Goal: Task Accomplishment & Management: Use online tool/utility

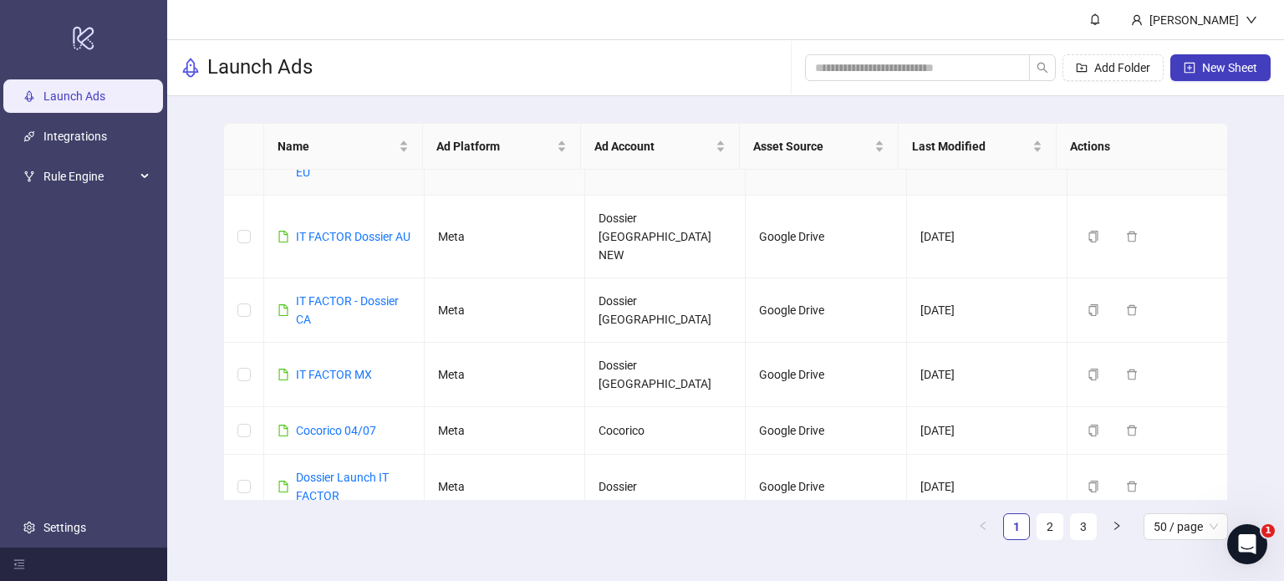
scroll to position [1504, 0]
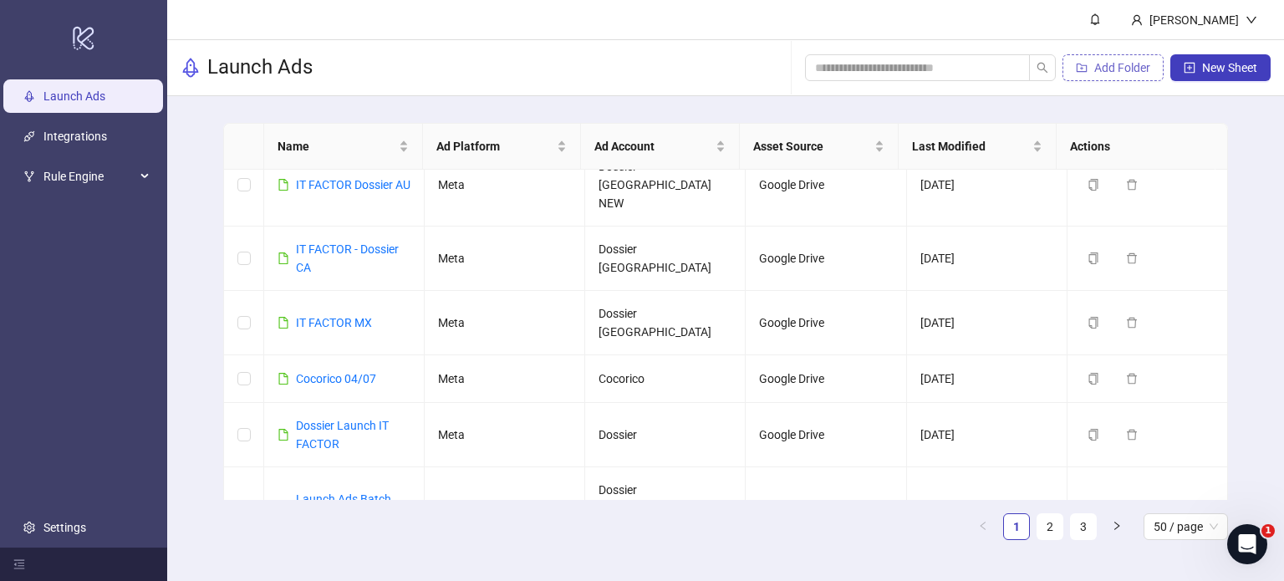
click at [1106, 67] on span "Add Folder" at bounding box center [1122, 67] width 56 height 13
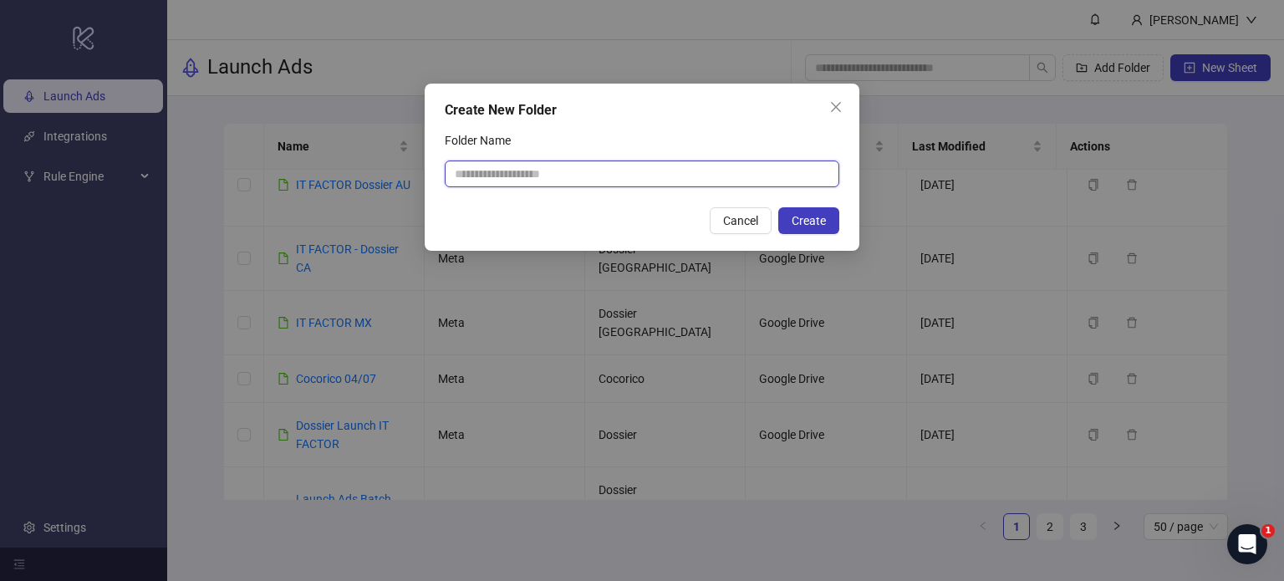
click at [587, 173] on input "Folder Name" at bounding box center [642, 173] width 394 height 27
type input "*********"
click at [817, 222] on span "Create" at bounding box center [808, 220] width 34 height 13
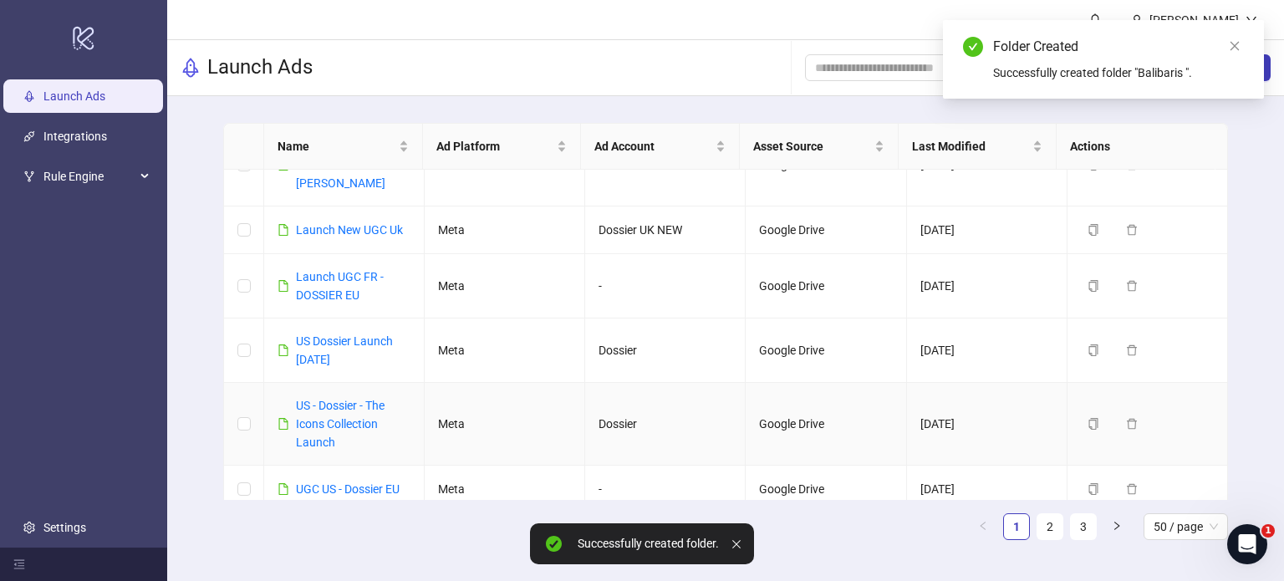
scroll to position [2256, 0]
click at [913, 69] on input "search" at bounding box center [910, 67] width 191 height 18
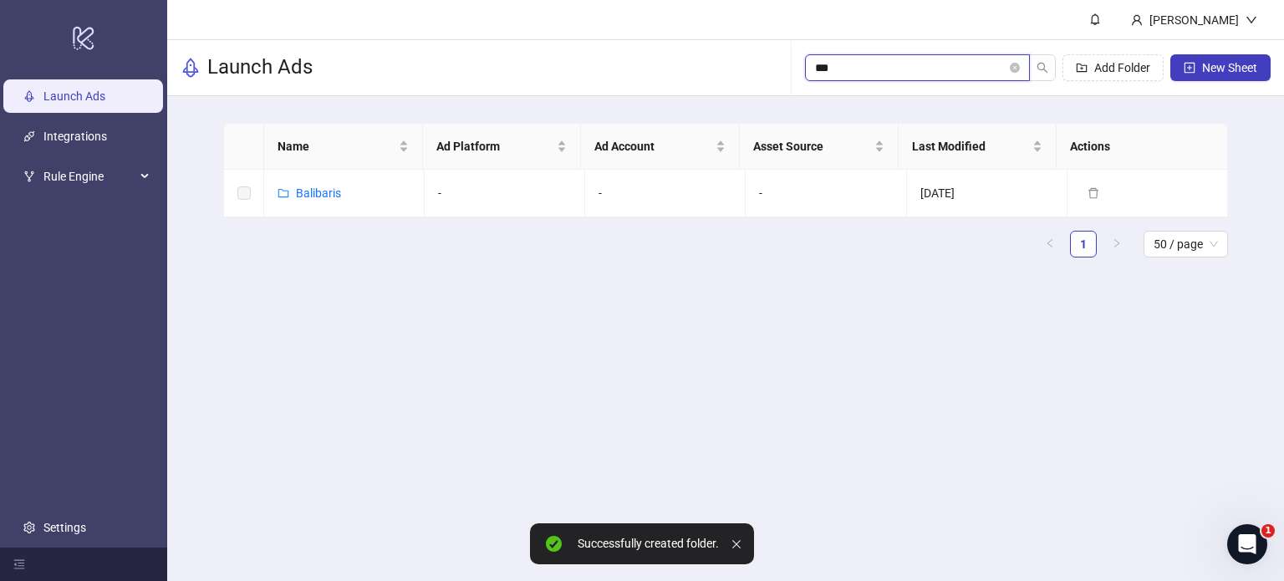
scroll to position [0, 0]
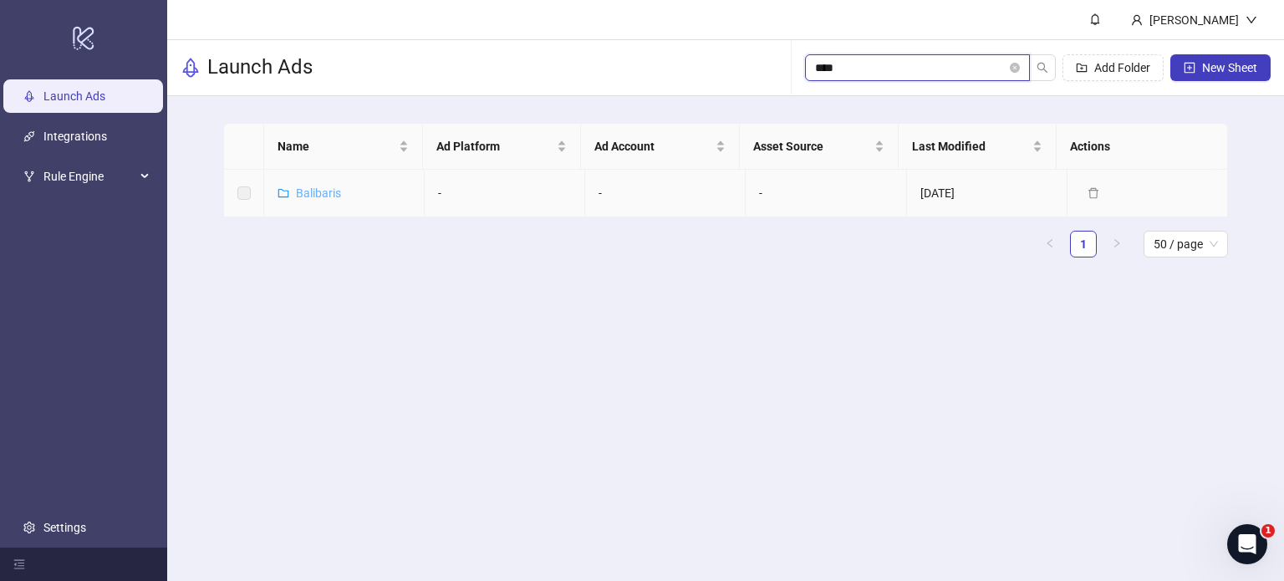
type input "****"
click at [321, 186] on link "Balibaris" at bounding box center [318, 192] width 45 height 13
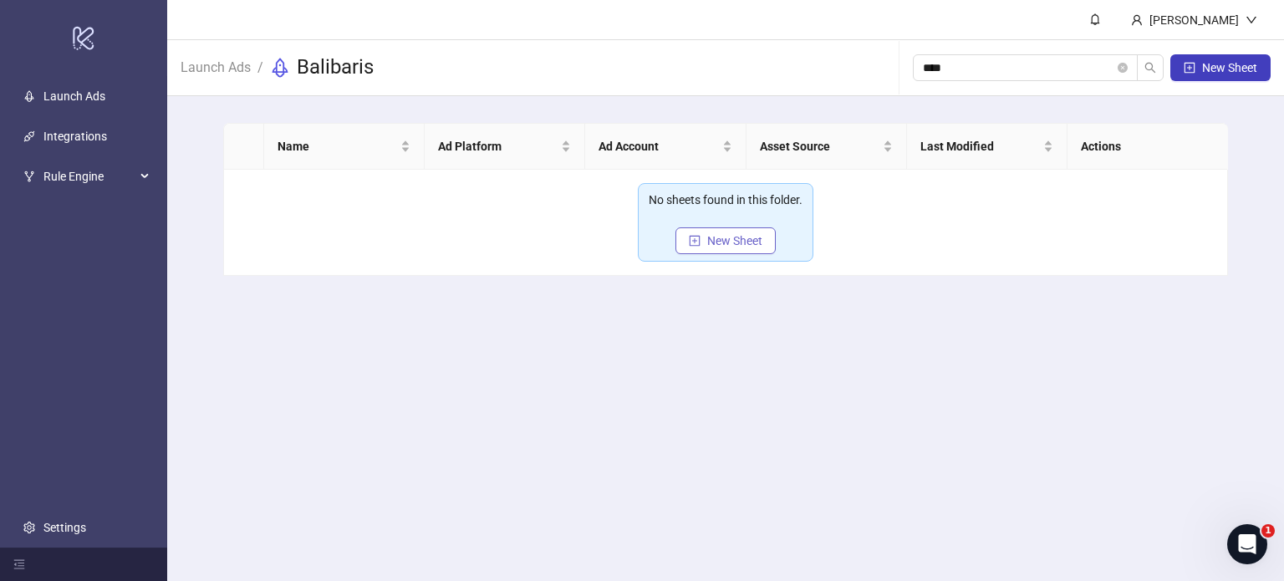
click at [734, 249] on button "New Sheet" at bounding box center [725, 240] width 100 height 27
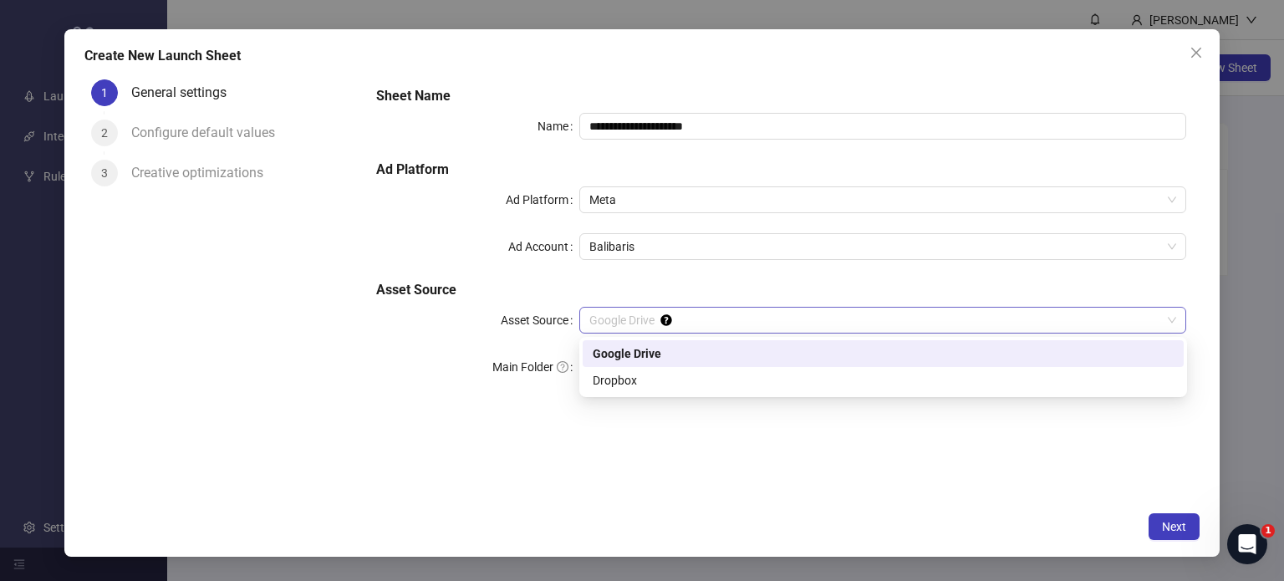
click at [732, 324] on span "Google Drive" at bounding box center [882, 320] width 587 height 25
drag, startPoint x: 792, startPoint y: 467, endPoint x: 832, endPoint y: 460, distance: 40.7
click at [792, 467] on div "**********" at bounding box center [781, 288] width 836 height 431
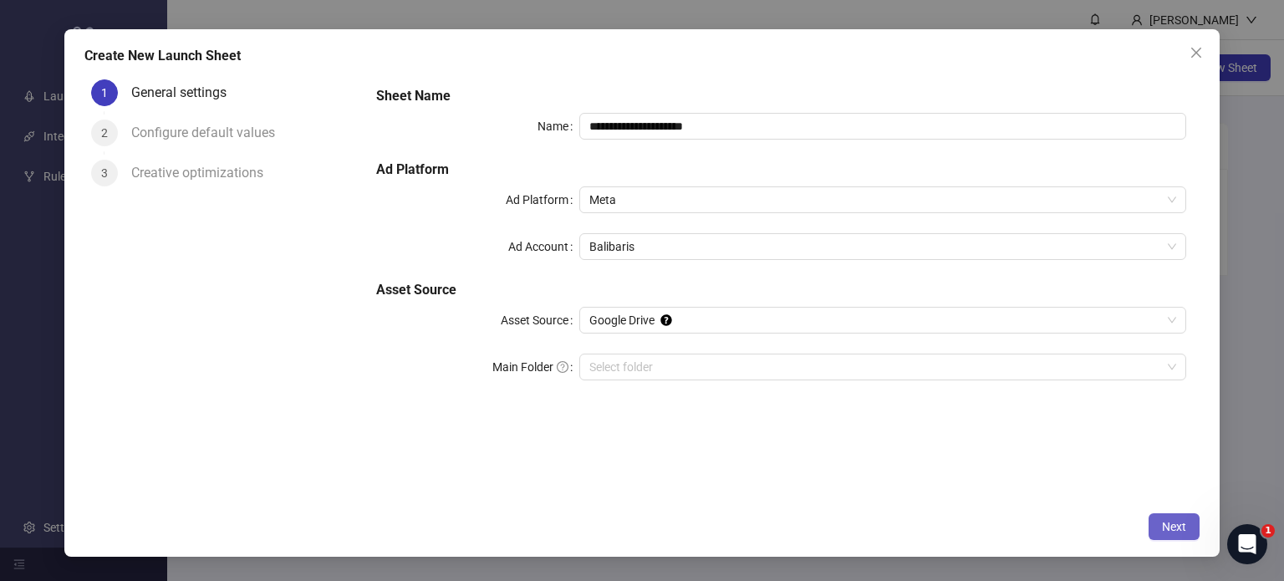
click at [1175, 521] on span "Next" at bounding box center [1174, 526] width 24 height 13
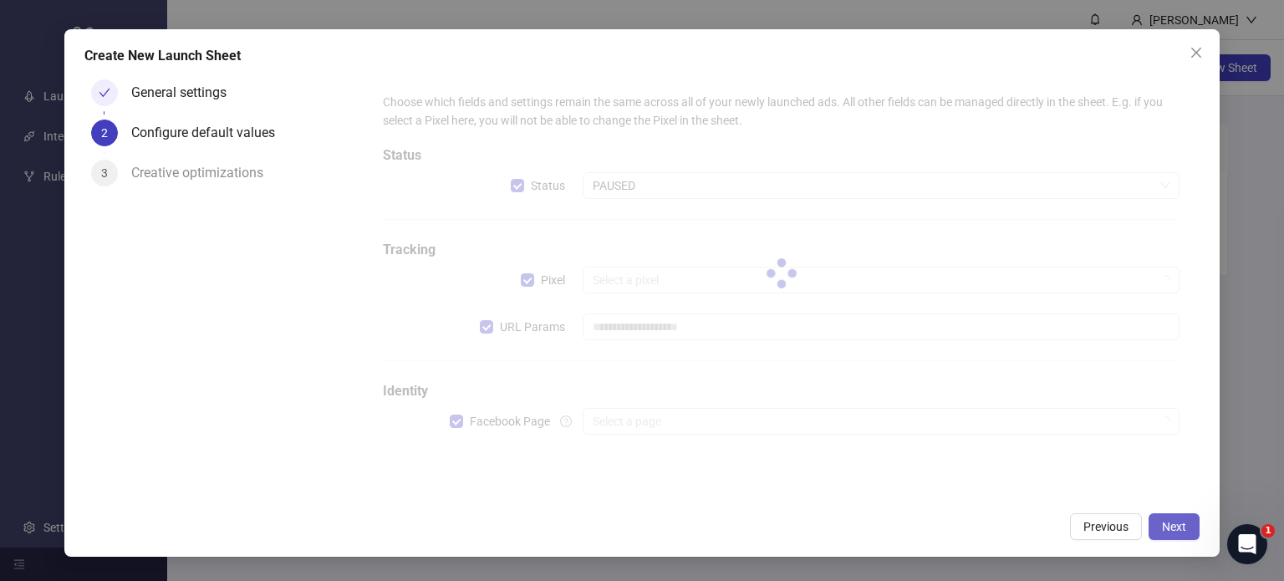
type input "**********"
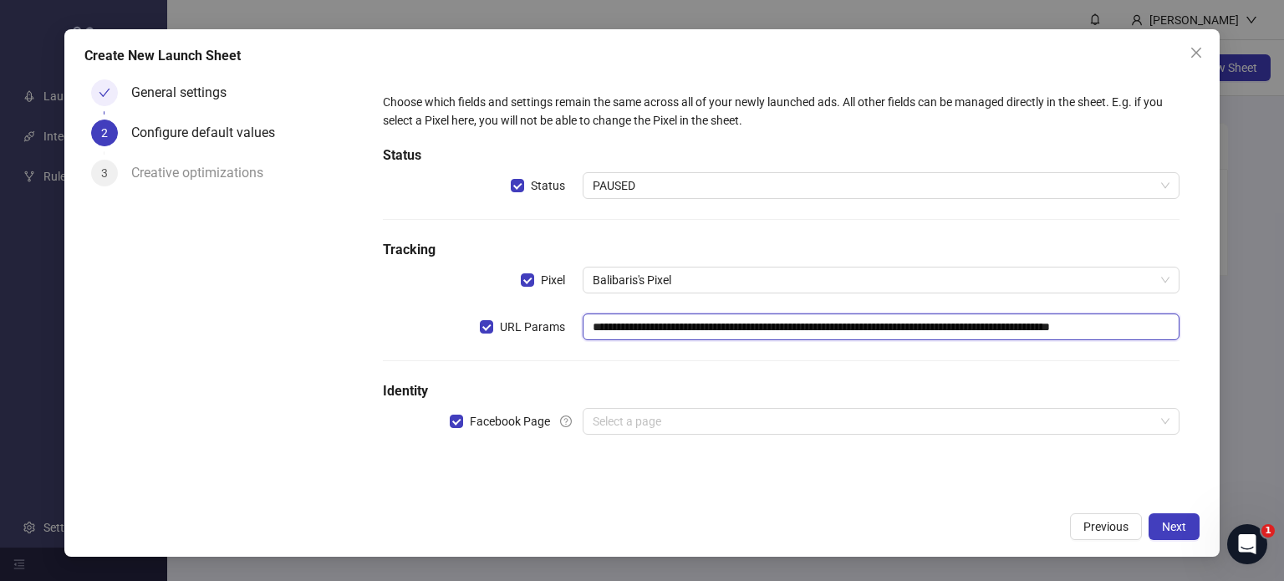
scroll to position [0, 89]
drag, startPoint x: 841, startPoint y: 327, endPoint x: 1183, endPoint y: 309, distance: 342.2
click at [1183, 309] on div "**********" at bounding box center [781, 273] width 810 height 375
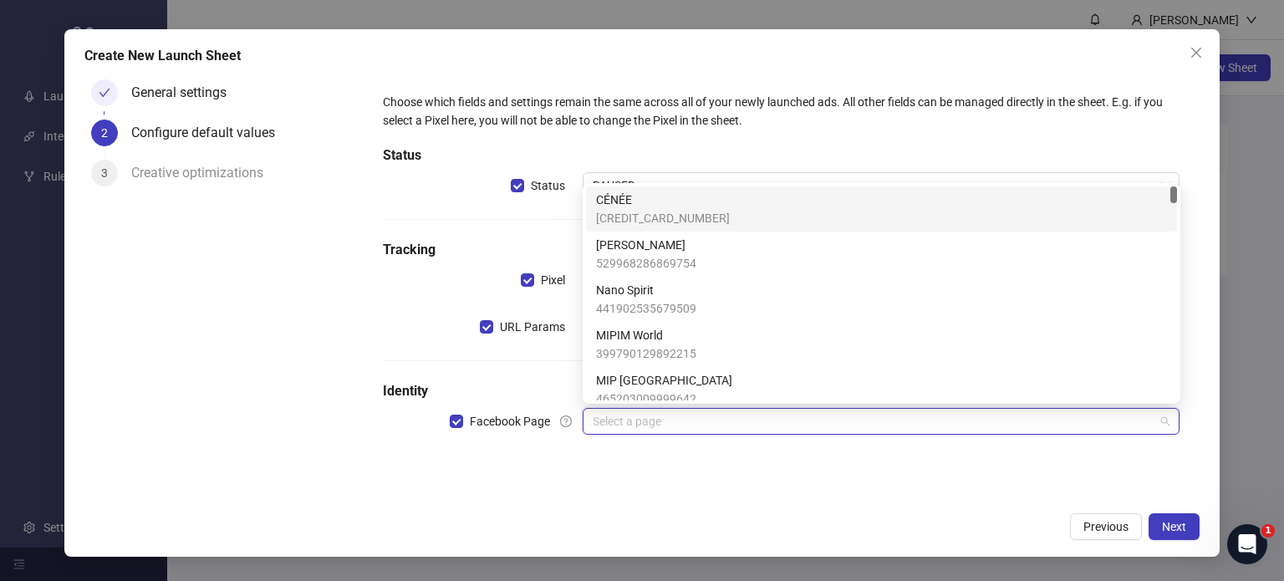
scroll to position [0, 0]
click at [720, 415] on input "search" at bounding box center [873, 421] width 562 height 25
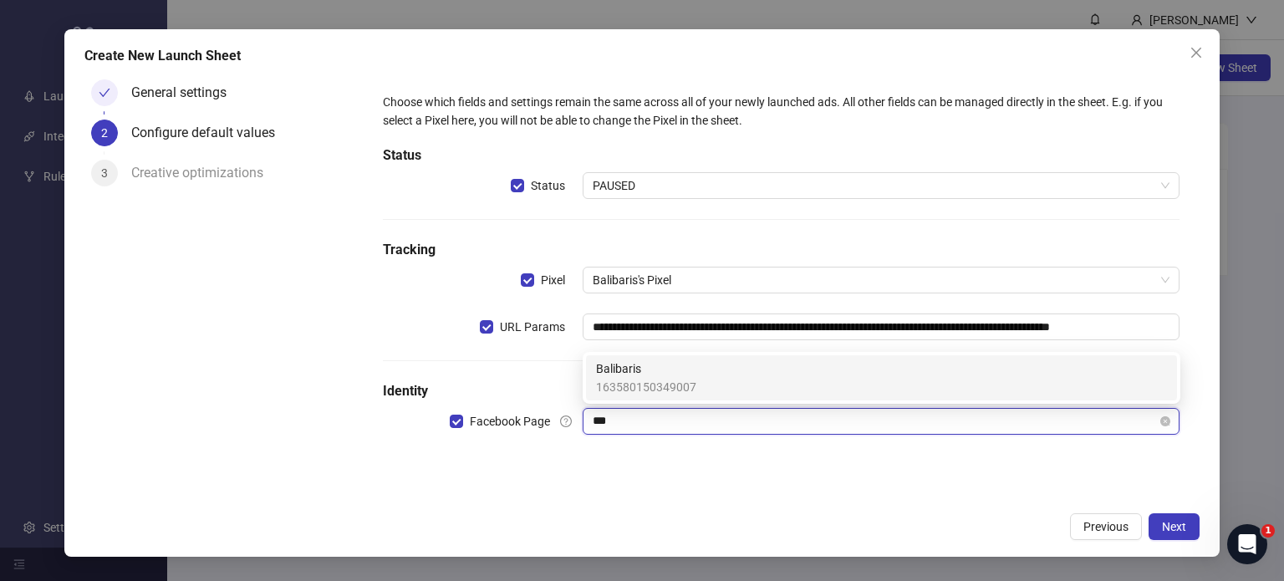
type input "****"
click at [689, 373] on span "Balibaris" at bounding box center [646, 368] width 100 height 18
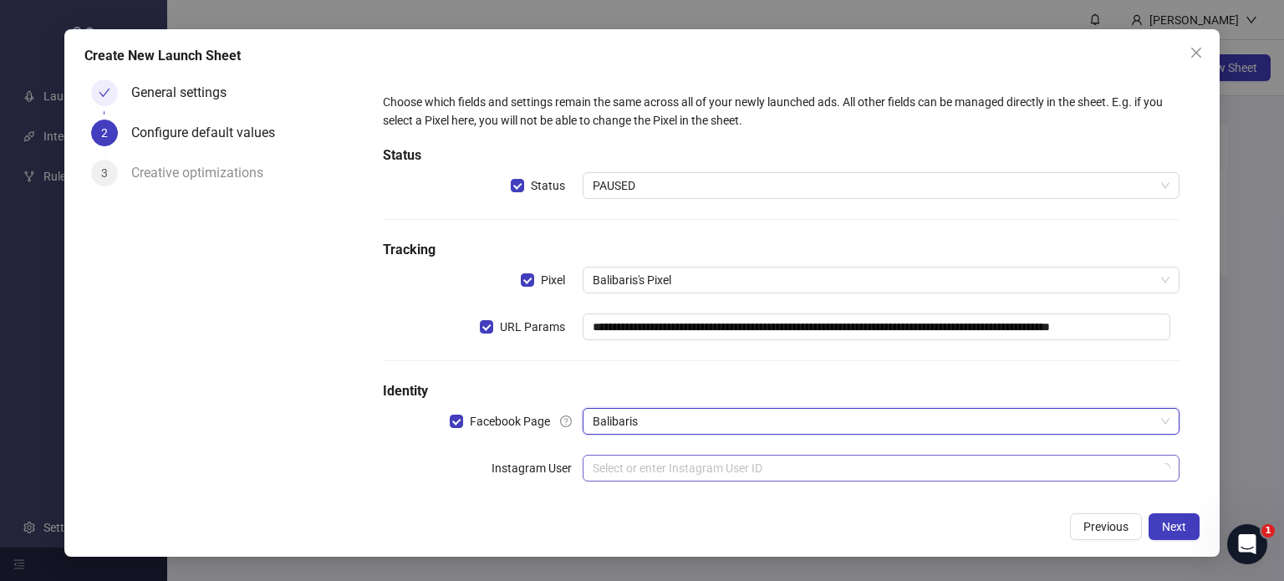
click at [780, 480] on div "**********" at bounding box center [781, 297] width 810 height 422
click at [780, 470] on input "search" at bounding box center [873, 467] width 562 height 25
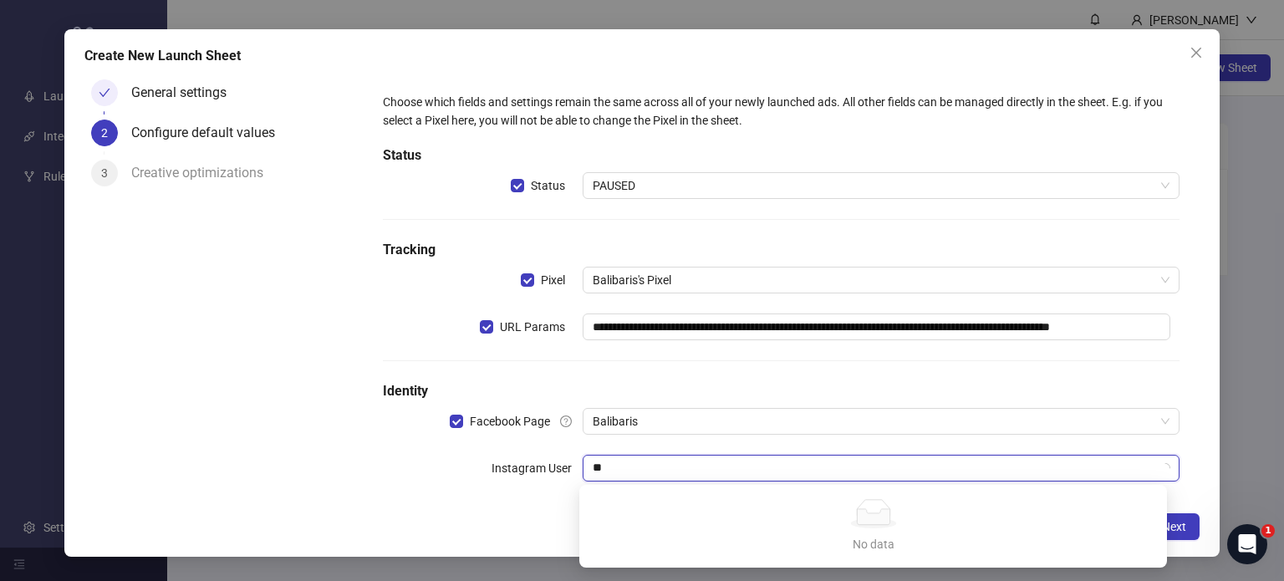
type input "*"
click at [538, 511] on div "**********" at bounding box center [641, 293] width 1155 height 528
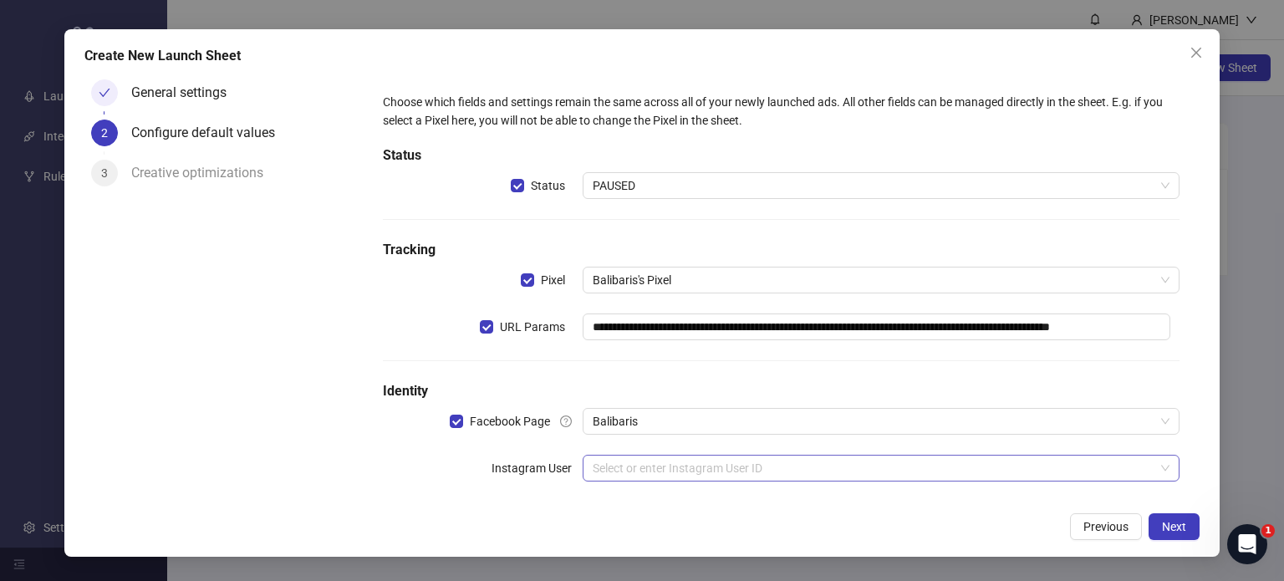
click at [626, 470] on input "search" at bounding box center [873, 467] width 562 height 25
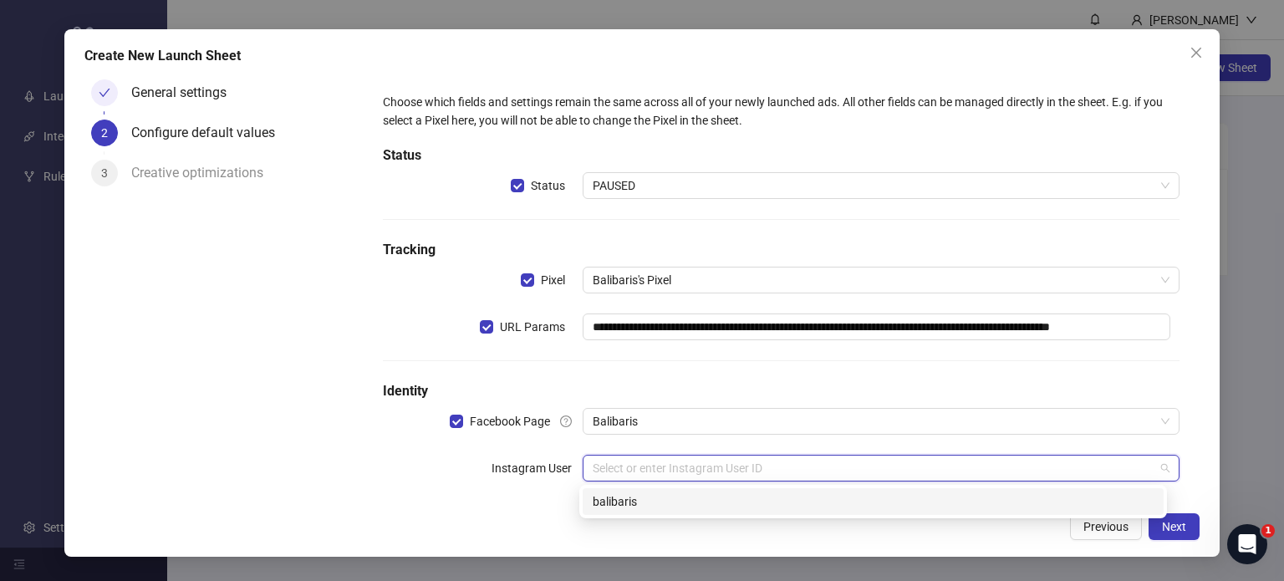
click at [618, 498] on div "balibaris" at bounding box center [872, 501] width 561 height 18
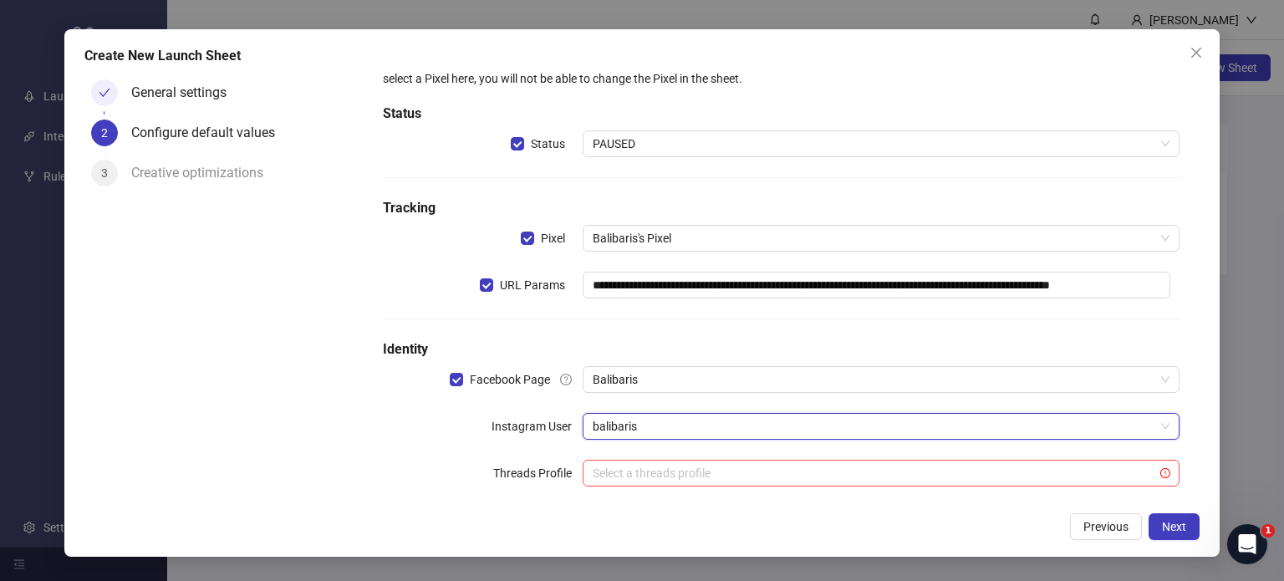
scroll to position [64, 0]
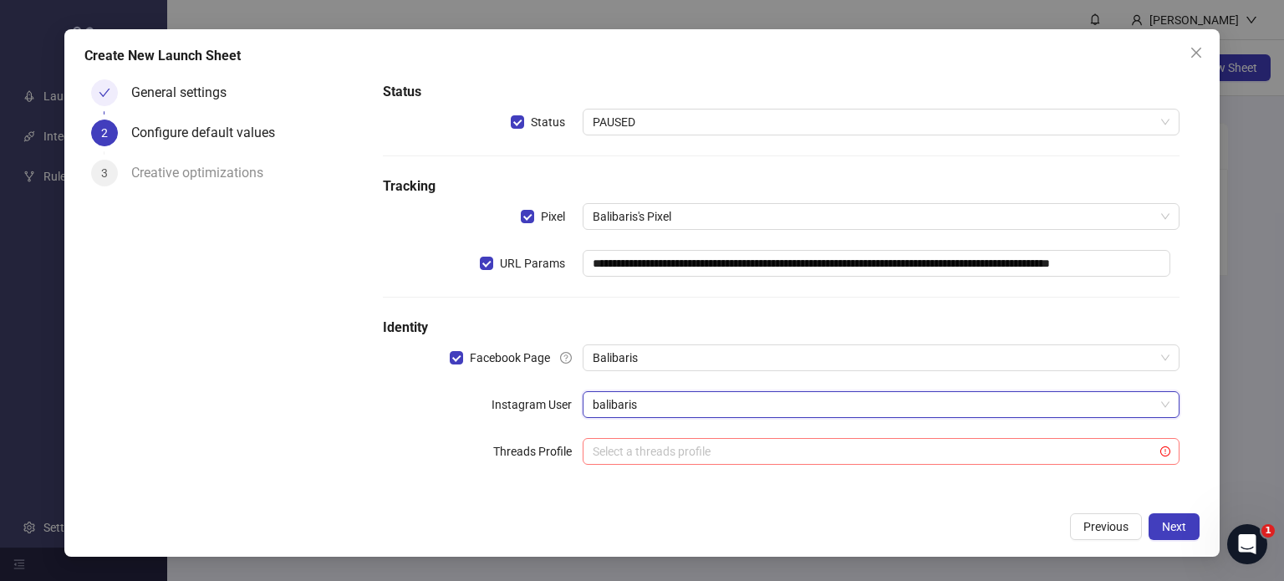
click at [701, 450] on input "search" at bounding box center [873, 451] width 562 height 25
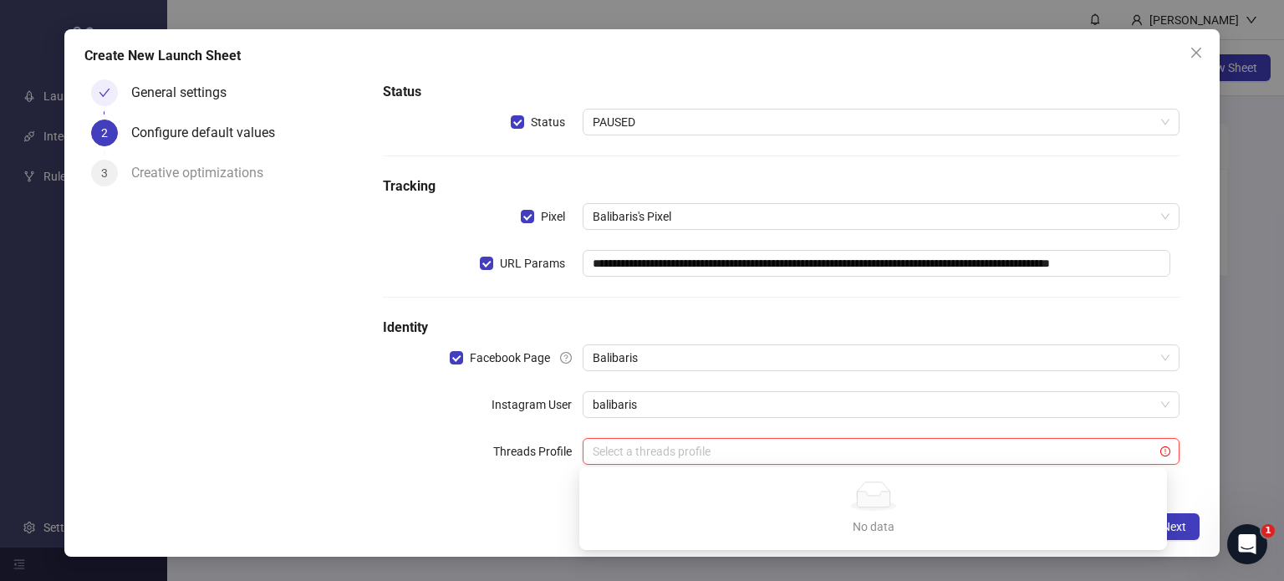
click at [545, 504] on div "**********" at bounding box center [641, 293] width 1155 height 528
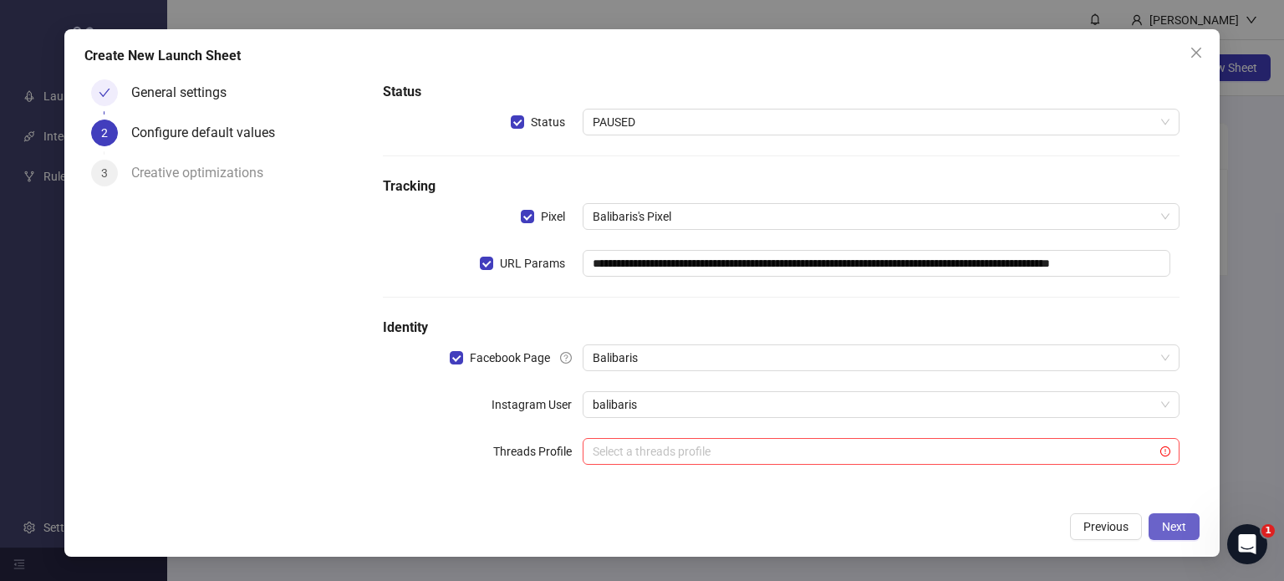
click at [1183, 523] on span "Next" at bounding box center [1174, 526] width 24 height 13
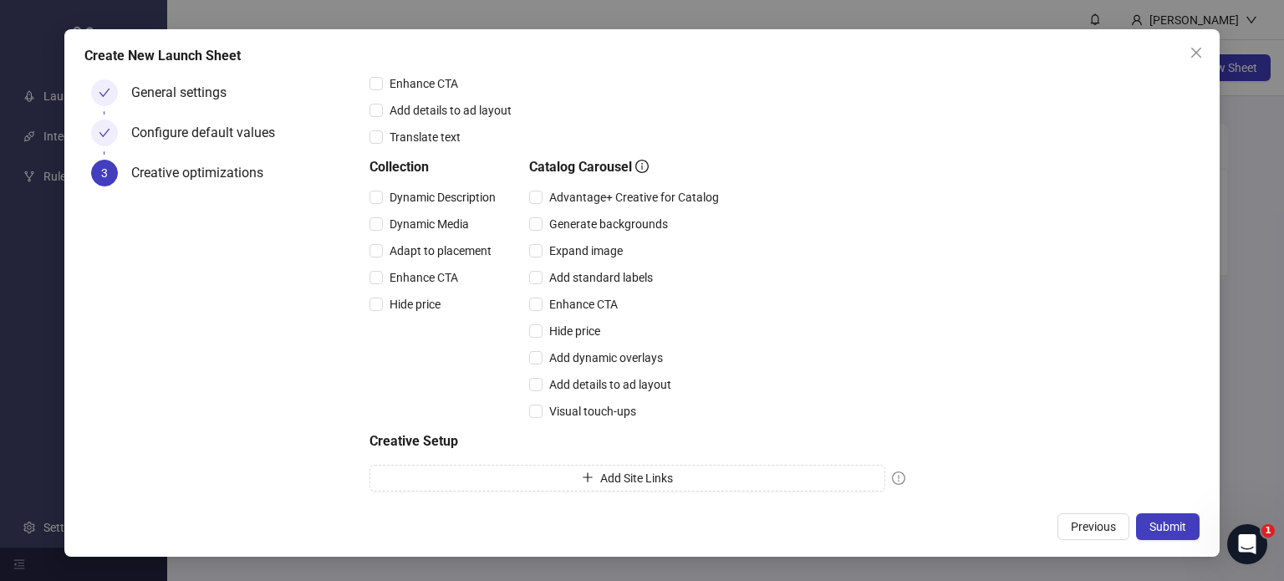
scroll to position [421, 0]
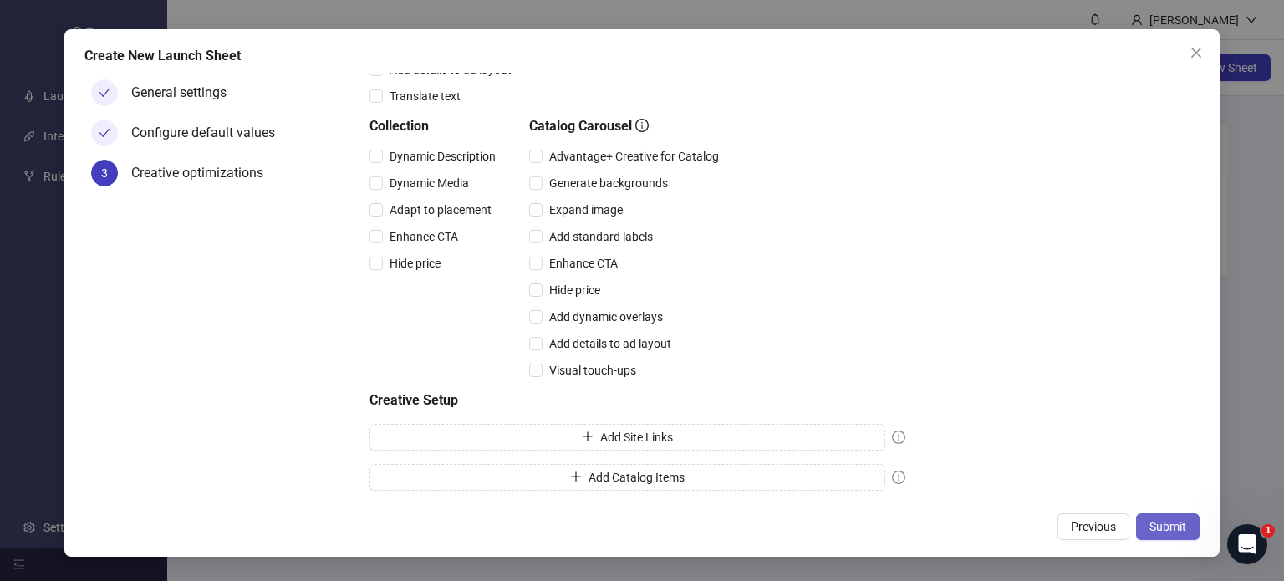
click at [1171, 527] on span "Submit" at bounding box center [1167, 526] width 37 height 13
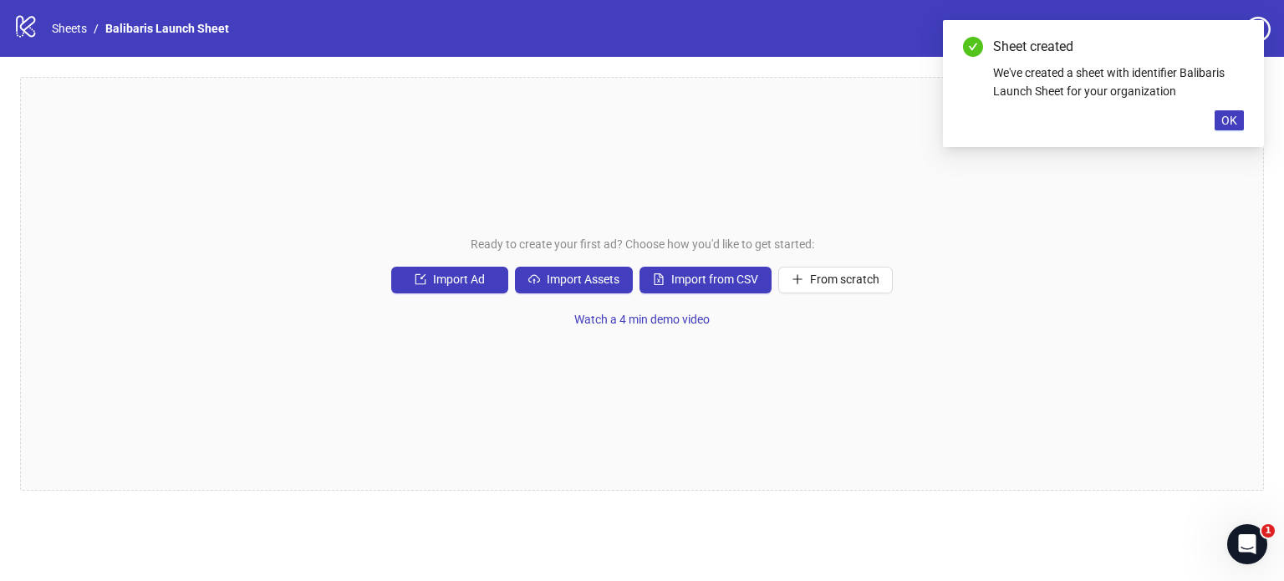
drag, startPoint x: 1233, startPoint y: 119, endPoint x: 1168, endPoint y: 187, distance: 94.6
click at [1232, 119] on span "OK" at bounding box center [1229, 120] width 16 height 13
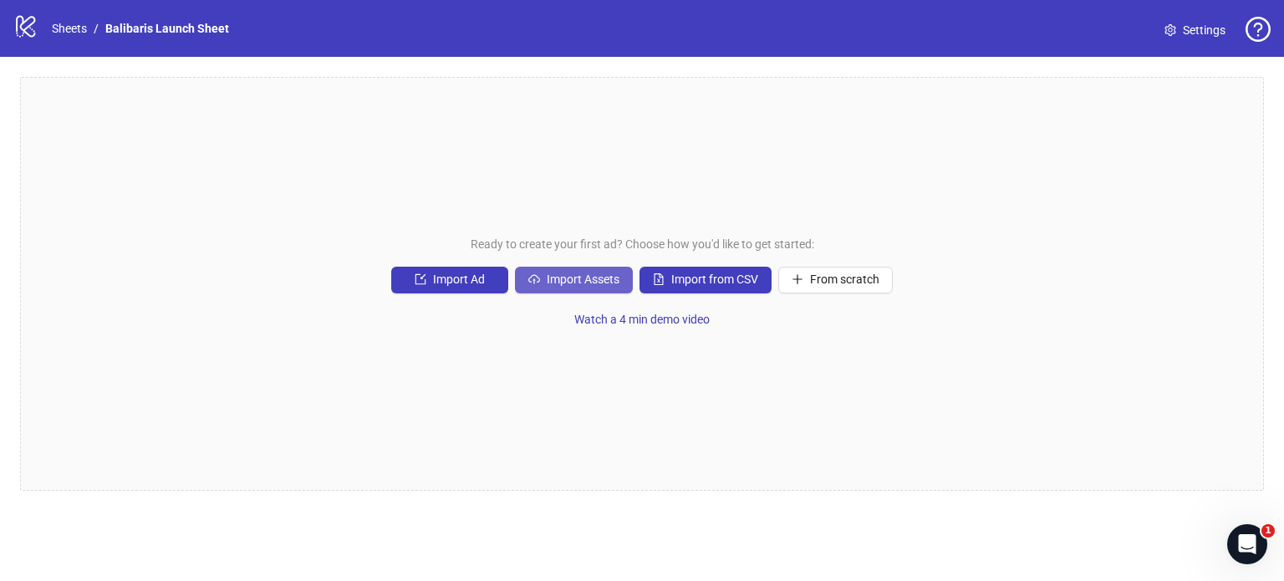
click at [570, 277] on span "Import Assets" at bounding box center [583, 278] width 73 height 13
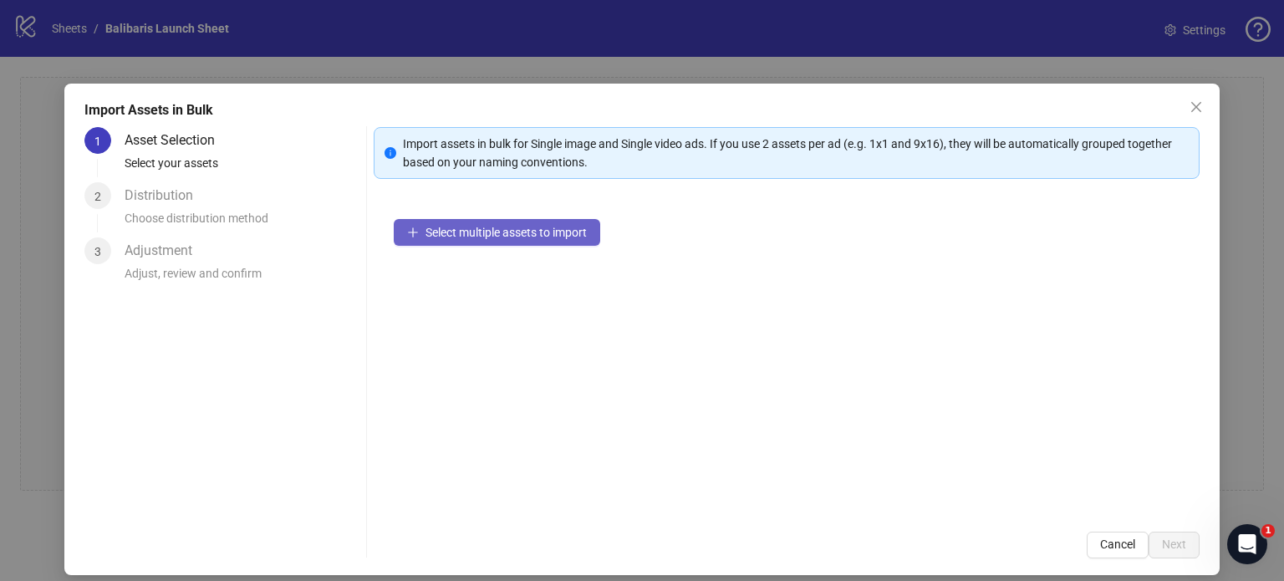
click at [545, 233] on span "Select multiple assets to import" at bounding box center [505, 232] width 161 height 13
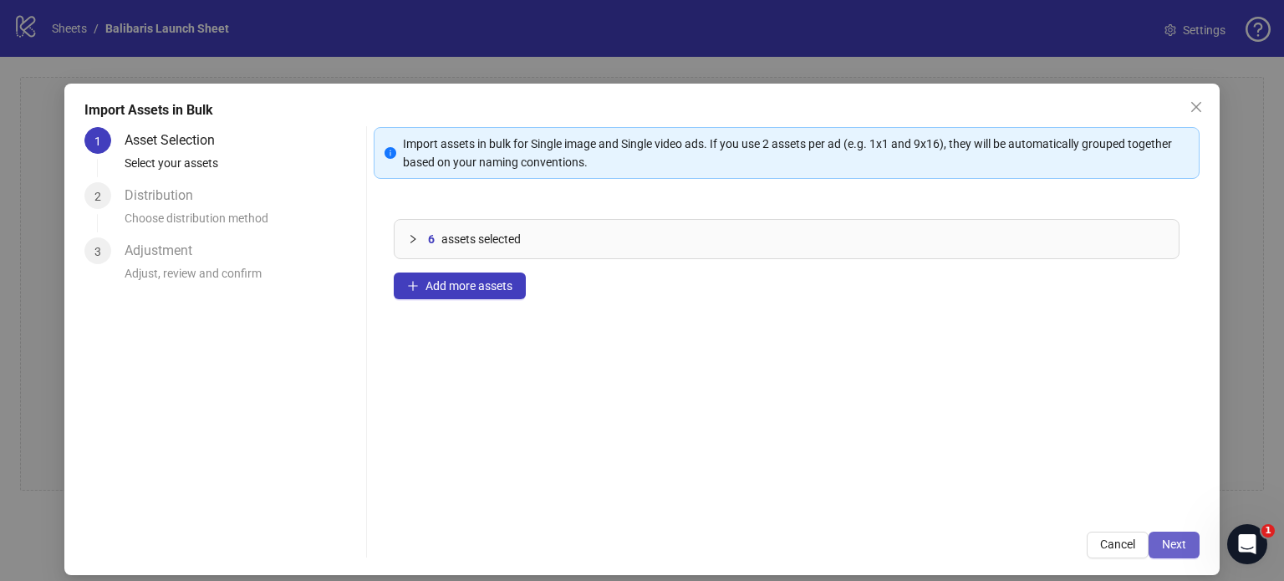
click at [1162, 540] on span "Next" at bounding box center [1174, 543] width 24 height 13
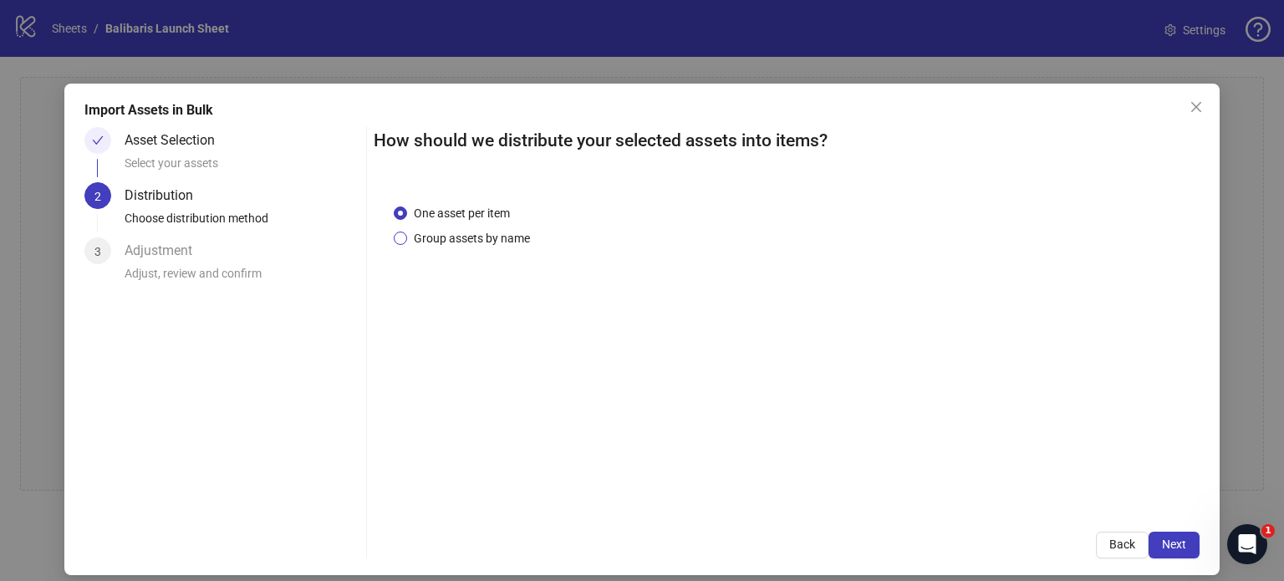
click at [505, 237] on span "Group assets by name" at bounding box center [472, 238] width 130 height 18
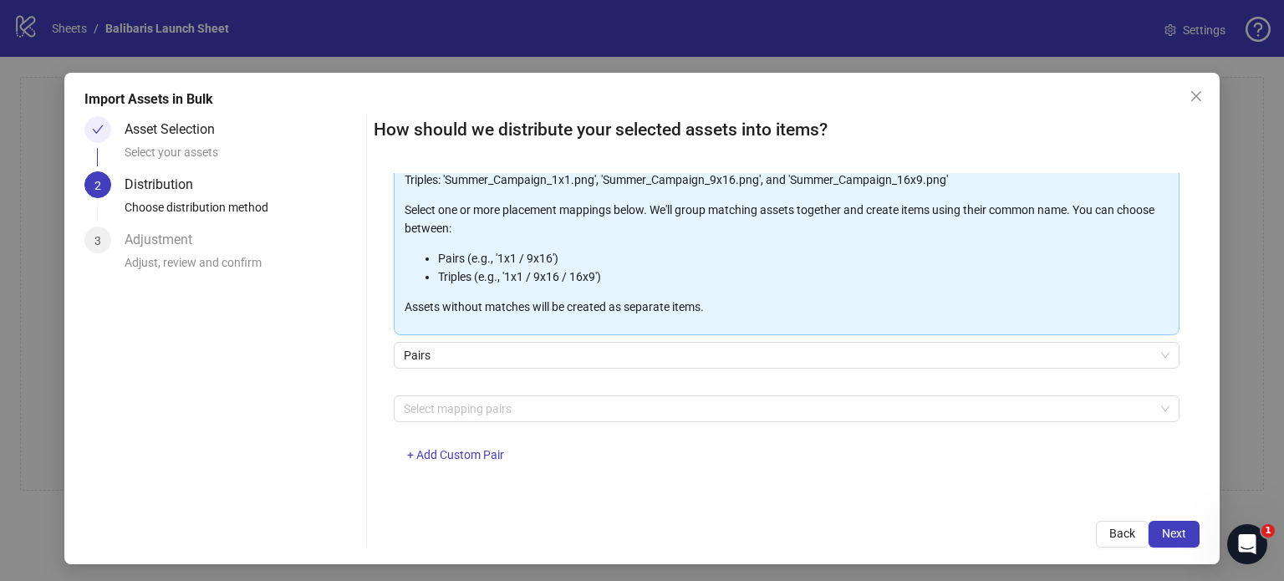
scroll to position [13, 0]
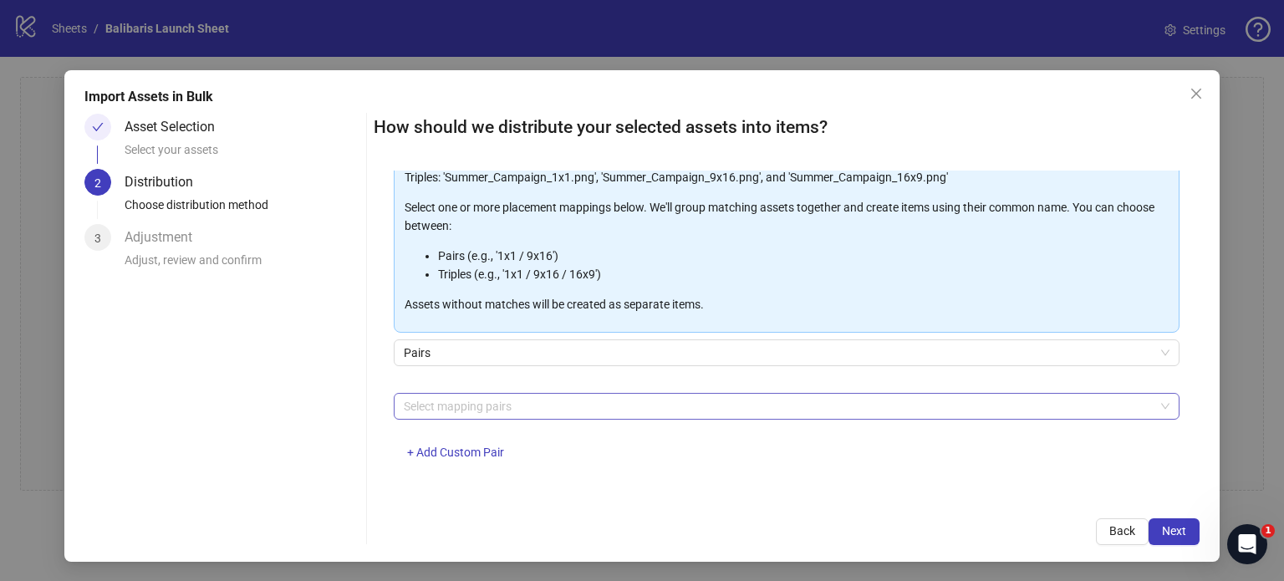
click at [531, 406] on div at bounding box center [777, 405] width 761 height 23
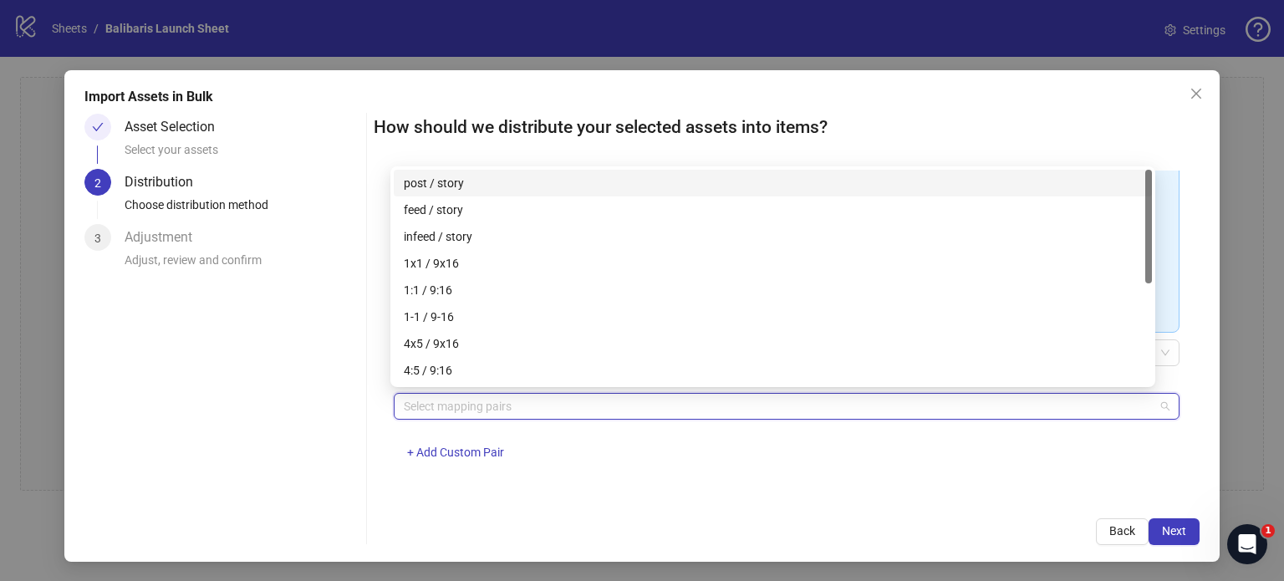
click at [511, 183] on div "post / story" at bounding box center [773, 183] width 738 height 18
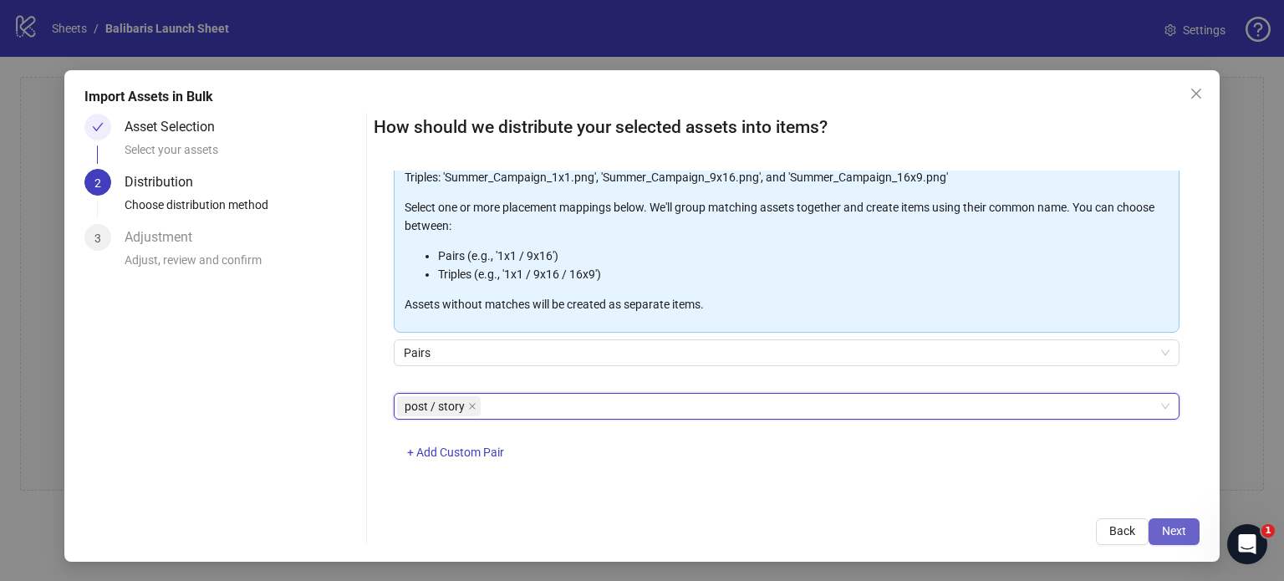
click at [1162, 532] on span "Next" at bounding box center [1174, 530] width 24 height 13
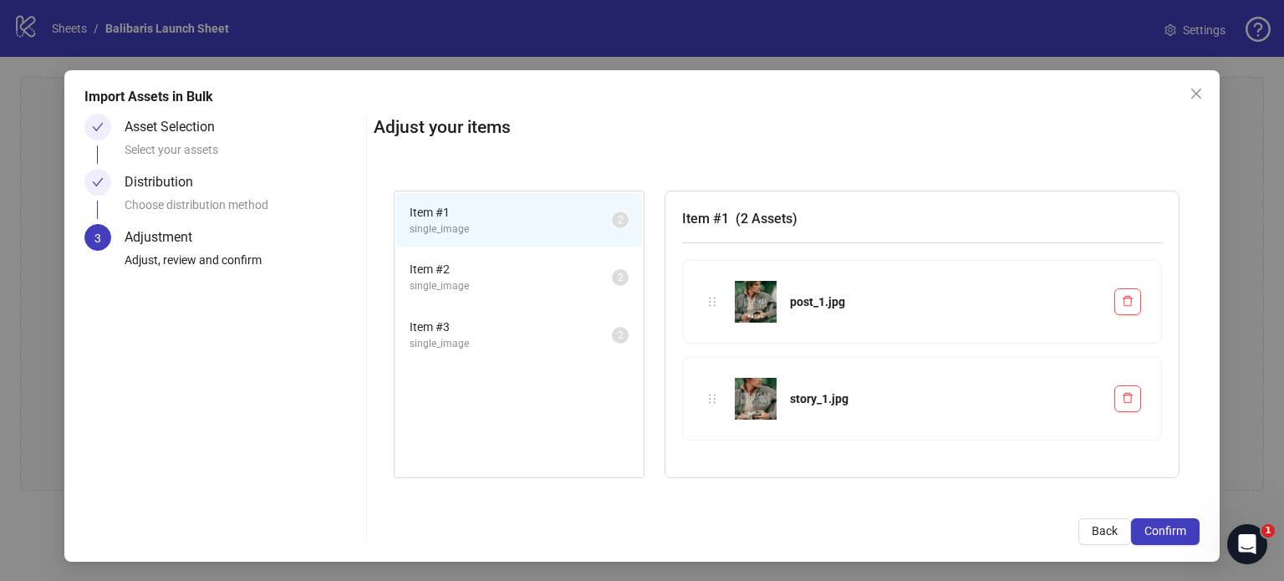
click at [473, 260] on span "Item # 2" at bounding box center [510, 269] width 202 height 18
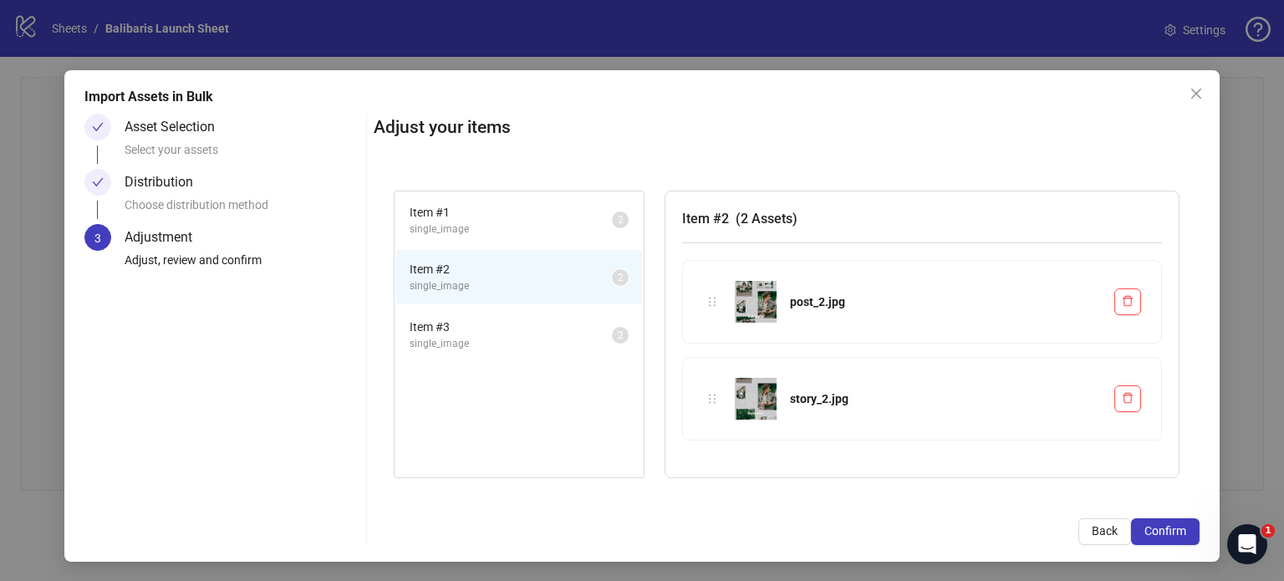
click at [463, 336] on span "single_image" at bounding box center [510, 344] width 202 height 16
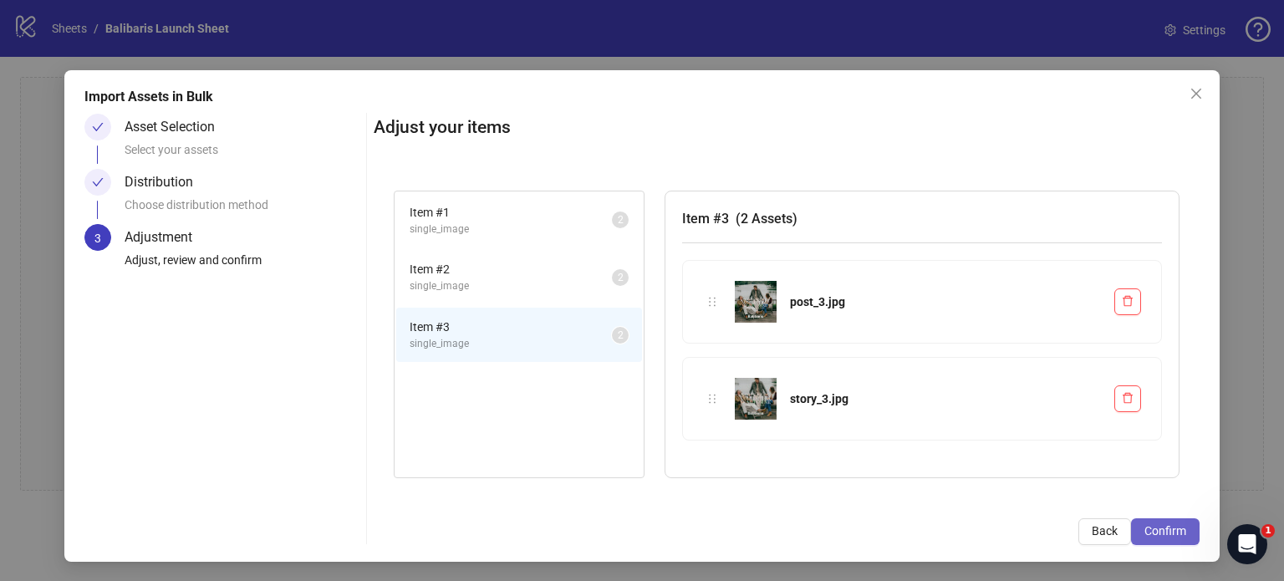
click at [1164, 529] on span "Confirm" at bounding box center [1165, 530] width 42 height 13
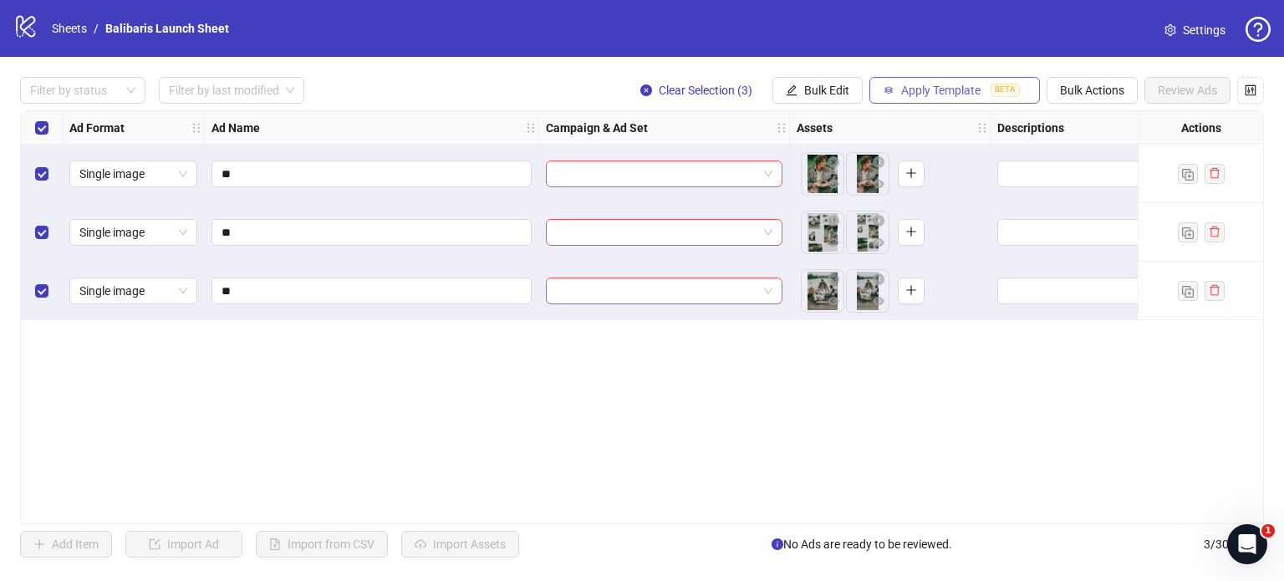
click at [941, 89] on span "Apply Template" at bounding box center [940, 90] width 79 height 13
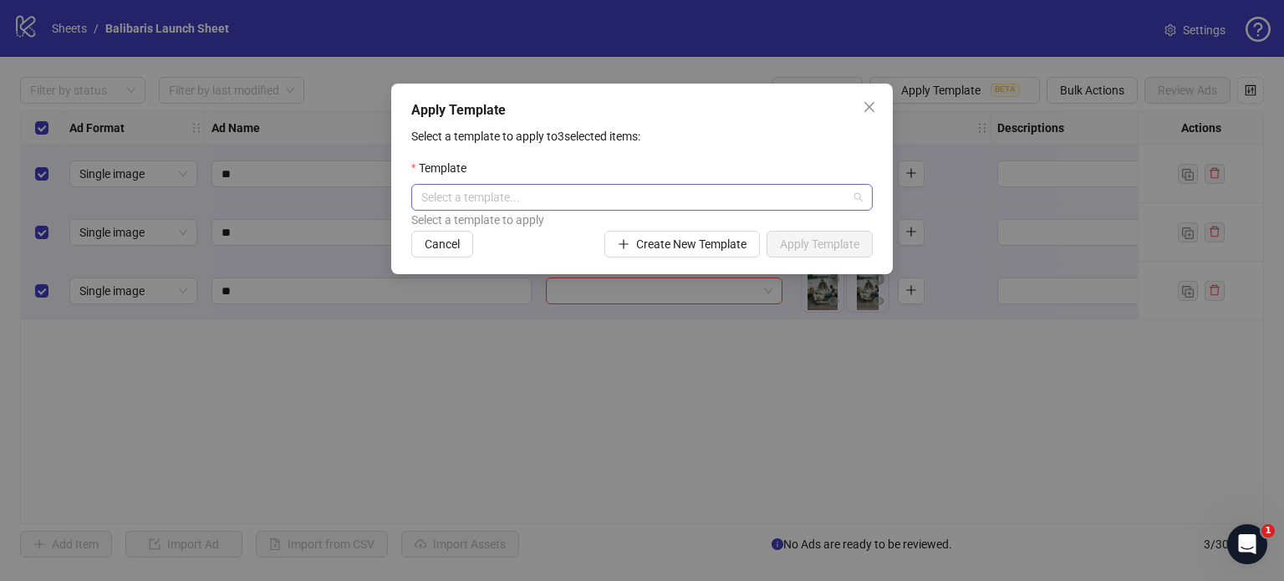
click at [628, 200] on input "search" at bounding box center [634, 197] width 426 height 25
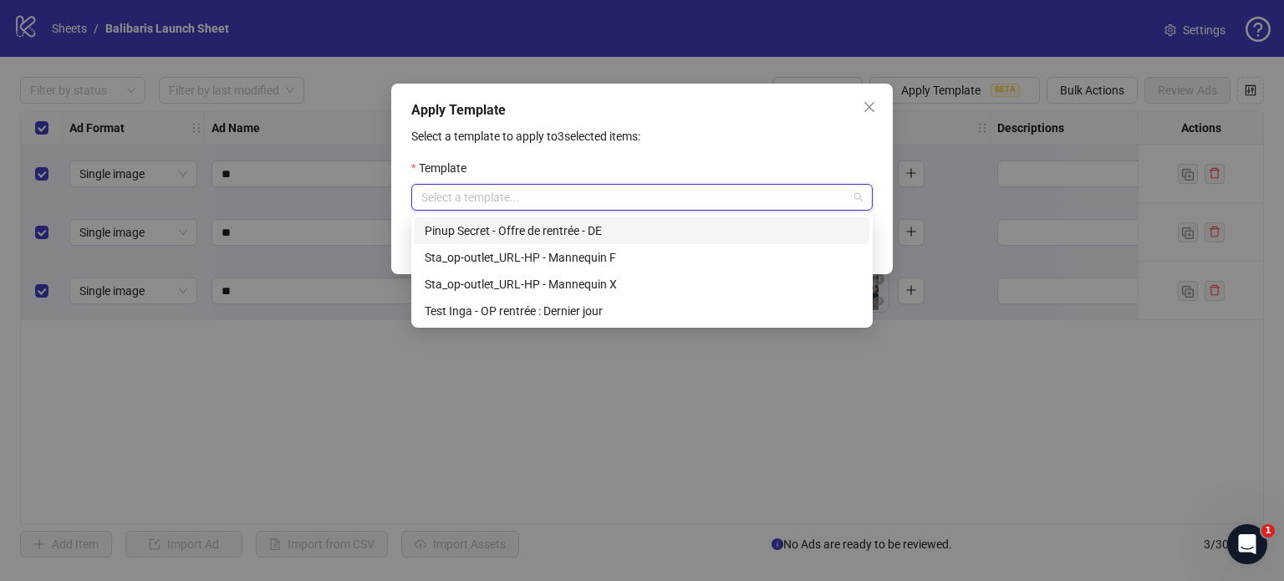
click at [719, 145] on p "Select a template to apply to 3 selected items:" at bounding box center [641, 136] width 461 height 18
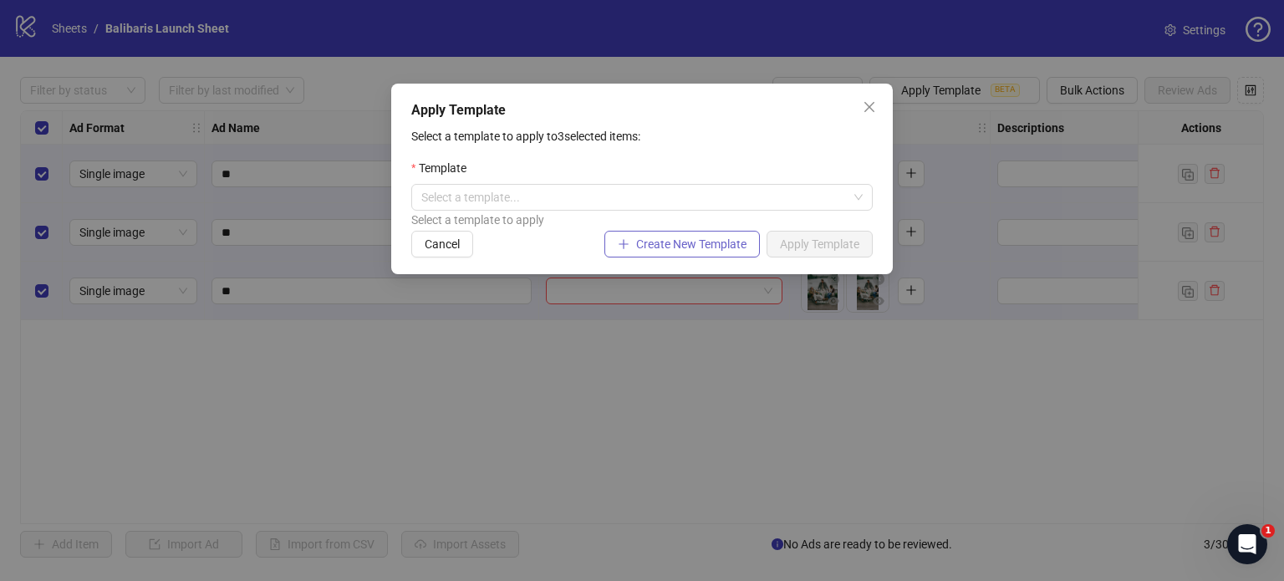
click at [677, 248] on span "Create New Template" at bounding box center [691, 243] width 110 height 13
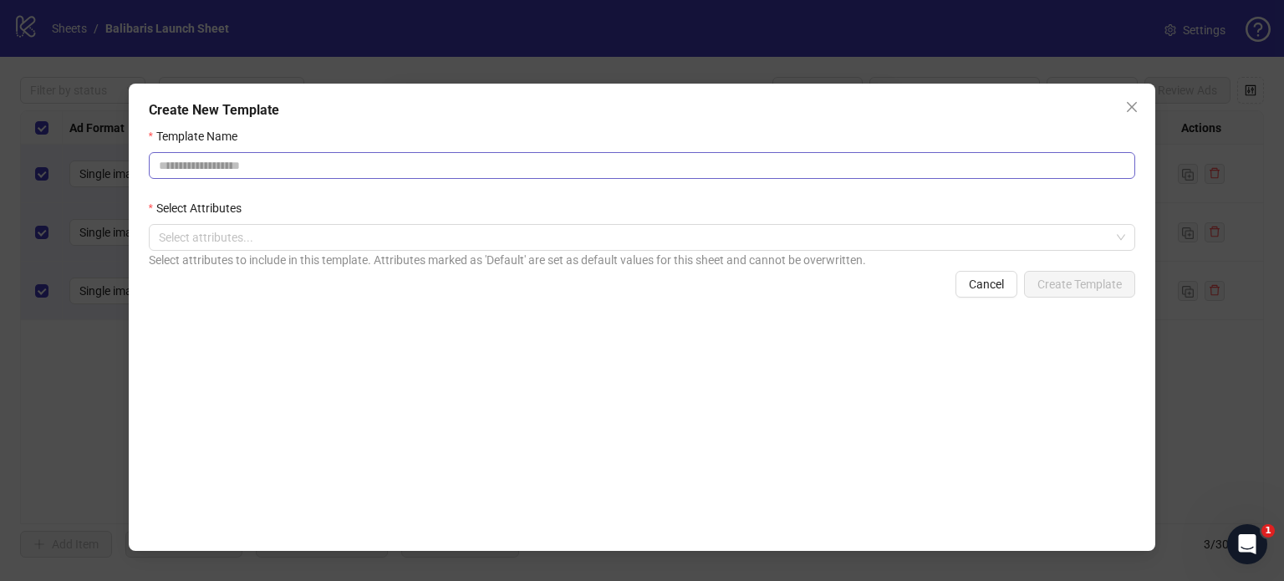
drag, startPoint x: 617, startPoint y: 181, endPoint x: 618, endPoint y: 173, distance: 8.5
click at [618, 176] on form "Template Name Select Attributes Select attributes... Select attributes to inclu…" at bounding box center [642, 212] width 987 height 170
click at [619, 169] on input "Template Name" at bounding box center [642, 165] width 987 height 27
click at [625, 160] on input "Template Name" at bounding box center [642, 165] width 987 height 27
click at [246, 163] on input "Template Name" at bounding box center [642, 165] width 987 height 27
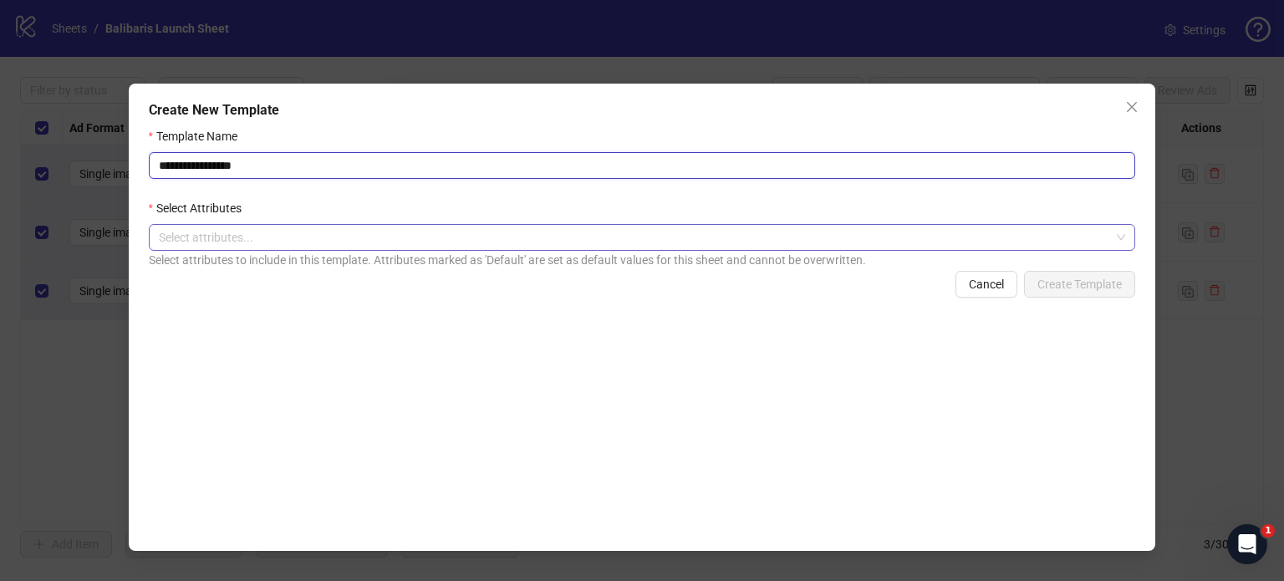
click at [348, 237] on div at bounding box center [633, 237] width 963 height 23
type input "**********"
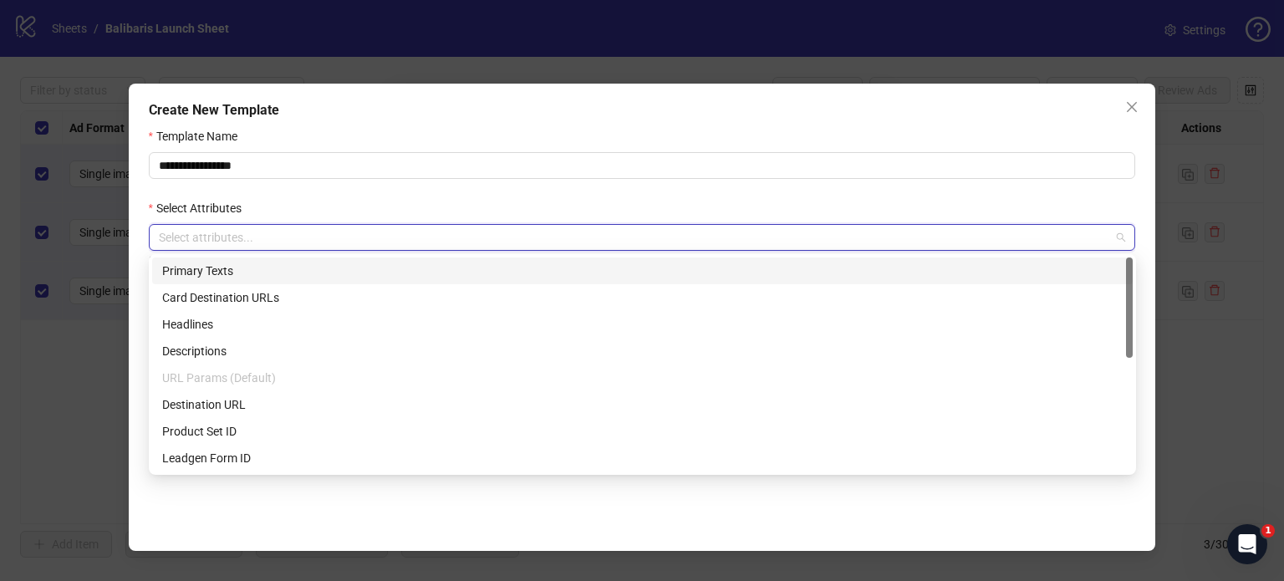
click at [281, 268] on div "Primary Texts" at bounding box center [642, 271] width 960 height 18
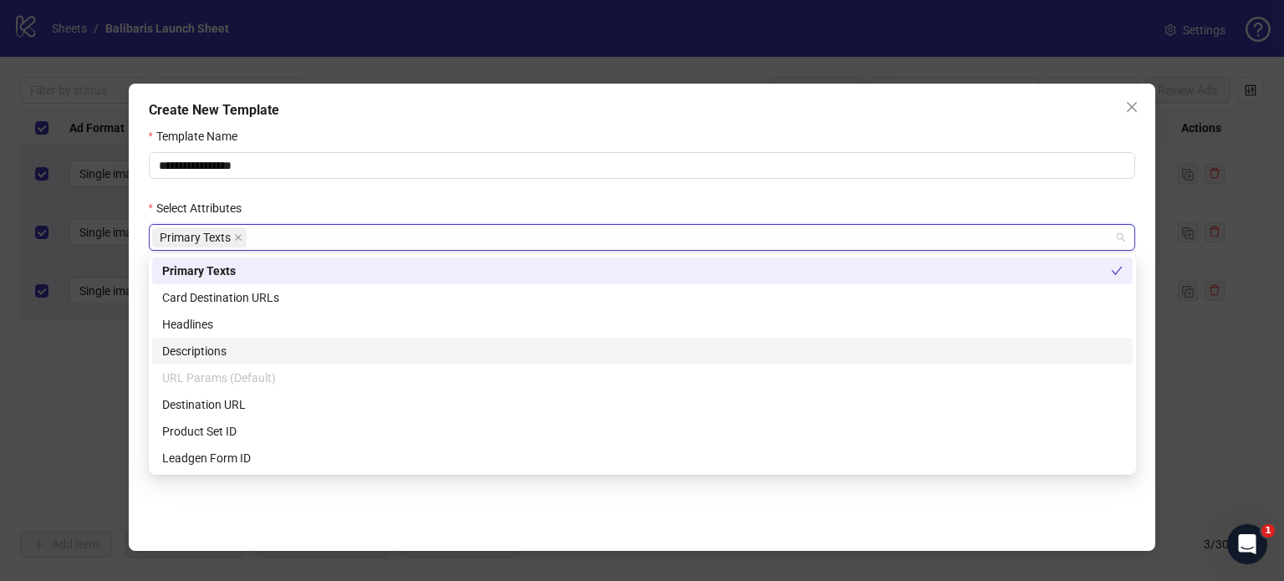
click at [218, 348] on div "Descriptions" at bounding box center [642, 351] width 960 height 18
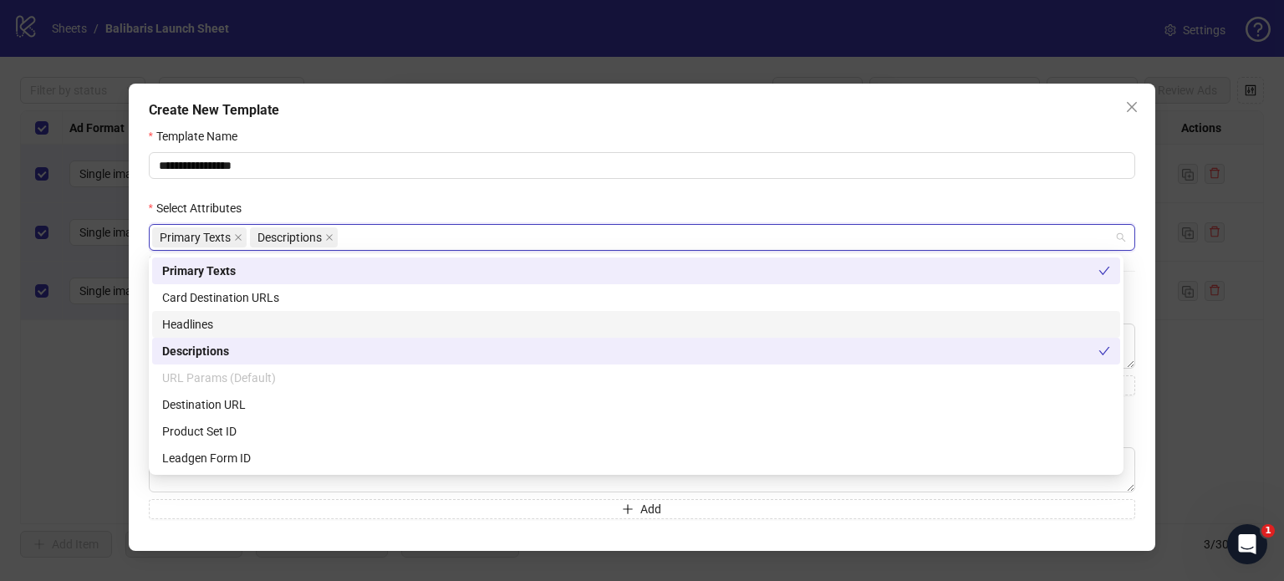
click at [227, 321] on div "Headlines" at bounding box center [636, 324] width 948 height 18
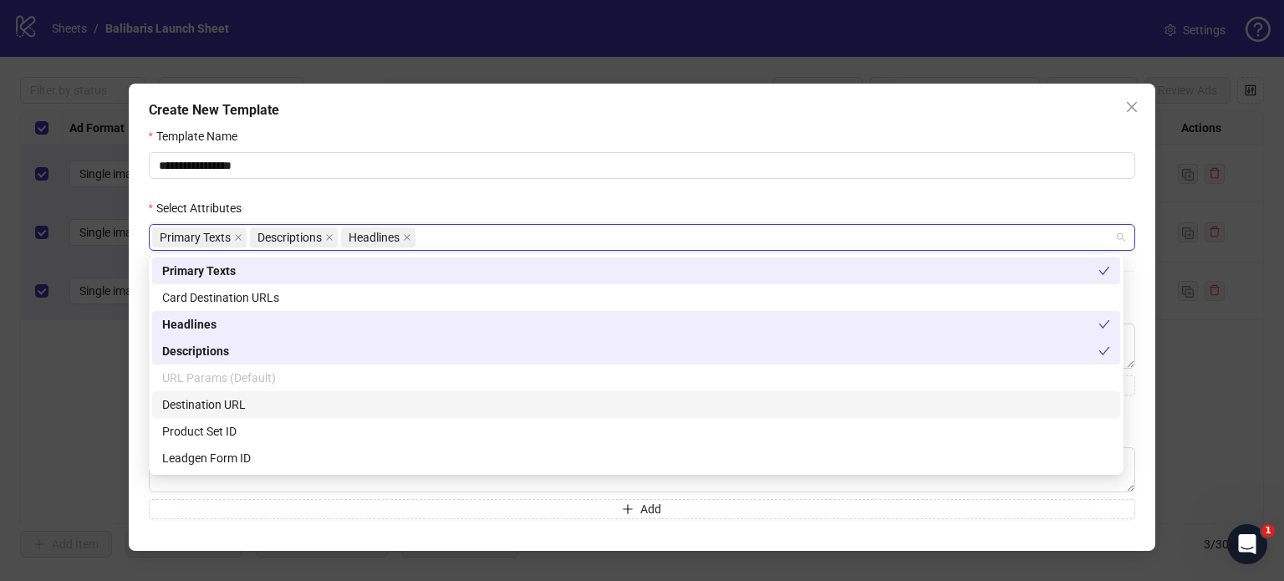
scroll to position [84, 0]
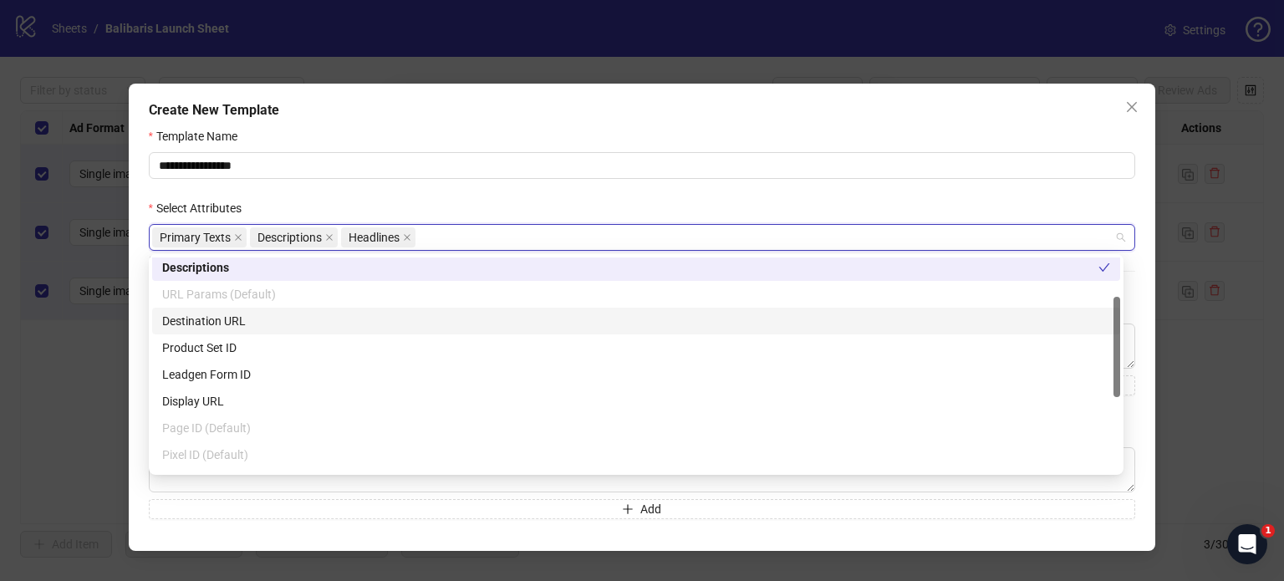
click at [219, 320] on div "Destination URL" at bounding box center [636, 321] width 948 height 18
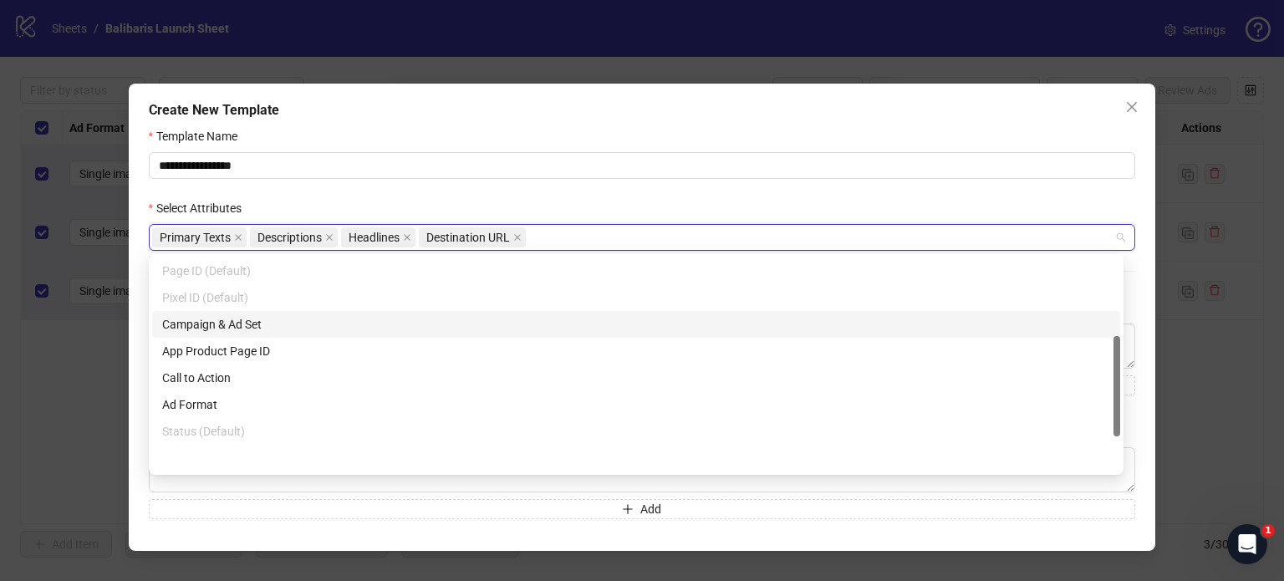
scroll to position [241, 0]
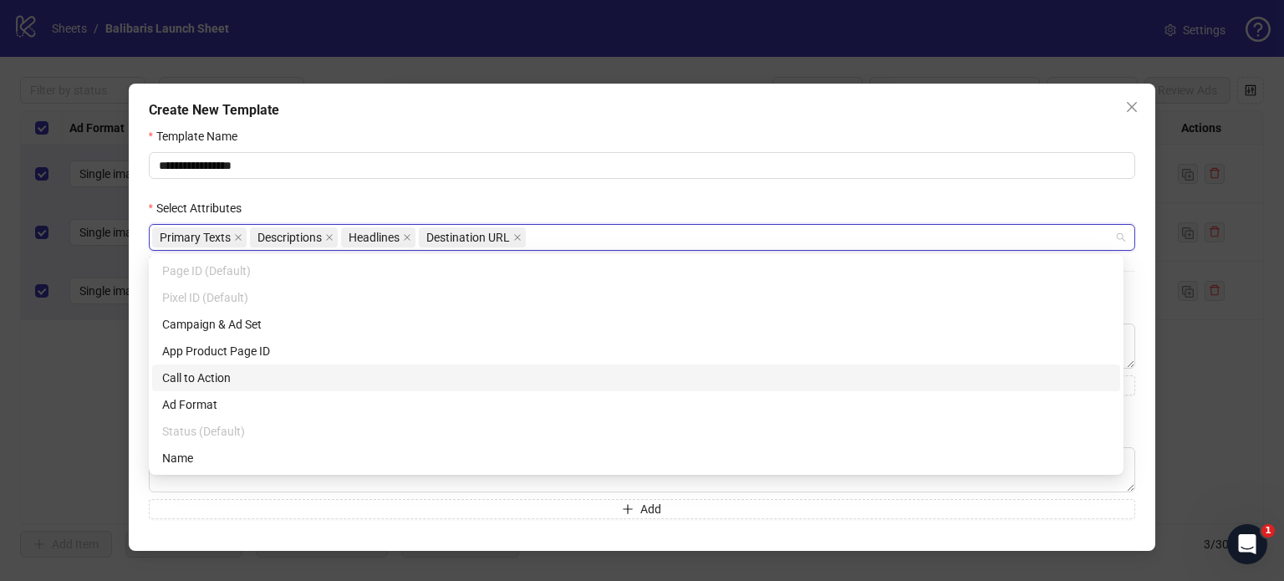
click at [241, 380] on div "Call to Action" at bounding box center [636, 378] width 948 height 18
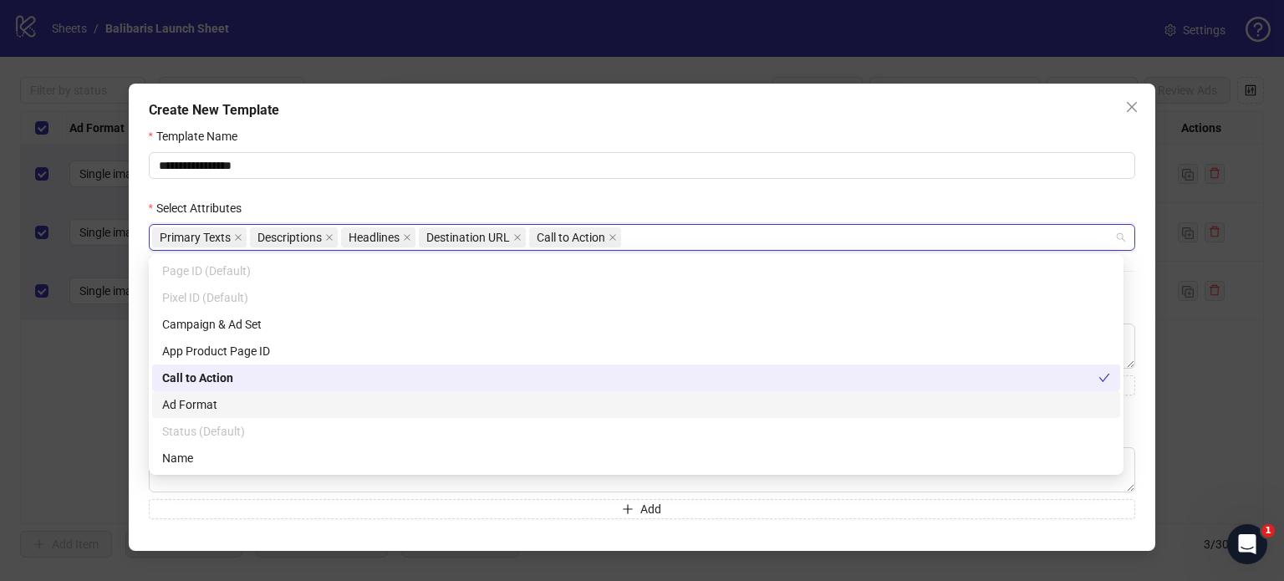
click at [237, 403] on div "Ad Format" at bounding box center [636, 404] width 948 height 18
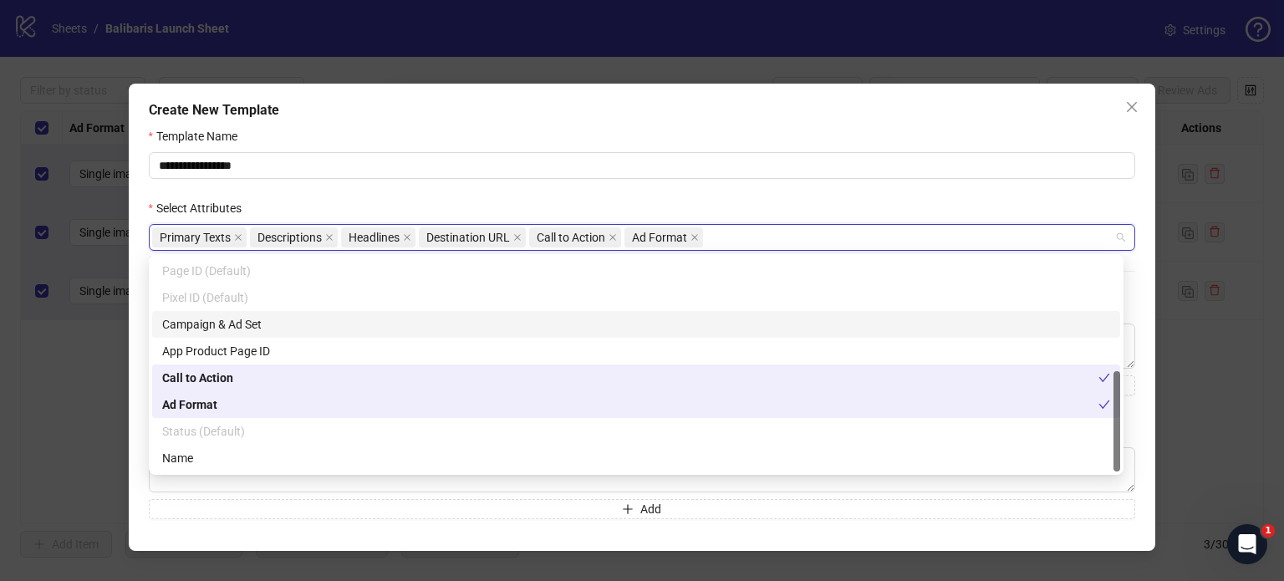
click at [625, 180] on form "**********" at bounding box center [642, 396] width 987 height 539
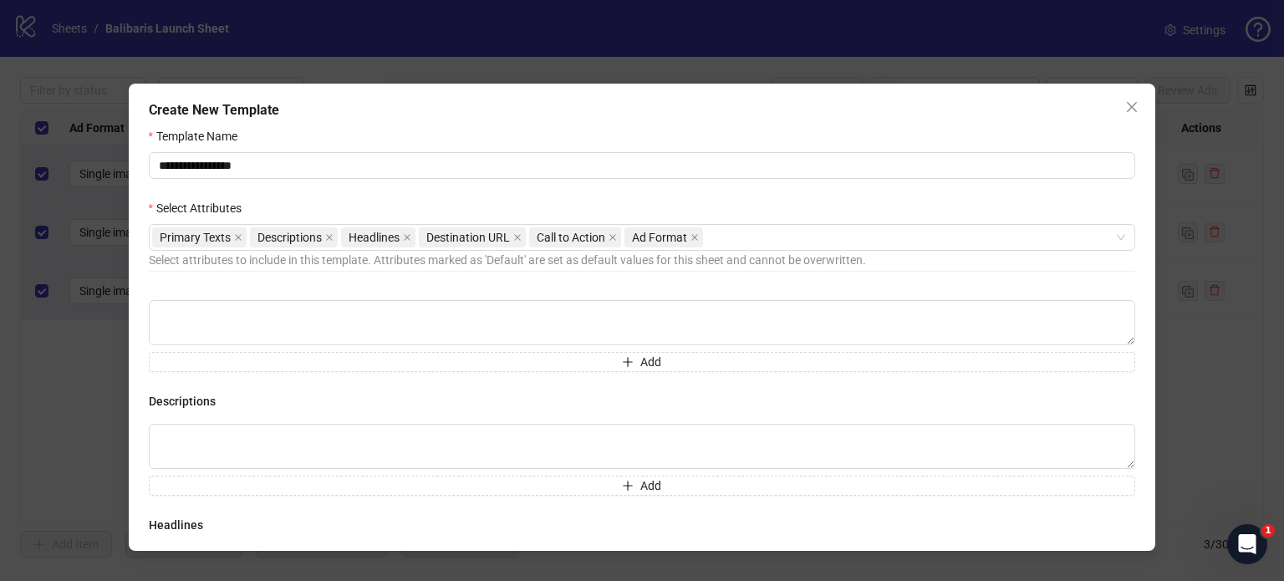
scroll to position [0, 0]
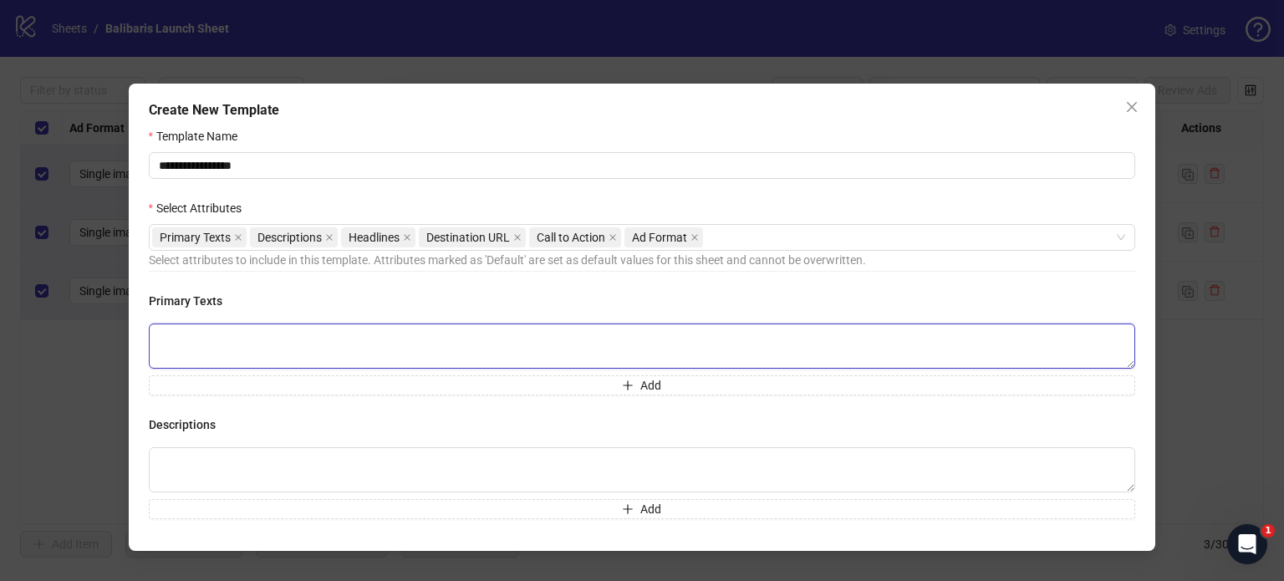
click at [513, 347] on textarea at bounding box center [642, 345] width 987 height 45
click at [236, 342] on textarea at bounding box center [642, 345] width 987 height 45
paste textarea "**********"
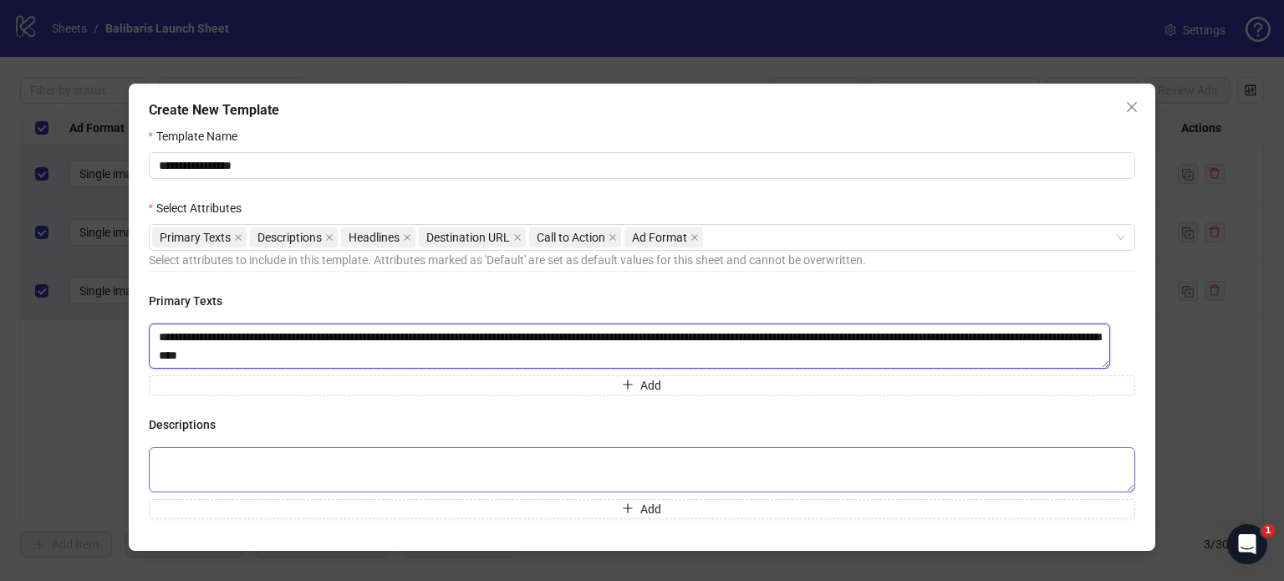
type textarea "**********"
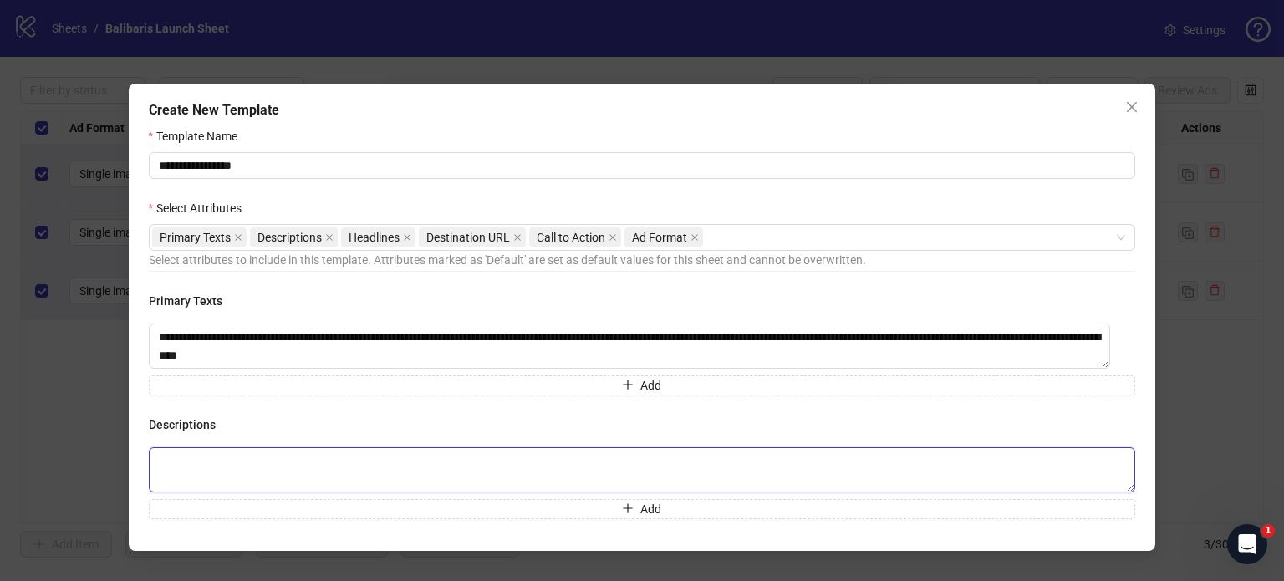
click at [419, 470] on textarea at bounding box center [642, 469] width 987 height 45
click at [195, 460] on textarea at bounding box center [642, 469] width 987 height 45
paste textarea "**********"
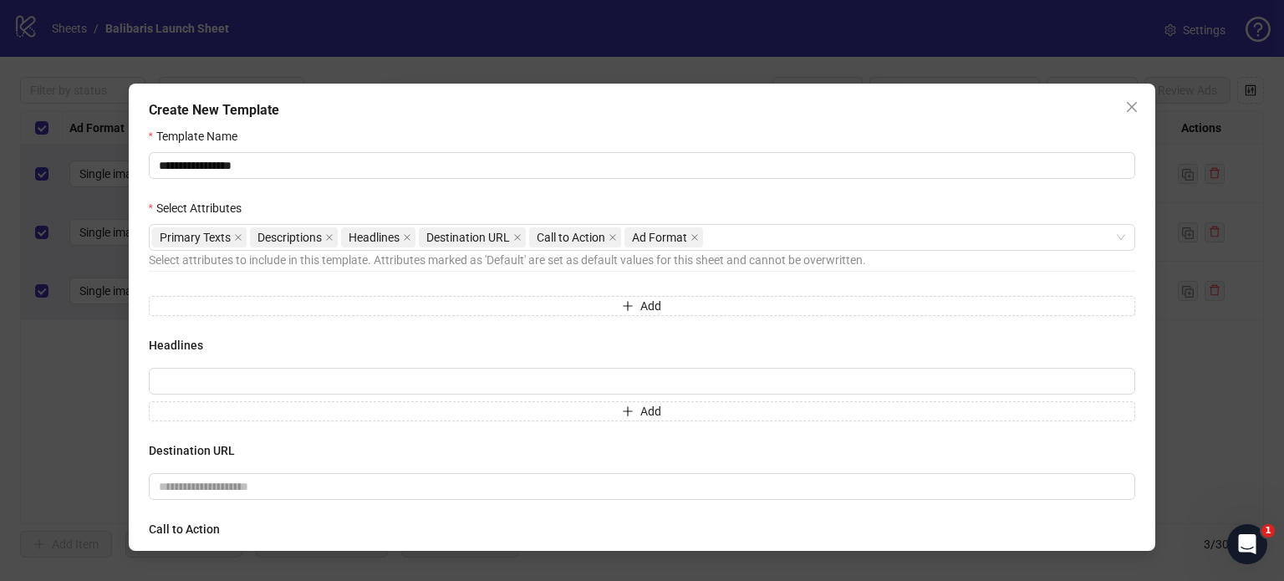
scroll to position [251, 0]
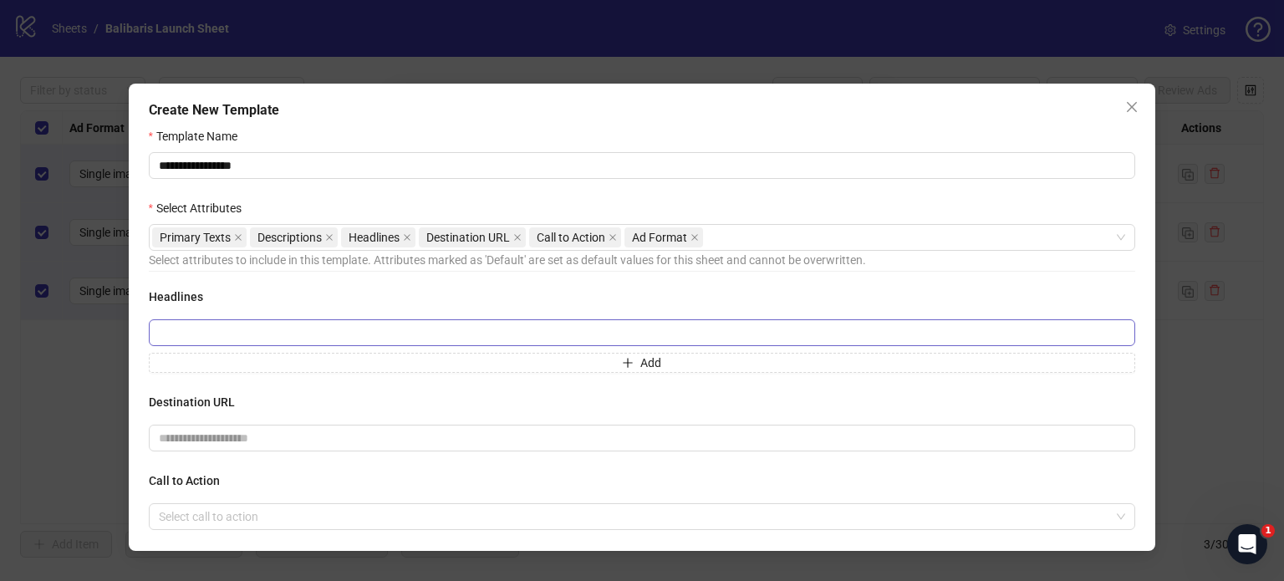
type textarea "**********"
click at [324, 336] on input "text" at bounding box center [642, 332] width 987 height 27
click at [185, 328] on input "text" at bounding box center [642, 332] width 987 height 27
paste input "**********"
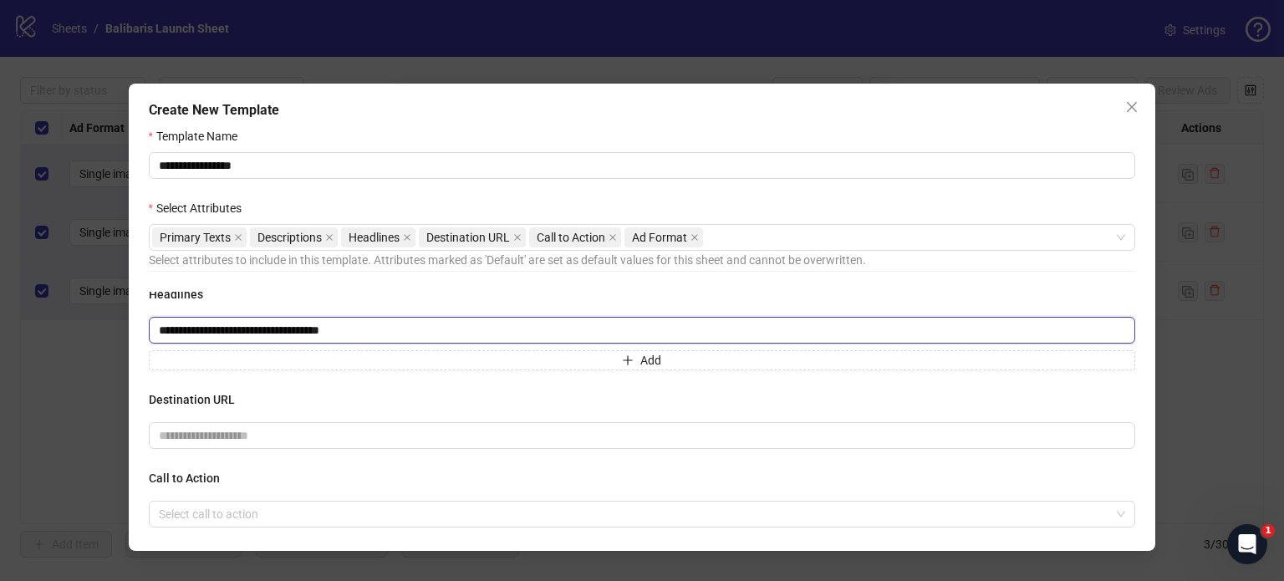
drag, startPoint x: 221, startPoint y: 328, endPoint x: 147, endPoint y: 330, distance: 73.6
click at [147, 330] on div "**********" at bounding box center [642, 317] width 1027 height 467
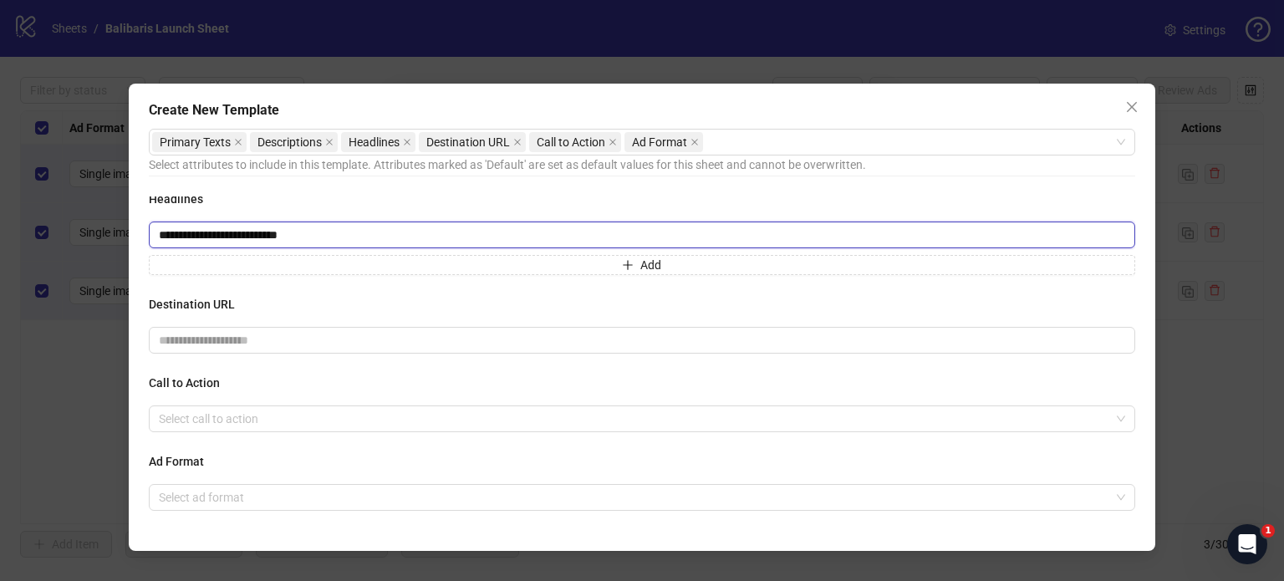
scroll to position [132, 0]
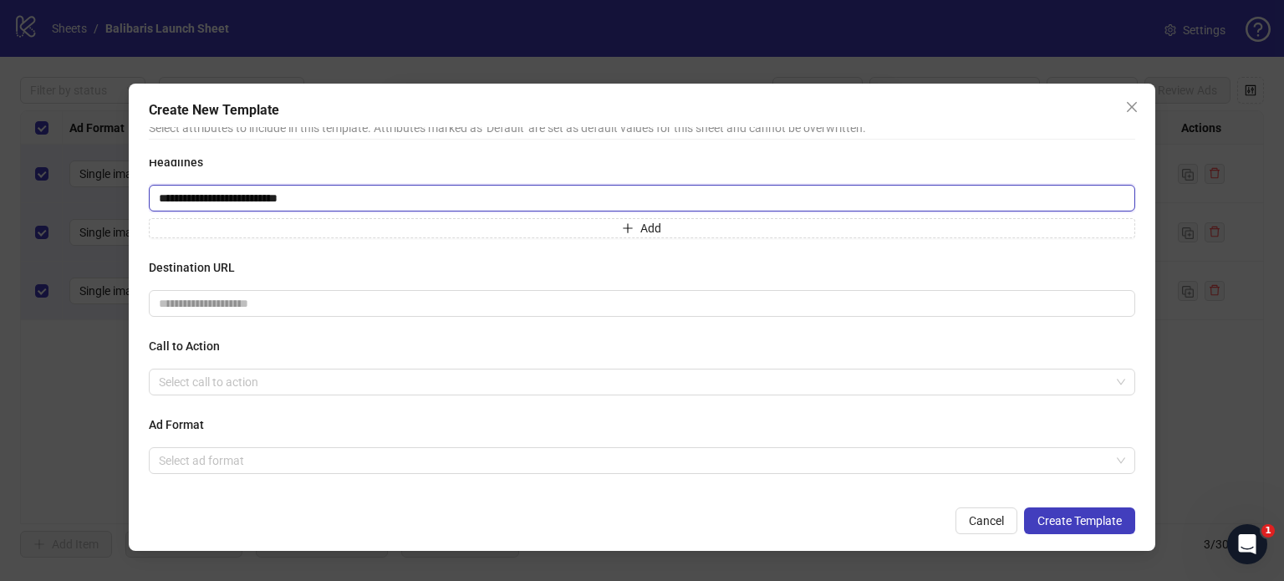
type input "**********"
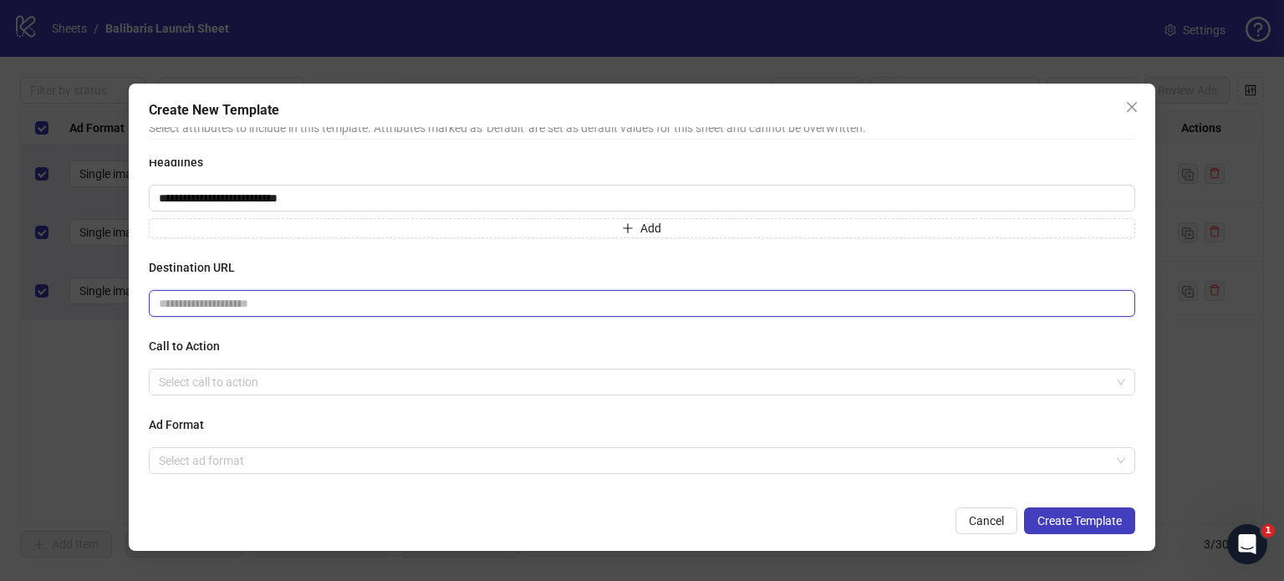
click at [196, 303] on input "text" at bounding box center [635, 303] width 953 height 18
paste input "**********"
type input "**********"
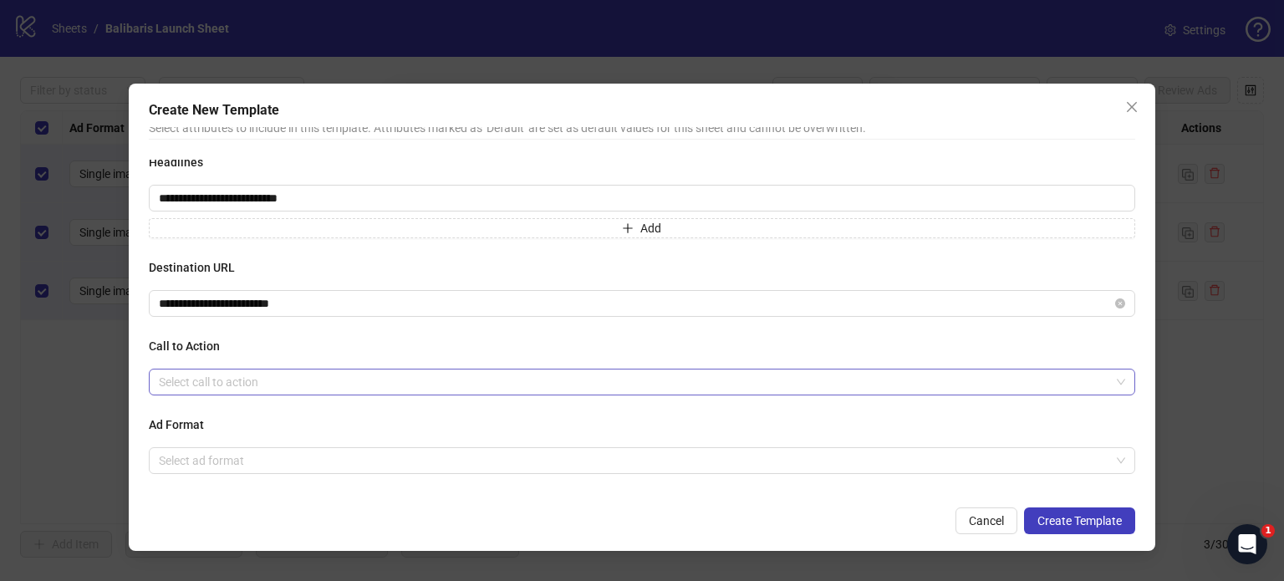
click at [207, 381] on input "search" at bounding box center [635, 381] width 952 height 25
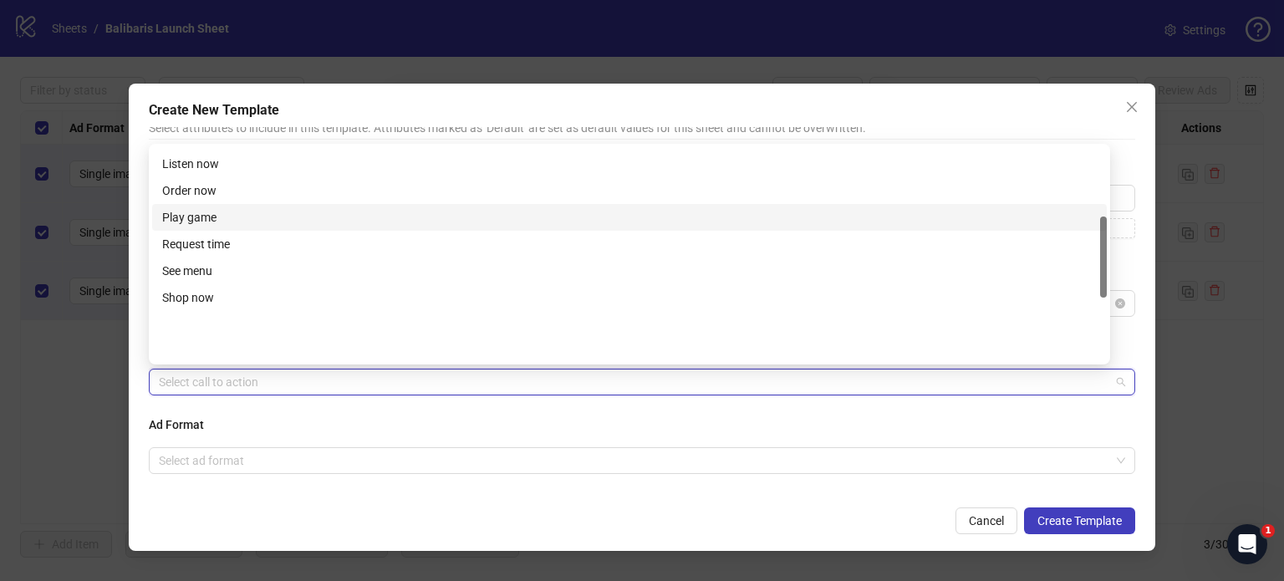
scroll to position [181, 0]
click at [237, 223] on div "Learn more" at bounding box center [629, 220] width 934 height 18
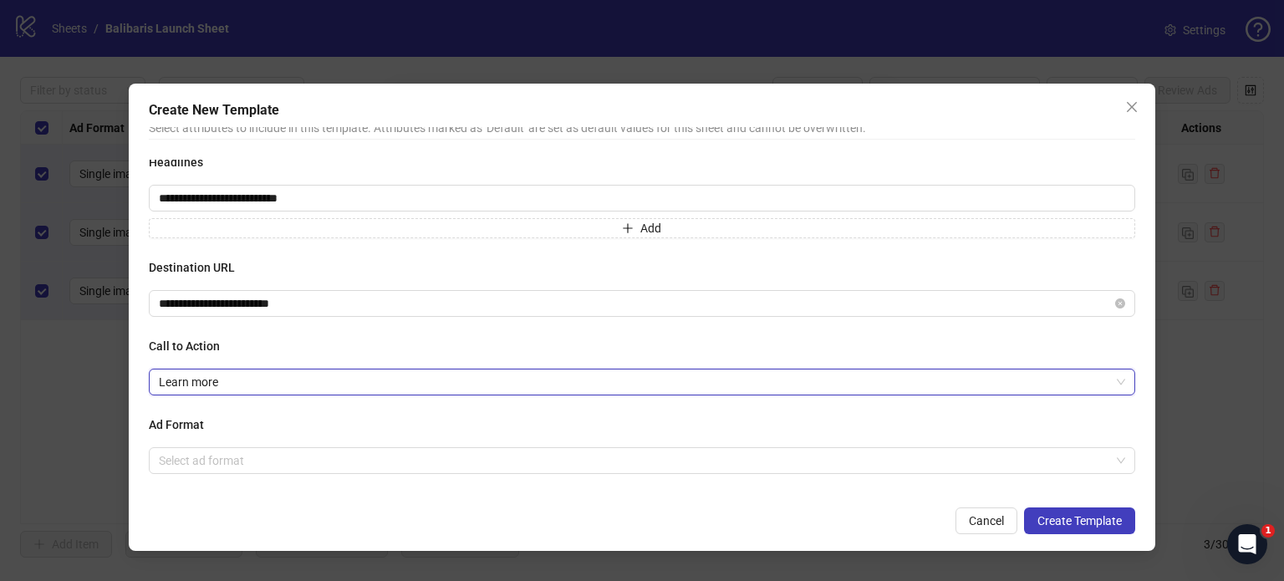
click at [308, 380] on span "Learn more" at bounding box center [642, 381] width 967 height 25
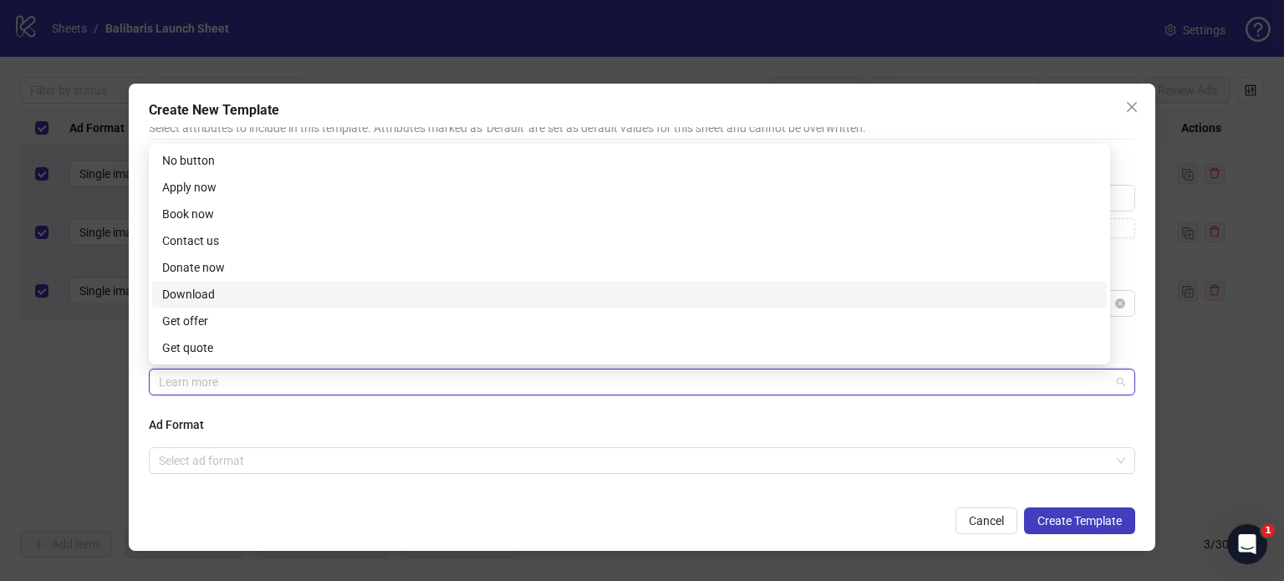
scroll to position [84, 0]
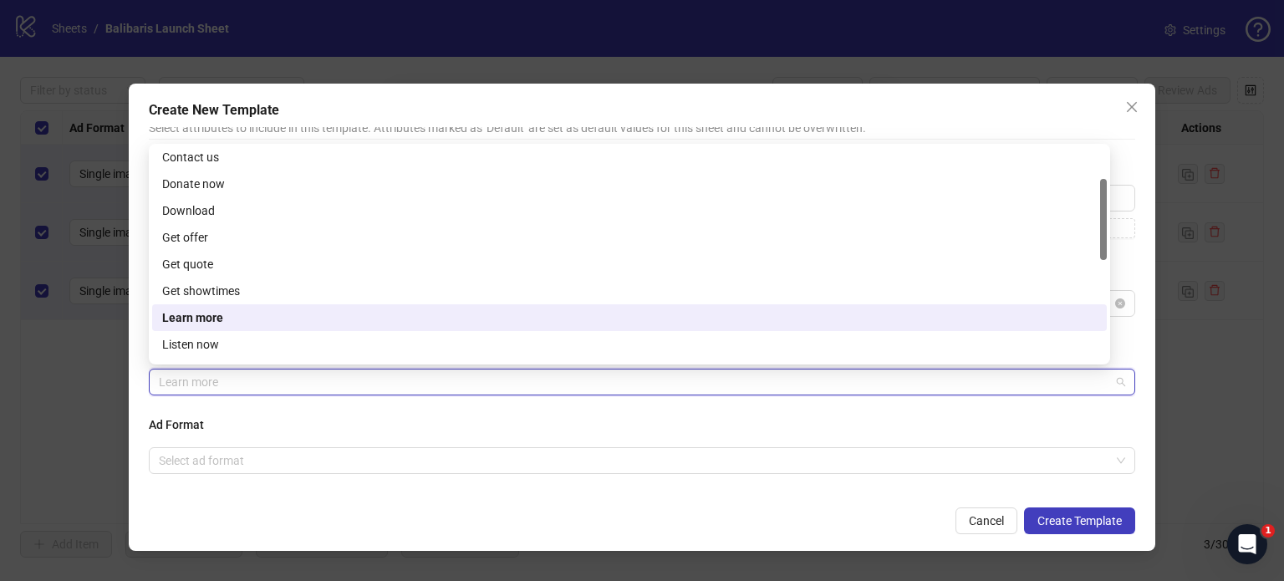
click at [221, 317] on div "Learn more" at bounding box center [629, 317] width 934 height 18
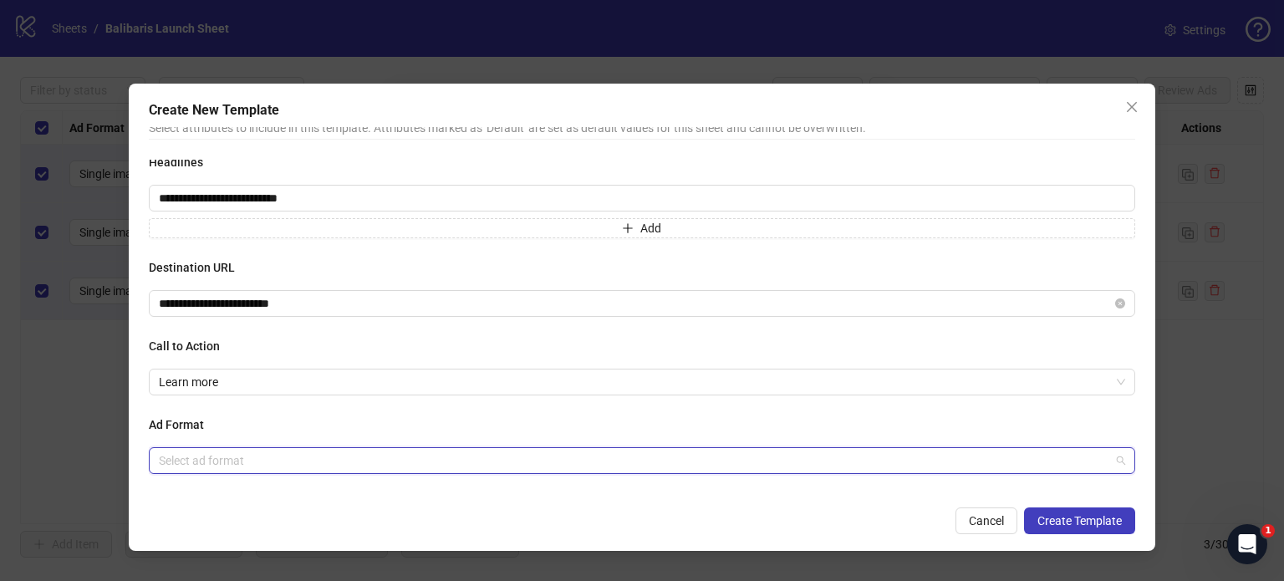
click at [192, 466] on input "search" at bounding box center [635, 460] width 952 height 25
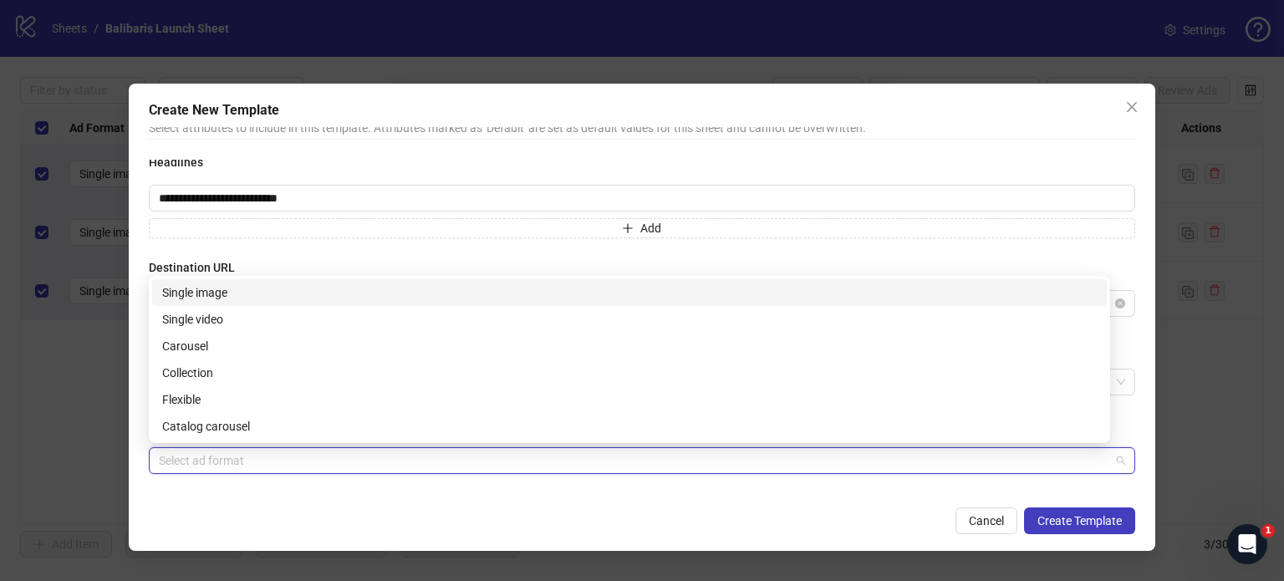
click at [262, 287] on div "Single image" at bounding box center [629, 292] width 934 height 18
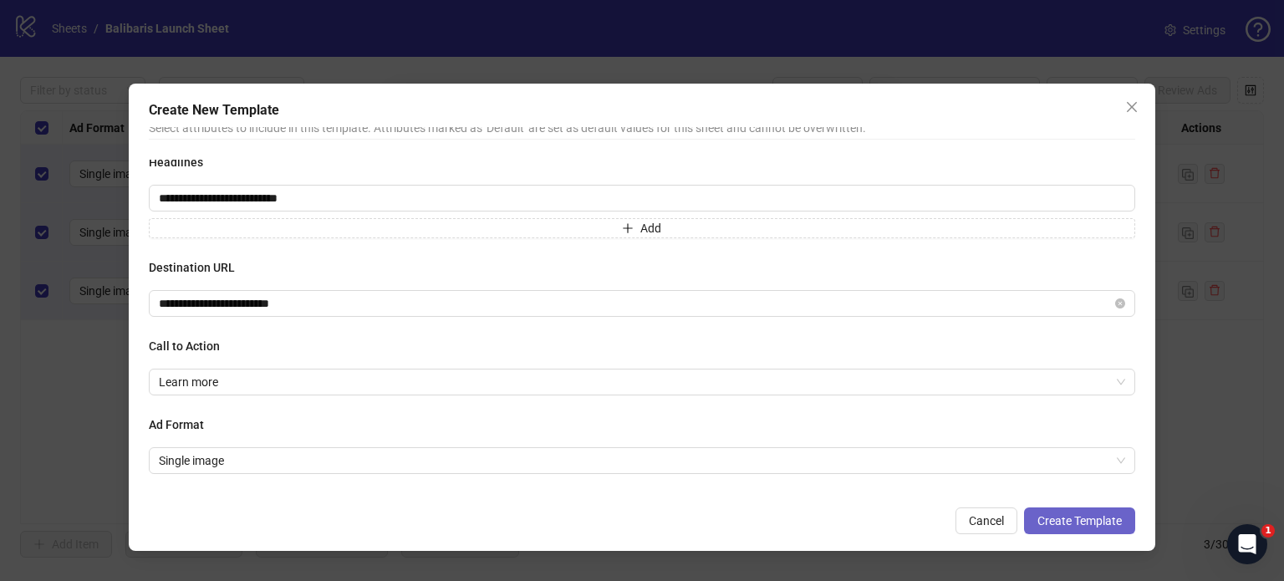
click at [1060, 520] on span "Create Template" at bounding box center [1079, 520] width 84 height 13
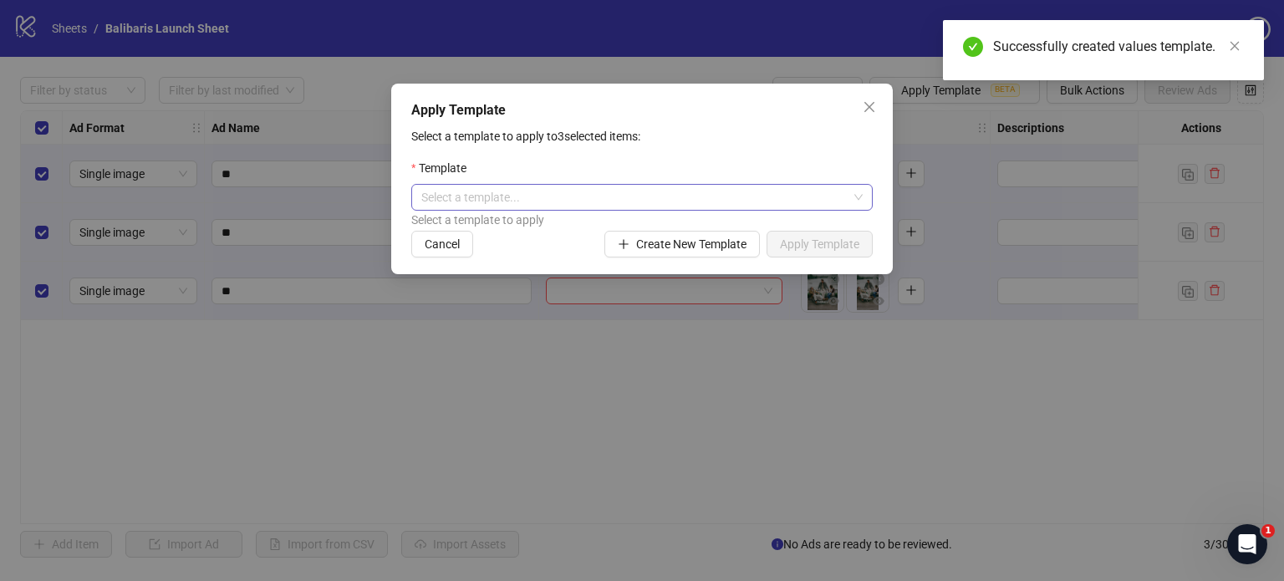
click at [821, 193] on input "search" at bounding box center [634, 197] width 426 height 25
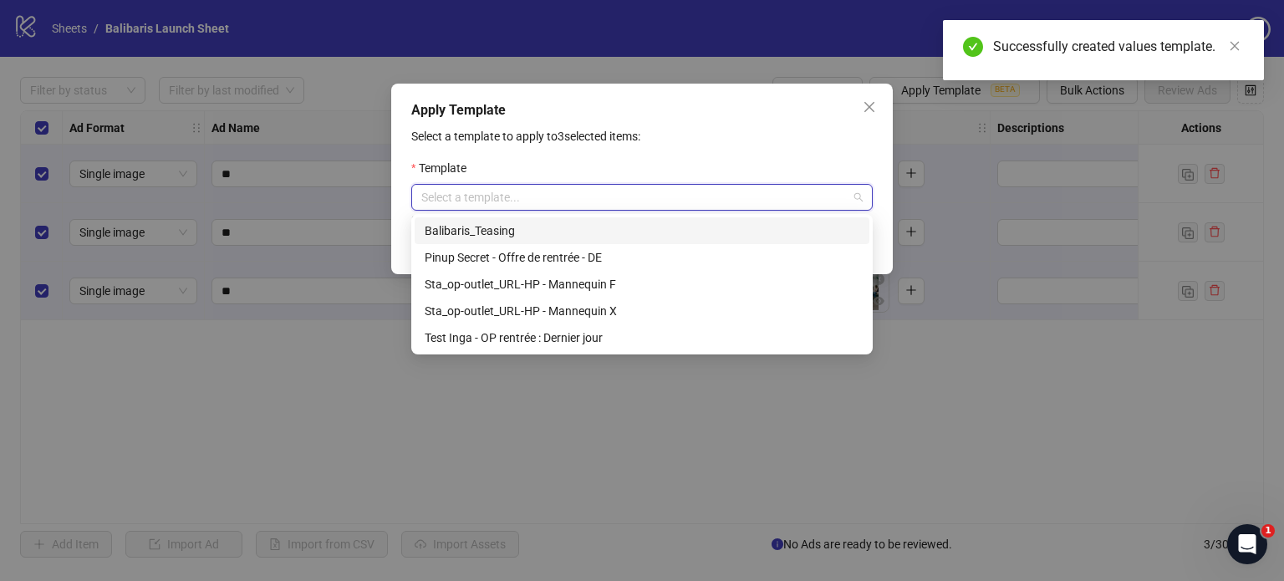
click at [535, 225] on div "Balibaris_Teasing" at bounding box center [642, 230] width 435 height 18
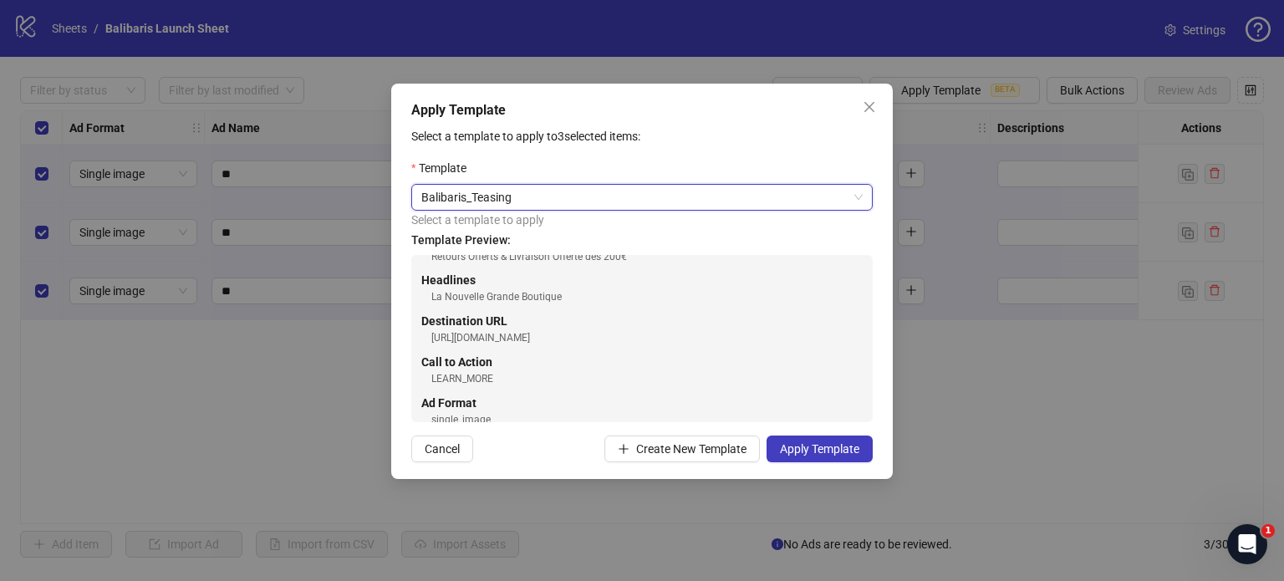
scroll to position [130, 0]
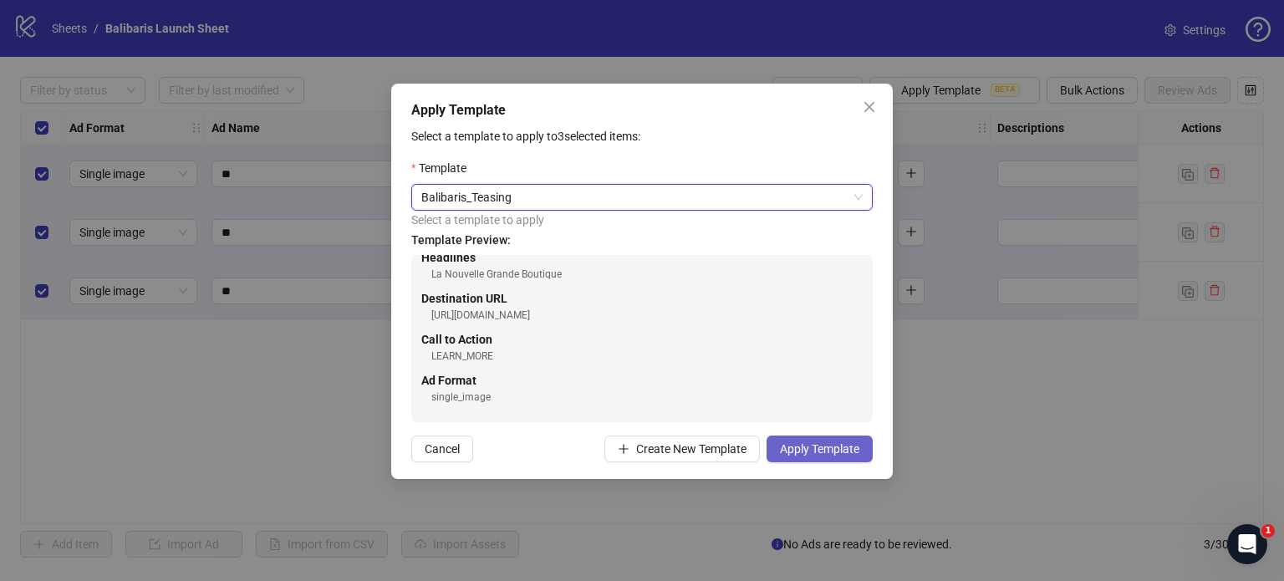
click at [814, 447] on span "Apply Template" at bounding box center [819, 448] width 79 height 13
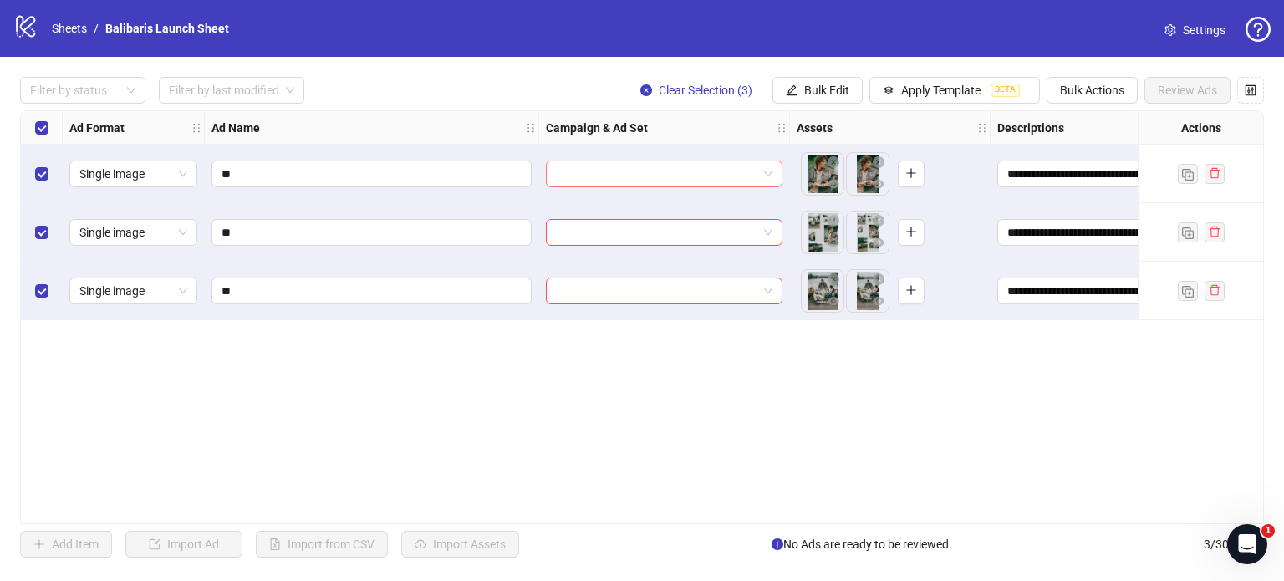
click at [768, 171] on span at bounding box center [664, 173] width 216 height 25
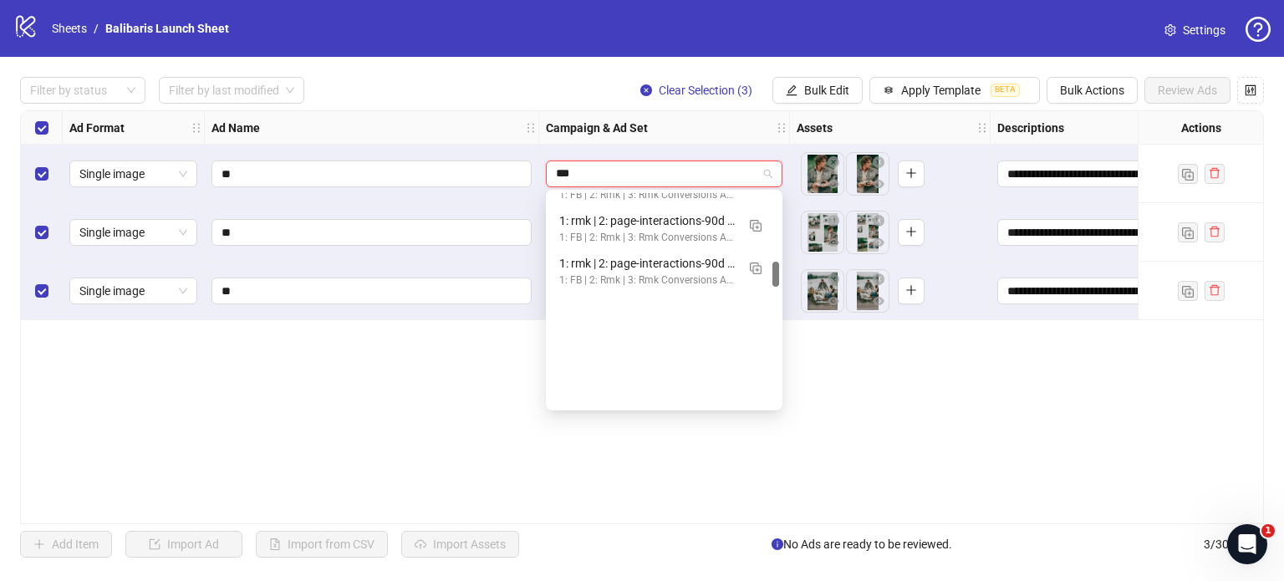
scroll to position [251, 0]
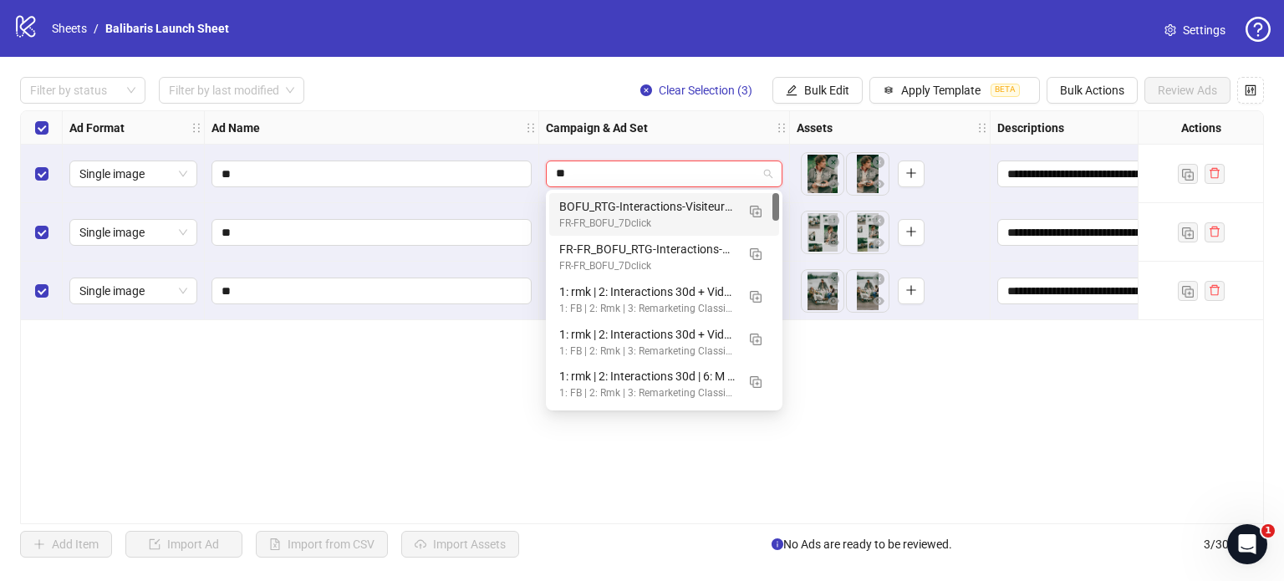
type input "*"
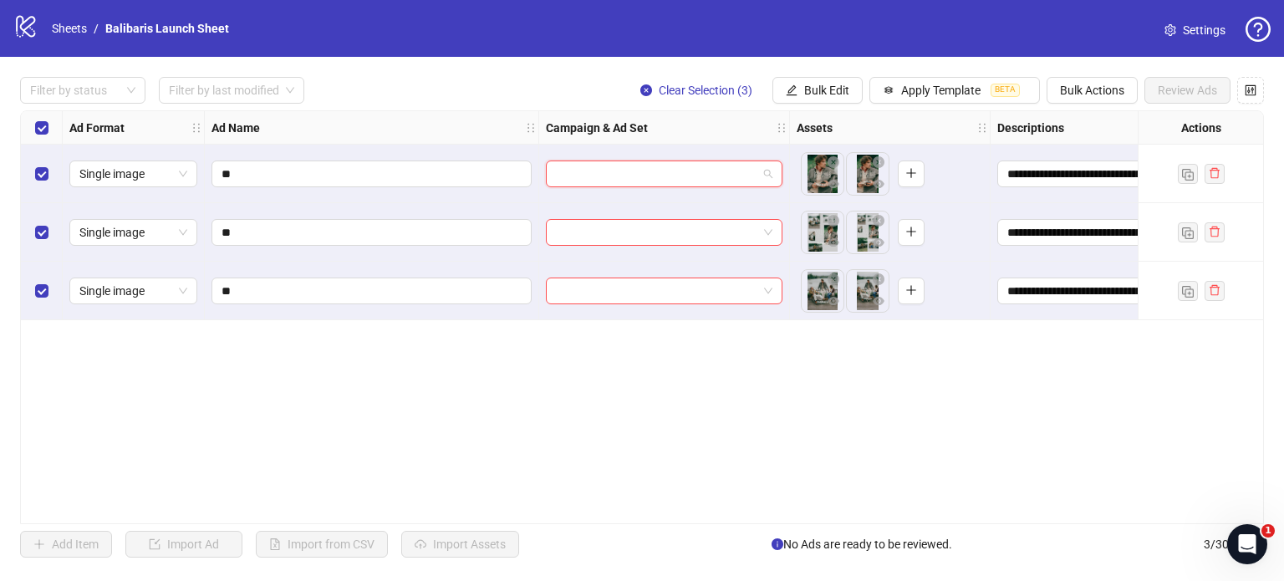
click at [595, 173] on input "search" at bounding box center [656, 173] width 201 height 25
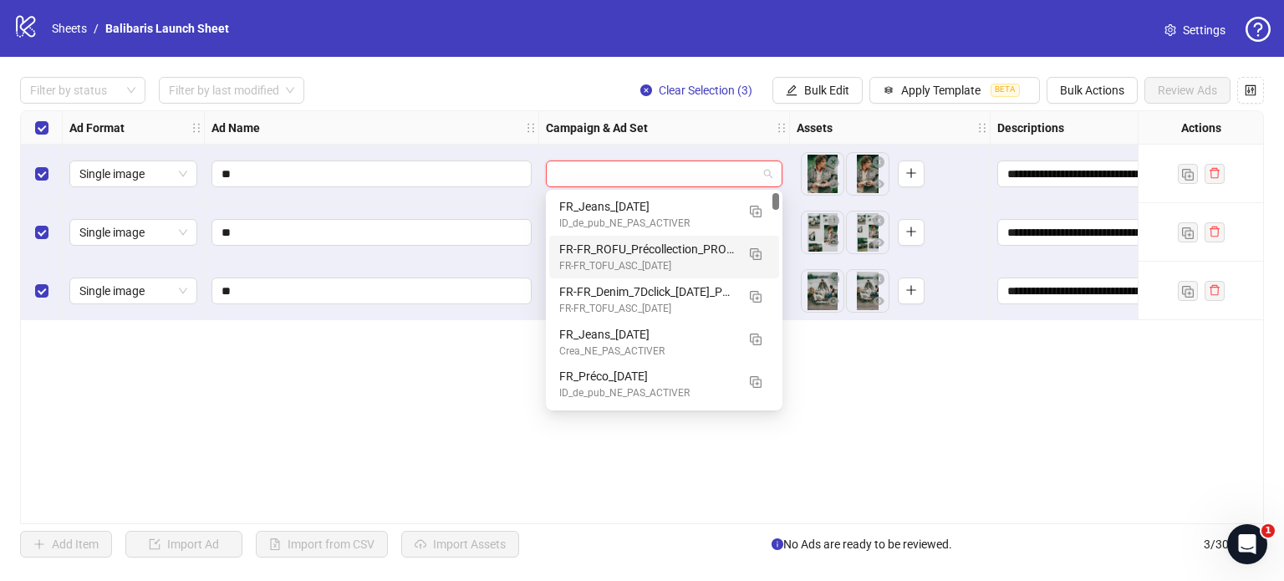
paste input "**********"
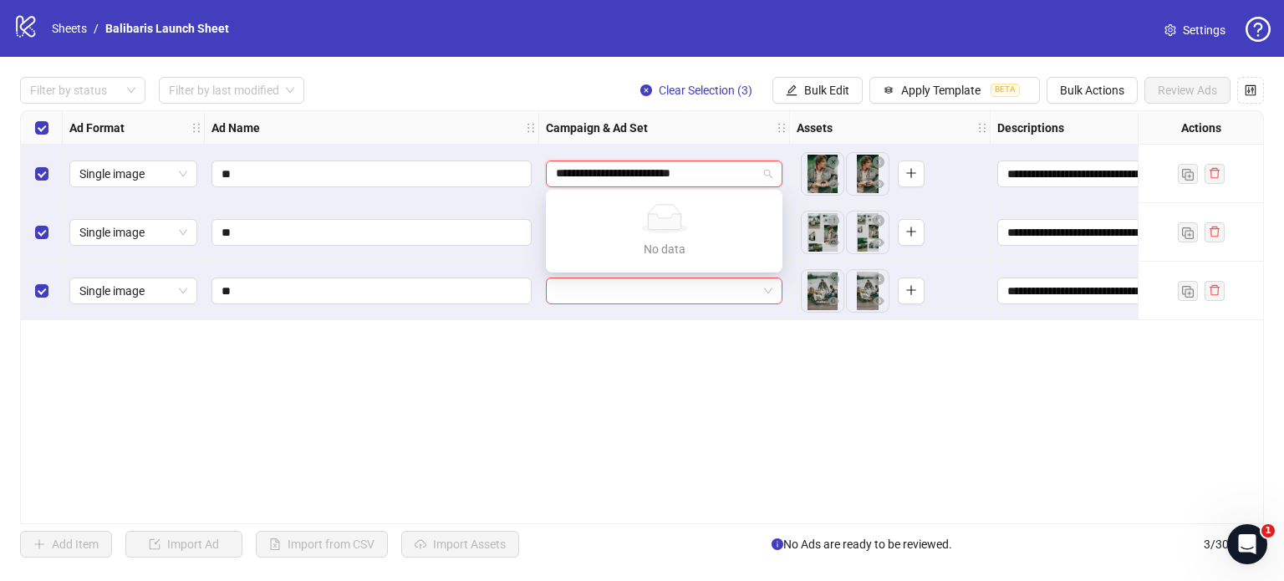
type input "**********"
drag, startPoint x: 589, startPoint y: 436, endPoint x: 572, endPoint y: 358, distance: 79.7
click at [585, 433] on div "**********" at bounding box center [641, 317] width 1243 height 414
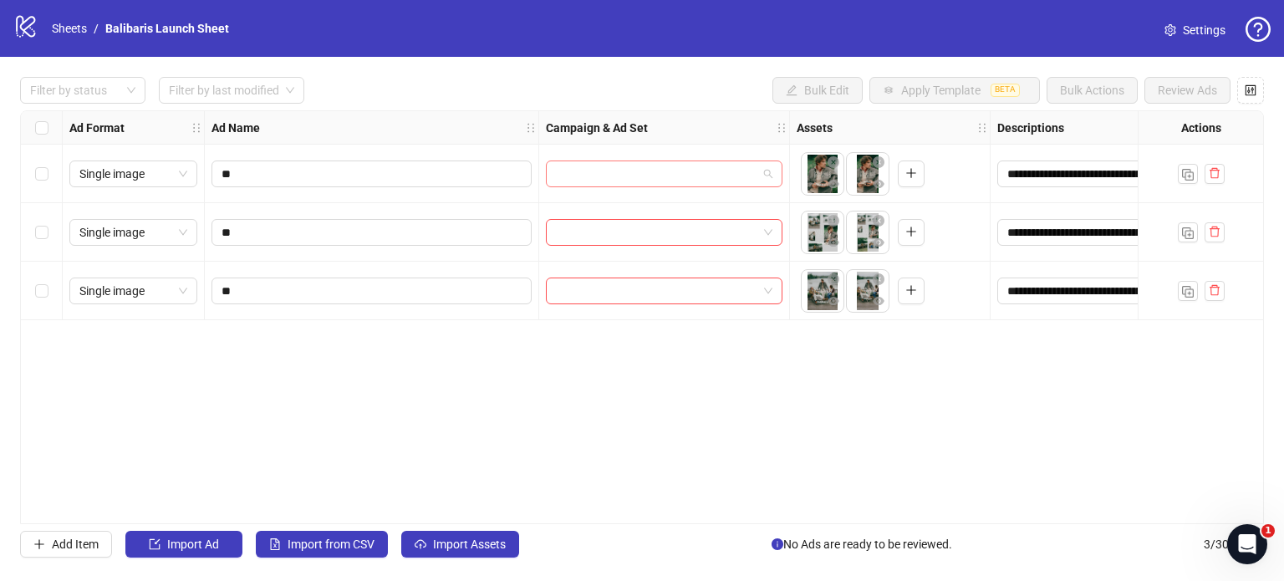
click at [710, 169] on input "search" at bounding box center [656, 173] width 201 height 25
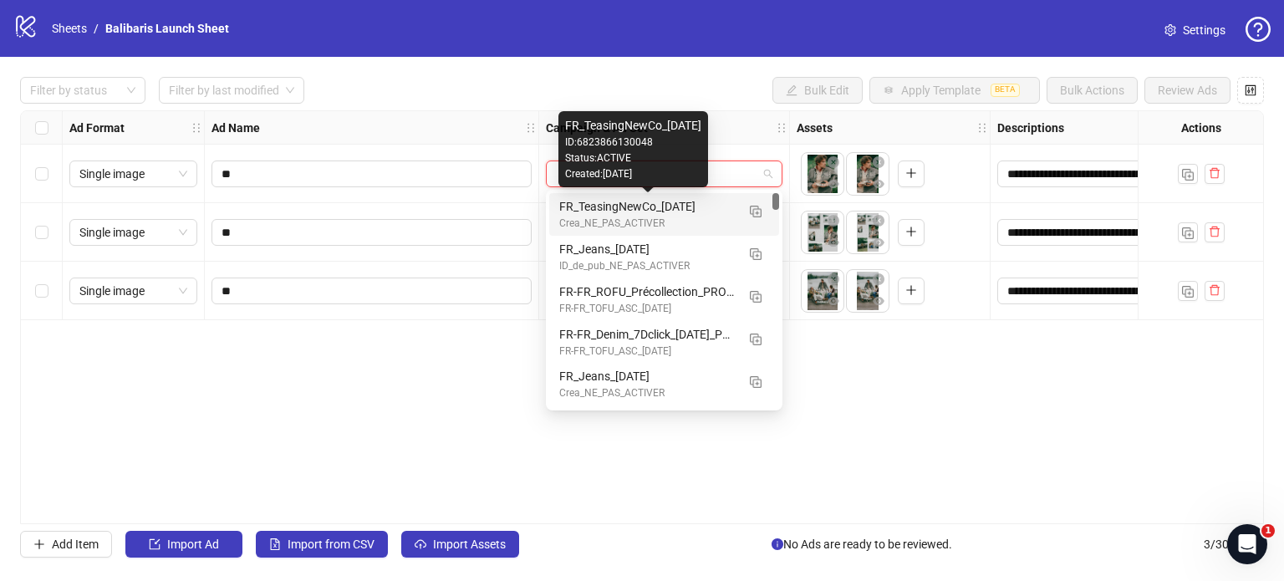
click at [689, 200] on div "FR_TeasingNewCo_03/09/2025" at bounding box center [647, 206] width 176 height 18
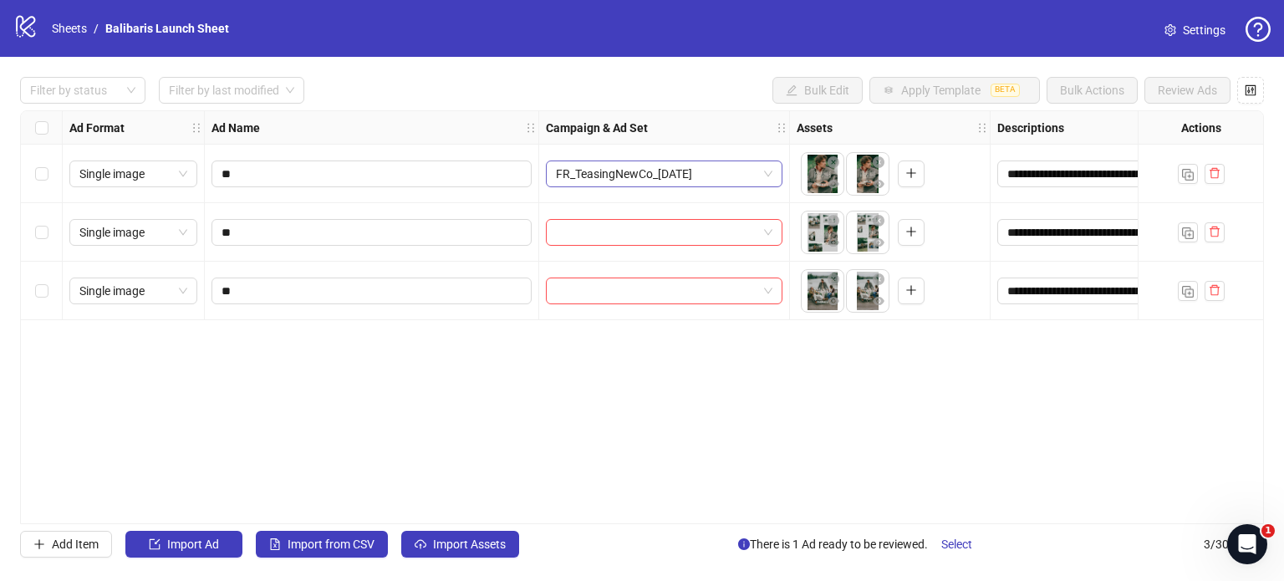
click at [742, 176] on span "FR_TeasingNewCo_03/09/2025" at bounding box center [664, 173] width 216 height 25
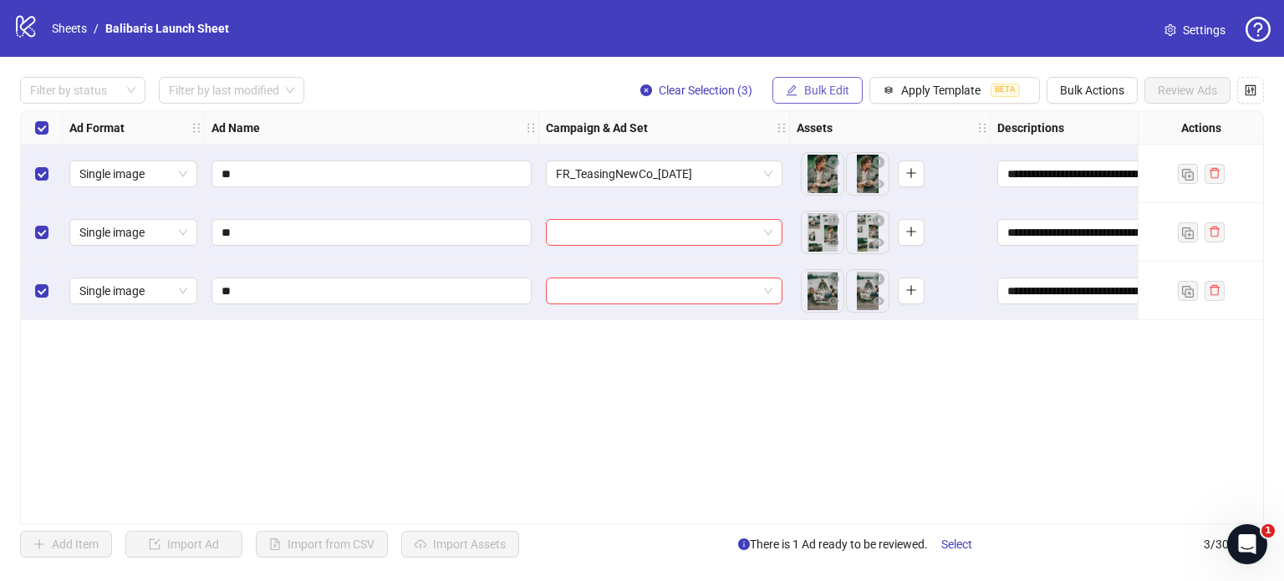
click at [818, 90] on span "Bulk Edit" at bounding box center [826, 90] width 45 height 13
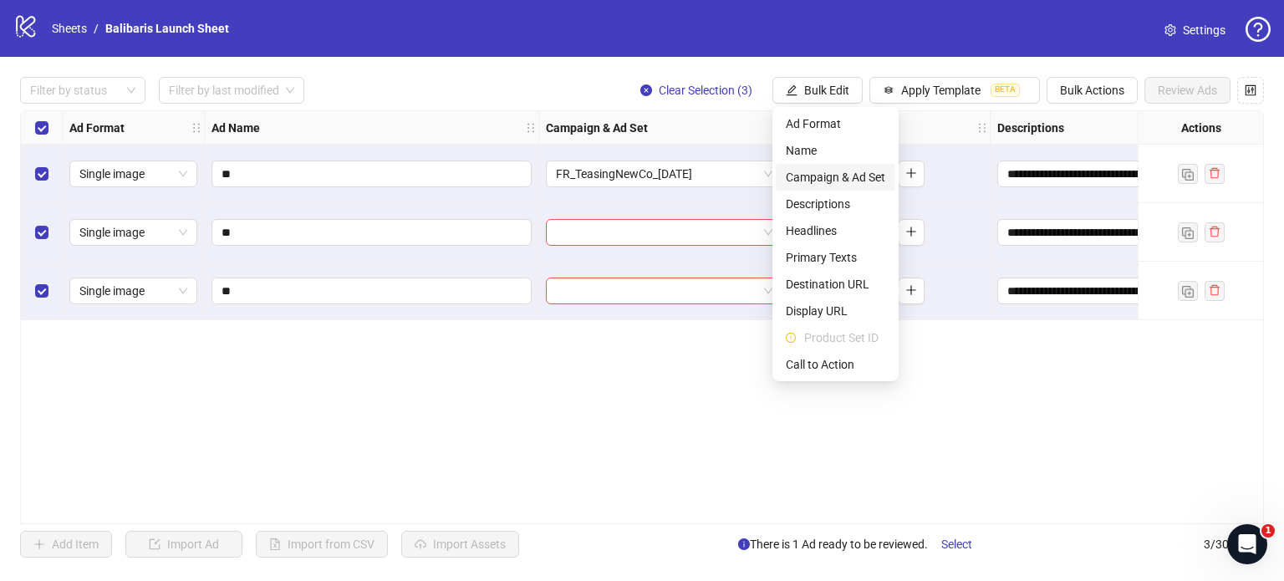
click at [840, 173] on span "Campaign & Ad Set" at bounding box center [835, 177] width 99 height 18
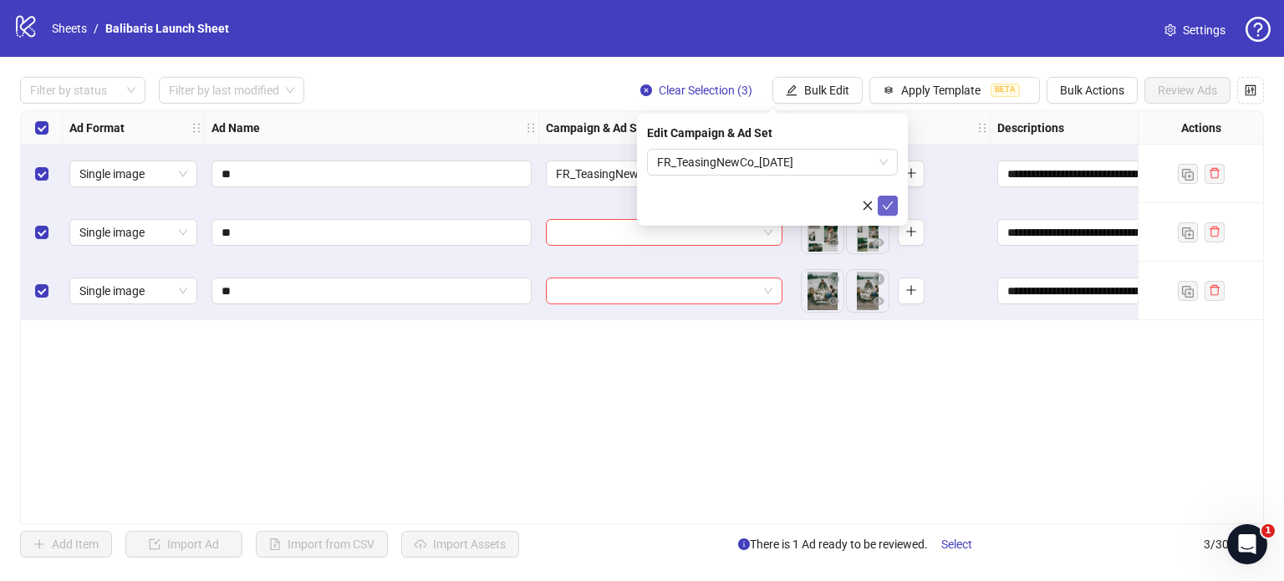
click at [888, 201] on icon "check" at bounding box center [888, 206] width 12 height 12
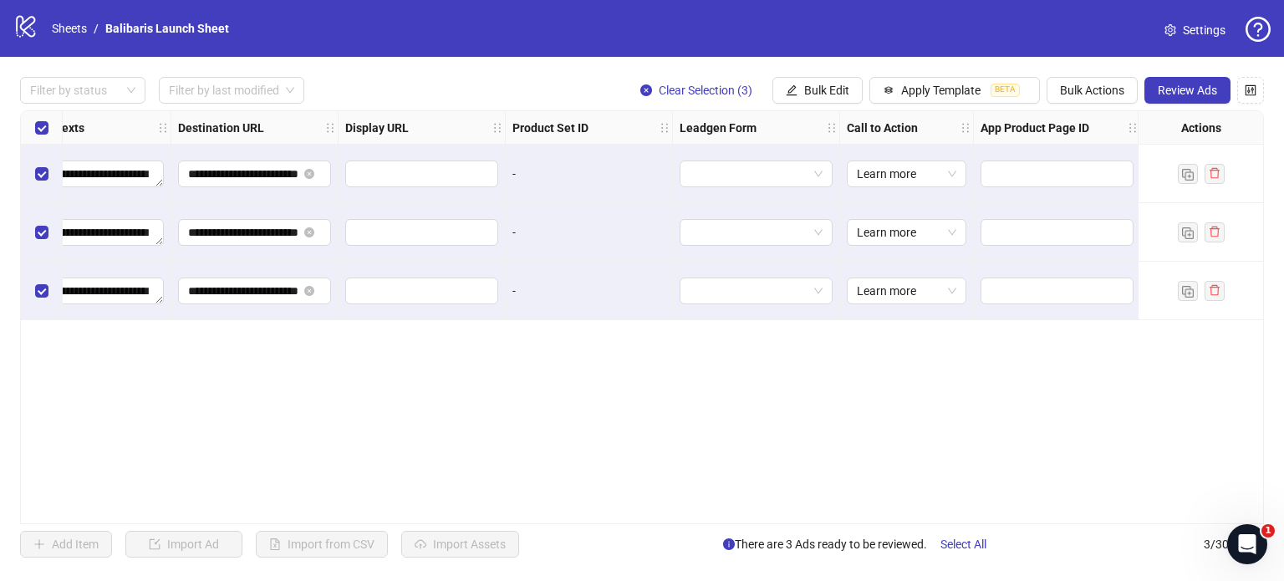
scroll to position [0, 1491]
click at [1197, 87] on span "Review Ads" at bounding box center [1186, 90] width 59 height 13
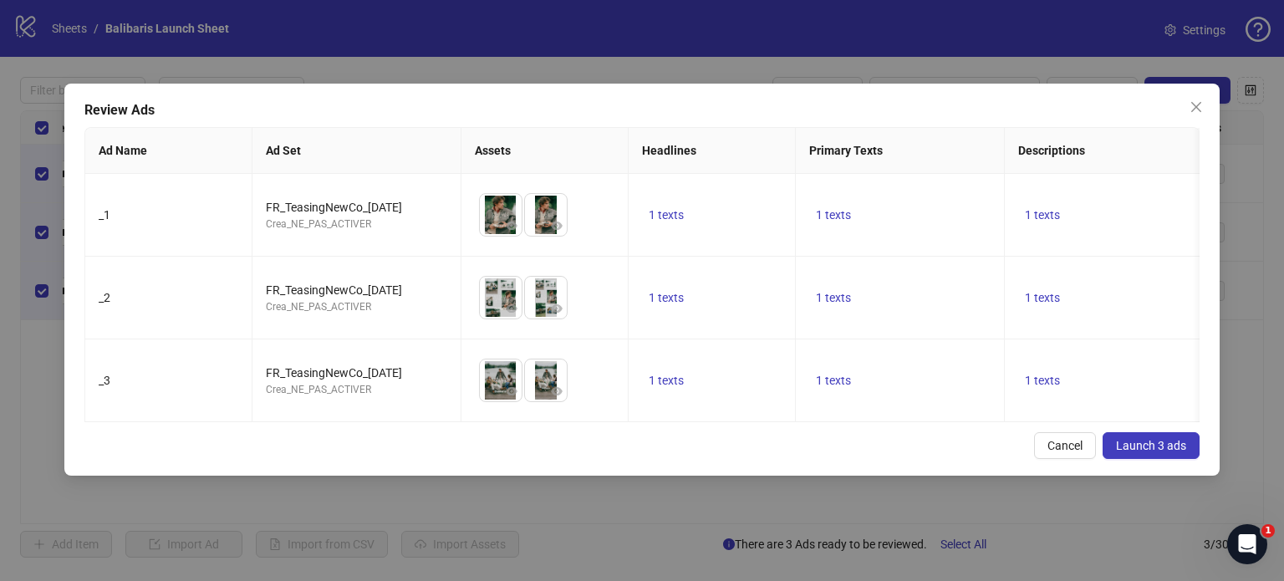
click at [1164, 452] on span "Launch 3 ads" at bounding box center [1151, 445] width 70 height 13
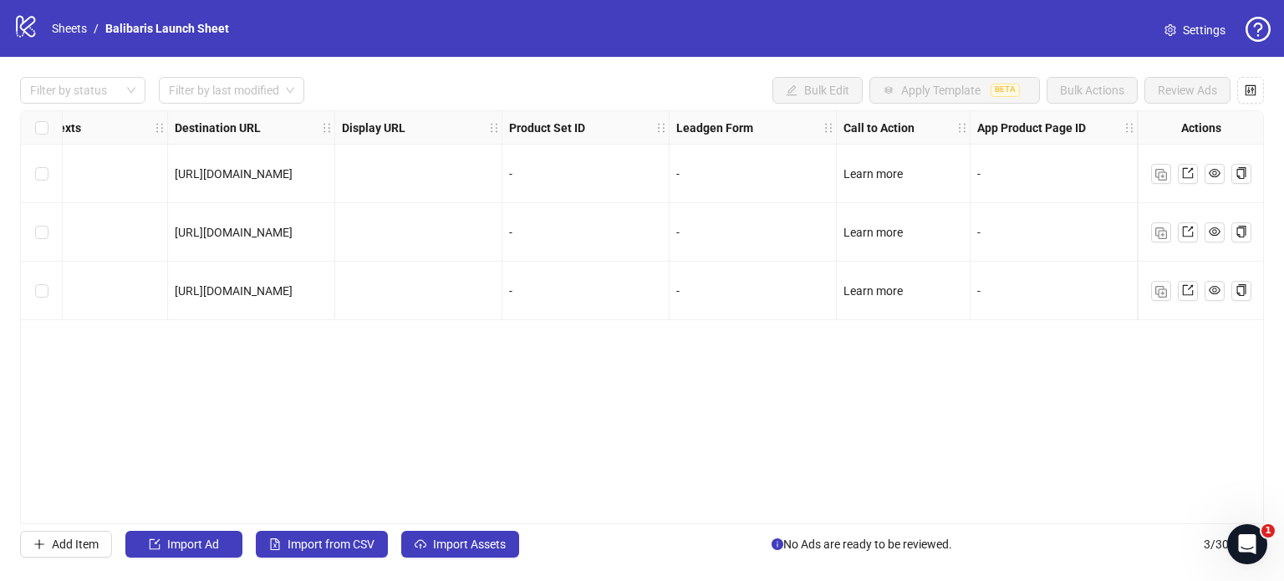
click at [1207, 31] on span "Settings" at bounding box center [1203, 30] width 43 height 18
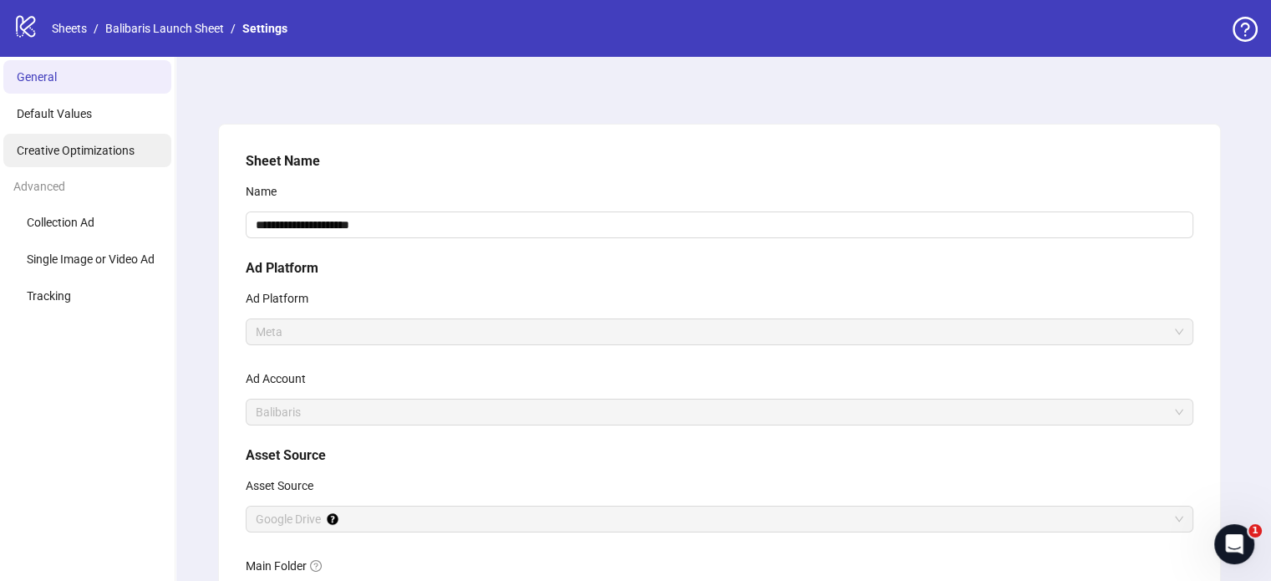
click at [90, 151] on span "Creative Optimizations" at bounding box center [76, 150] width 118 height 13
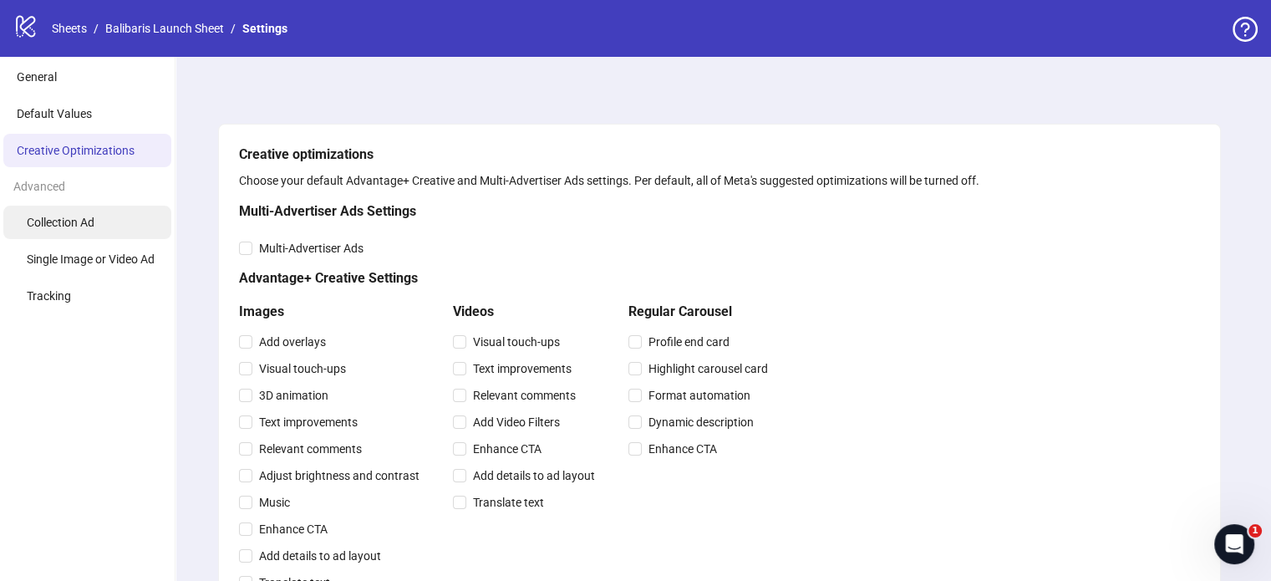
click at [82, 223] on span "Collection Ad" at bounding box center [61, 222] width 68 height 13
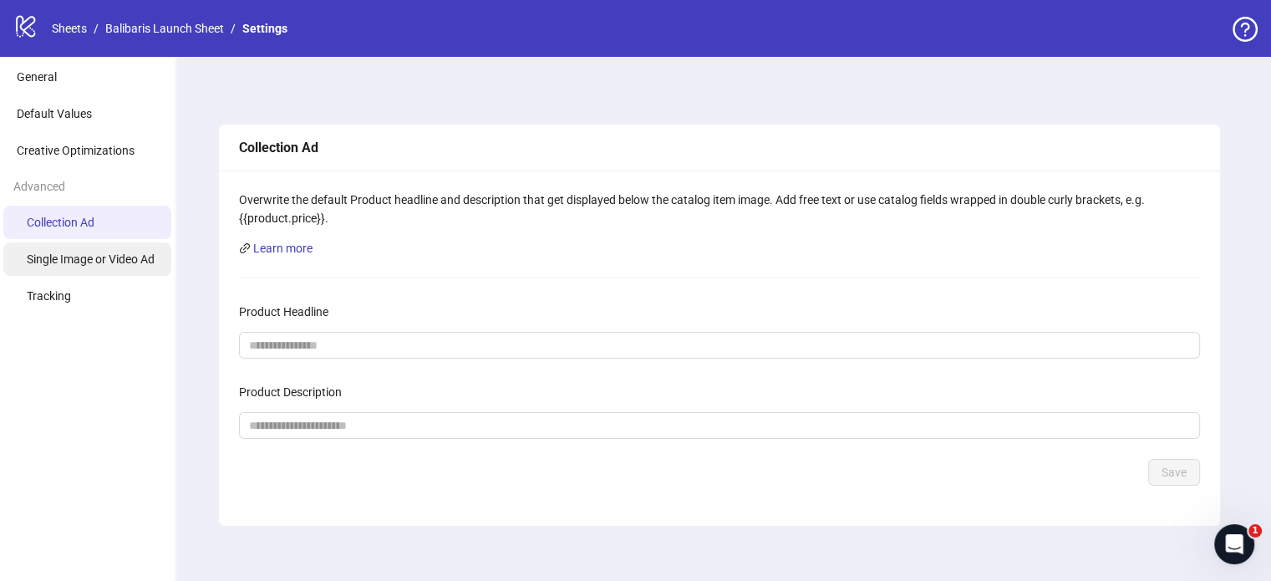
click at [99, 263] on span "Single Image or Video Ad" at bounding box center [91, 258] width 128 height 13
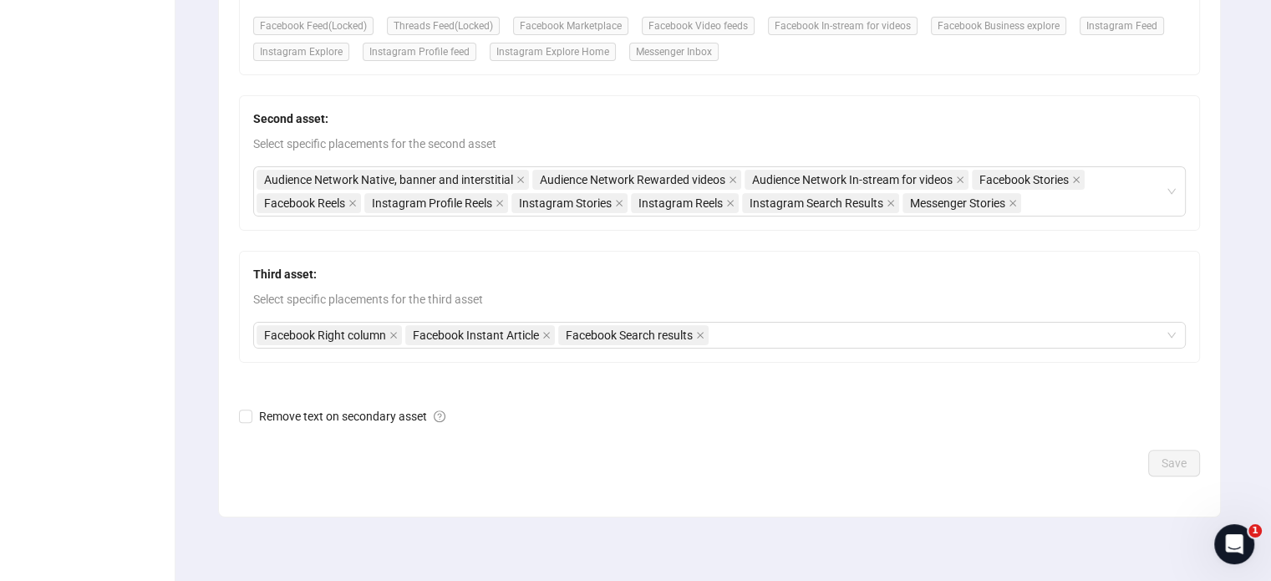
scroll to position [430, 0]
click at [1187, 457] on button "Save" at bounding box center [1174, 462] width 52 height 27
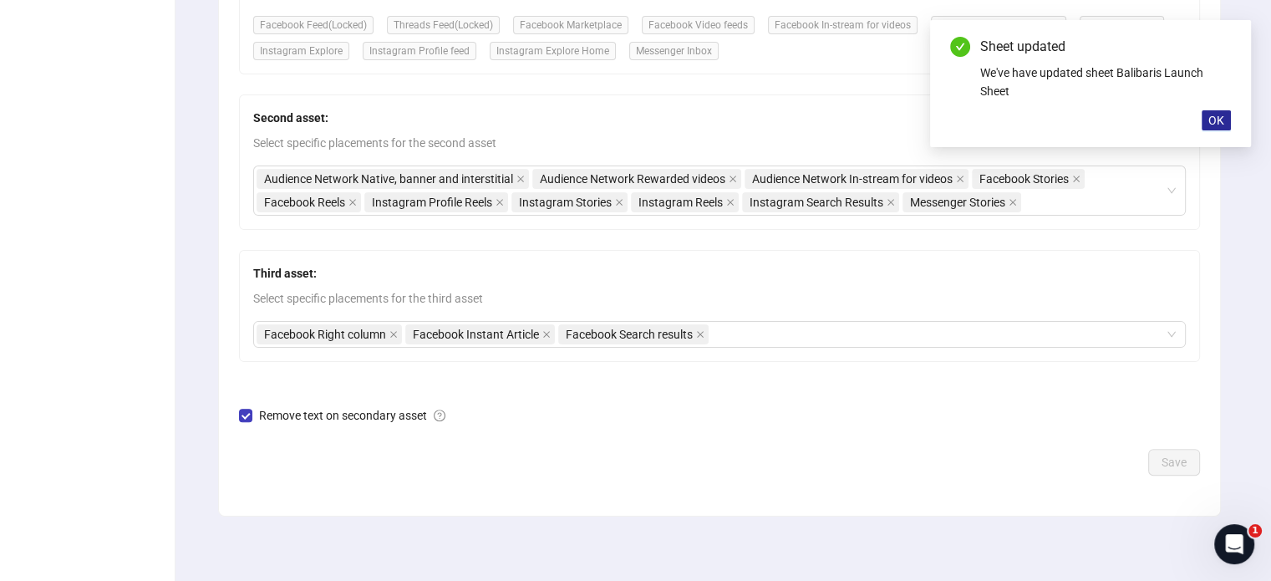
click at [1214, 120] on span "OK" at bounding box center [1216, 120] width 16 height 13
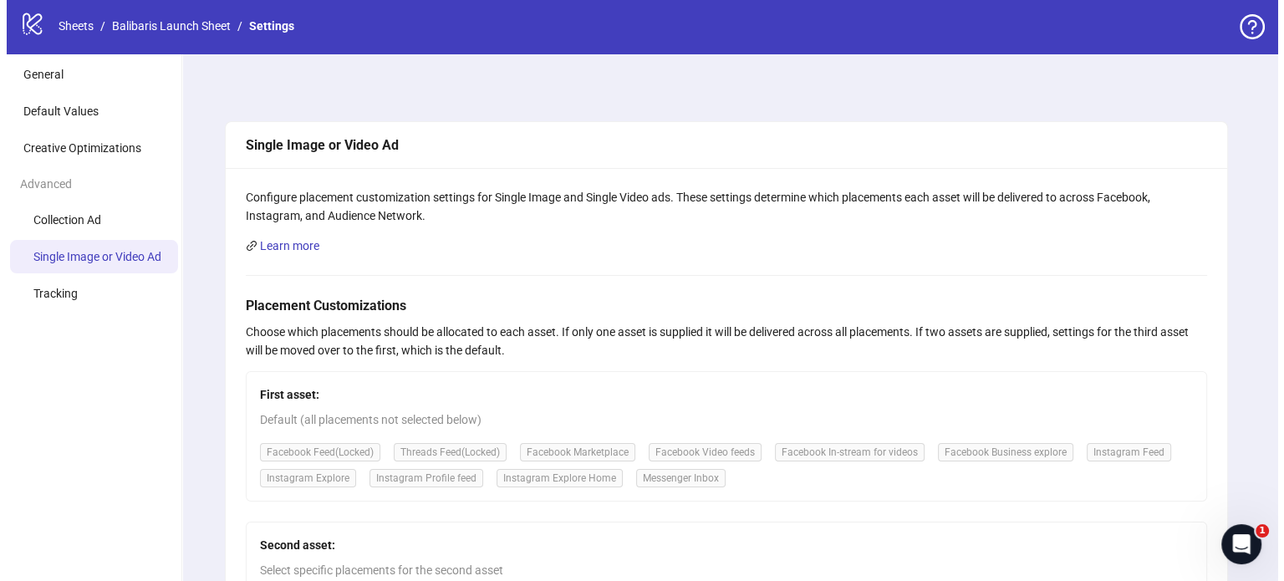
scroll to position [0, 0]
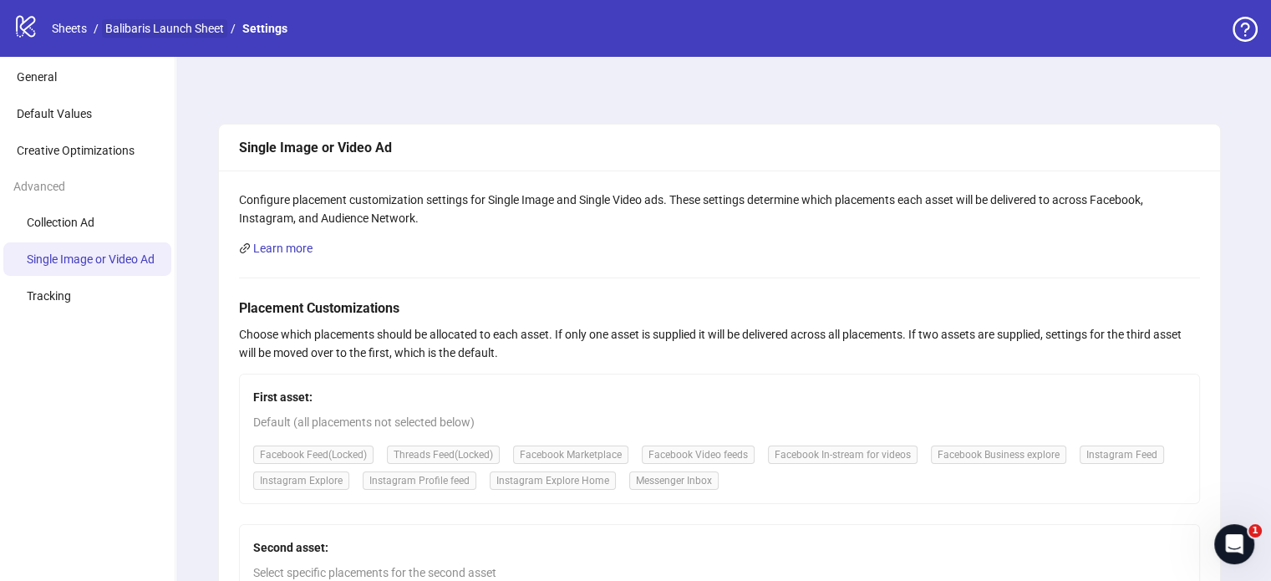
click at [168, 29] on link "Balibaris Launch Sheet" at bounding box center [164, 28] width 125 height 18
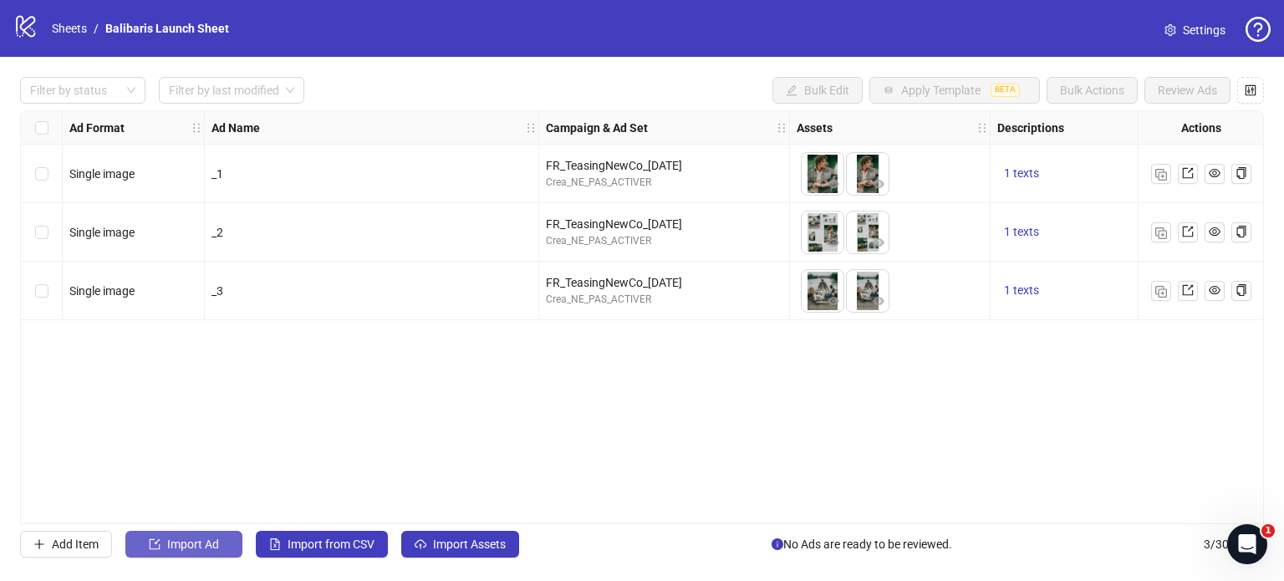
click at [168, 547] on span "Import Ad" at bounding box center [193, 543] width 52 height 13
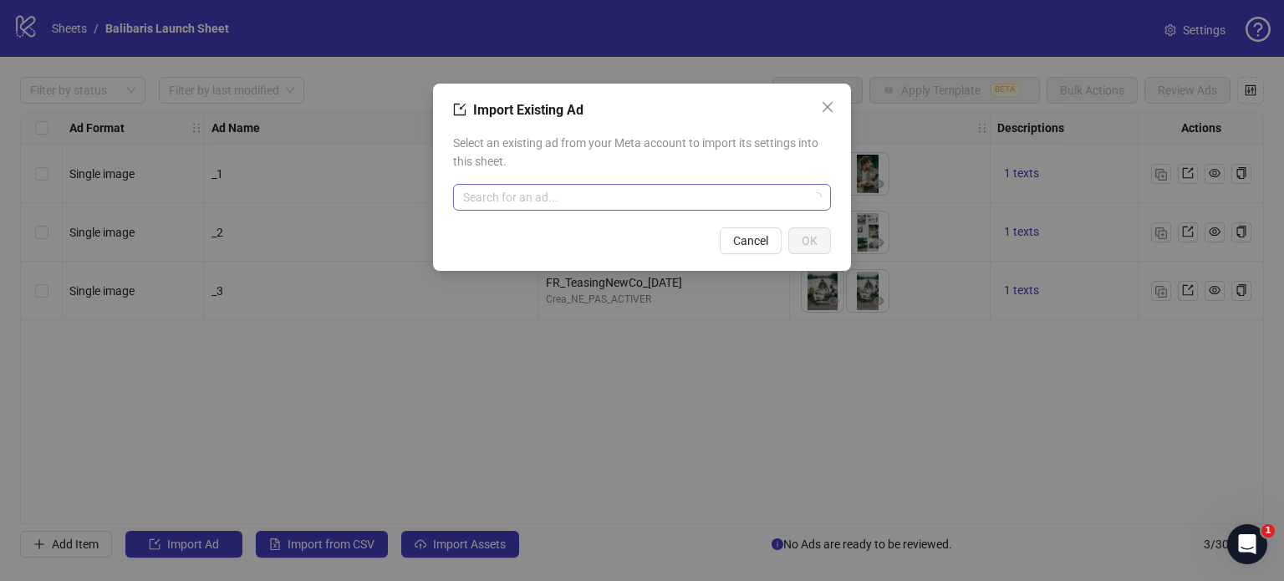
click at [531, 198] on input "search" at bounding box center [634, 197] width 343 height 25
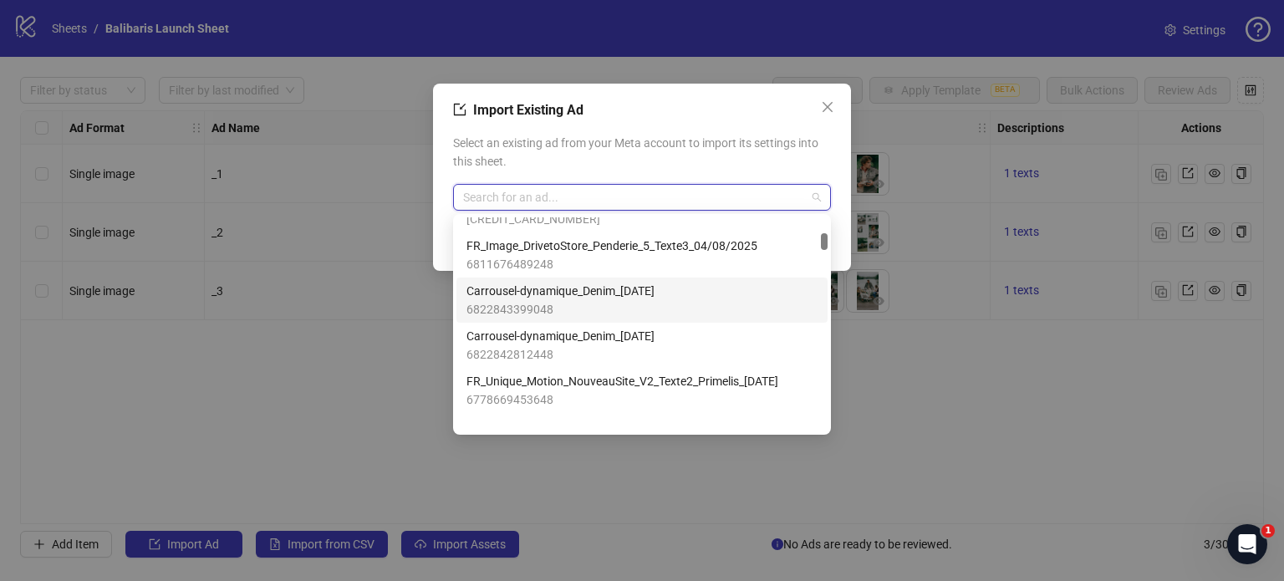
scroll to position [669, 0]
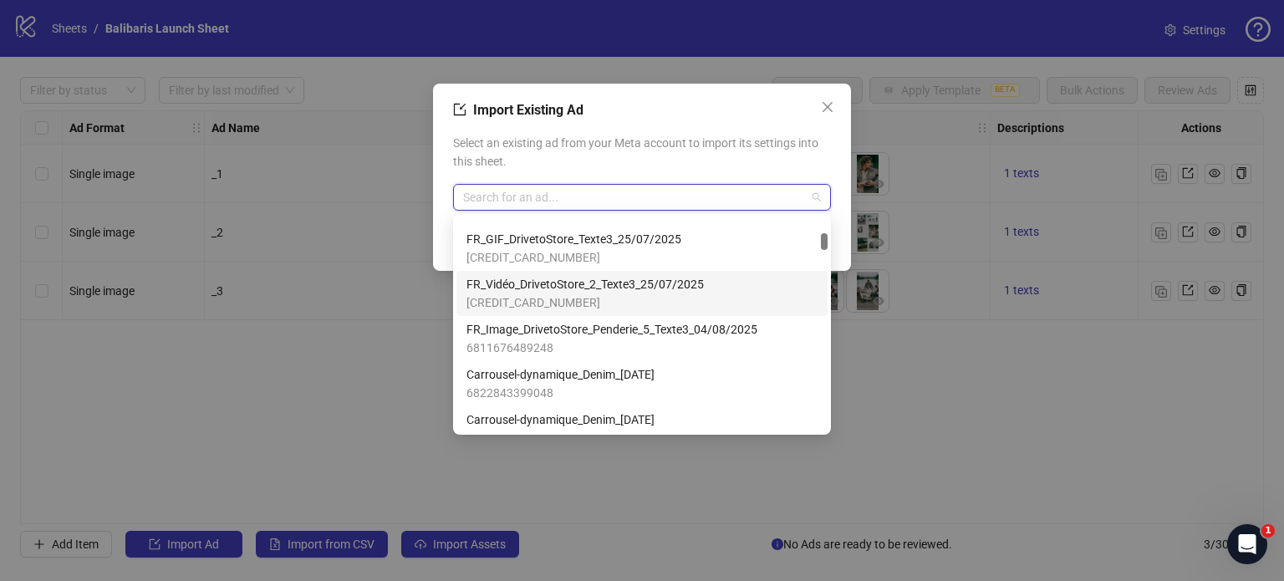
click at [594, 283] on span "FR_Vidéo_DrivetoStore_2_Texte3_25/07/2025" at bounding box center [584, 284] width 237 height 18
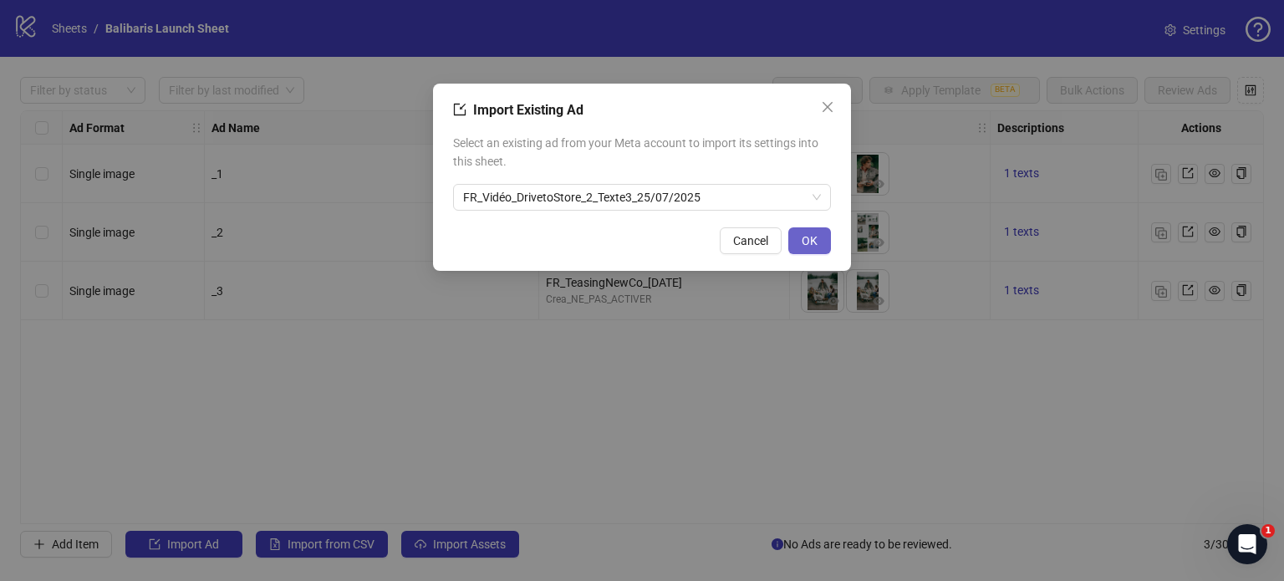
click at [812, 243] on span "OK" at bounding box center [809, 240] width 16 height 13
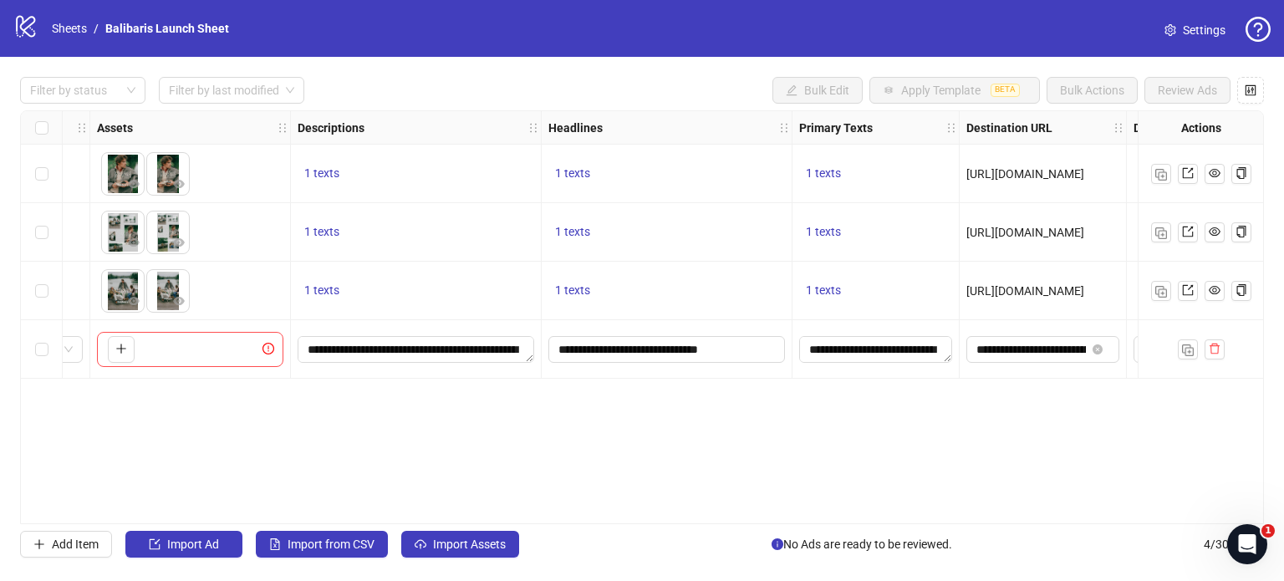
scroll to position [0, 0]
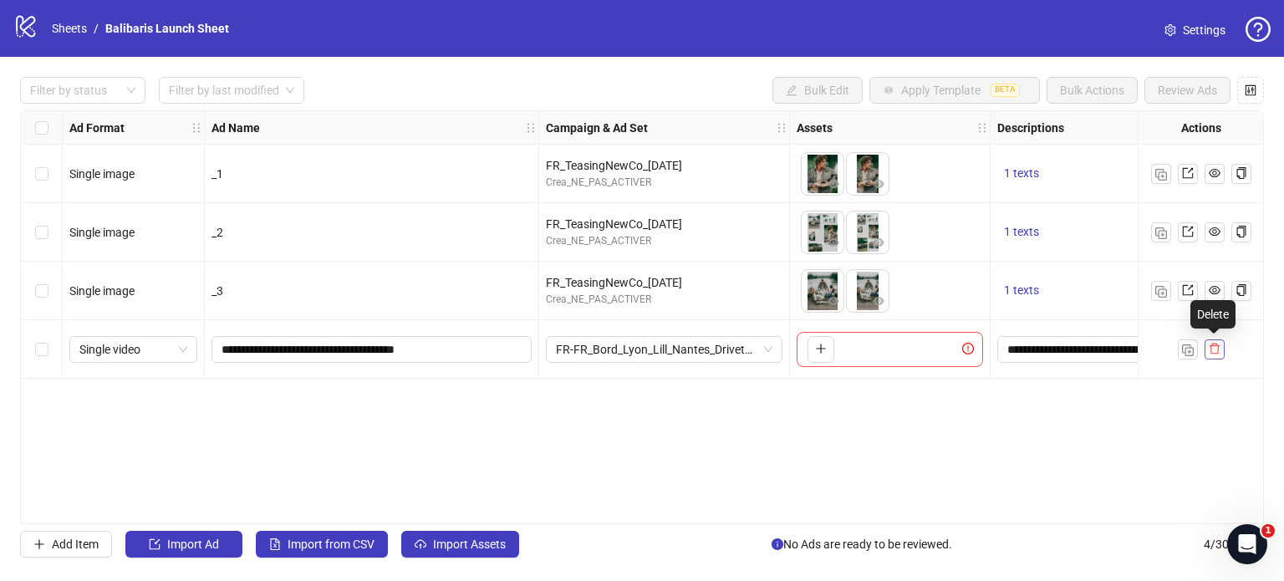
click at [1218, 349] on icon "delete" at bounding box center [1214, 349] width 12 height 12
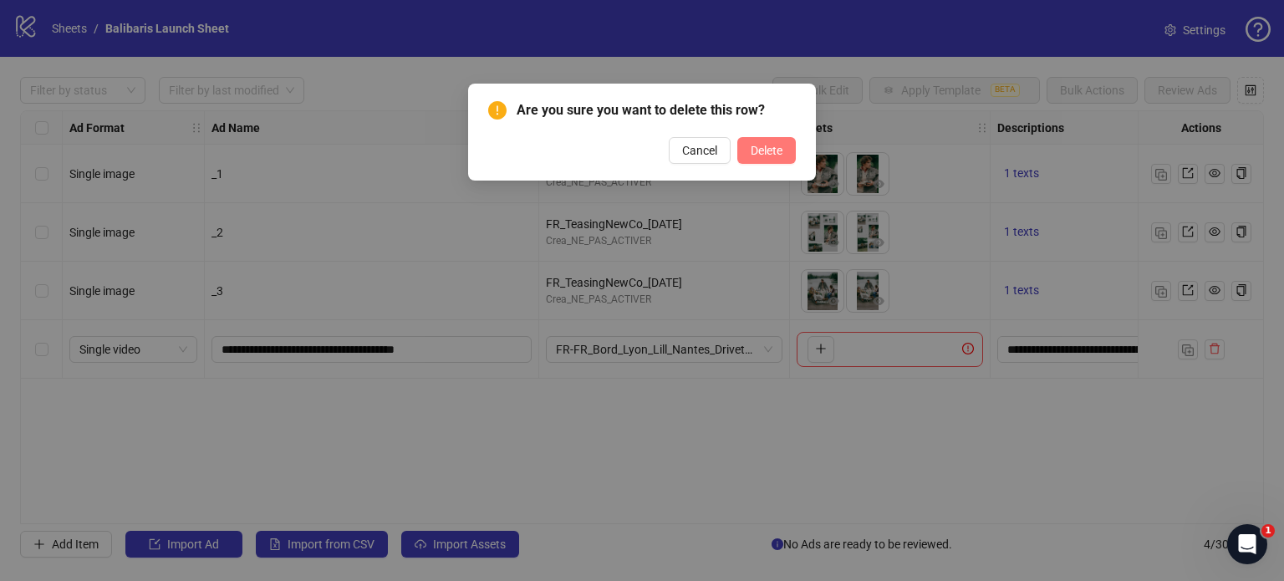
click at [772, 150] on span "Delete" at bounding box center [766, 150] width 32 height 13
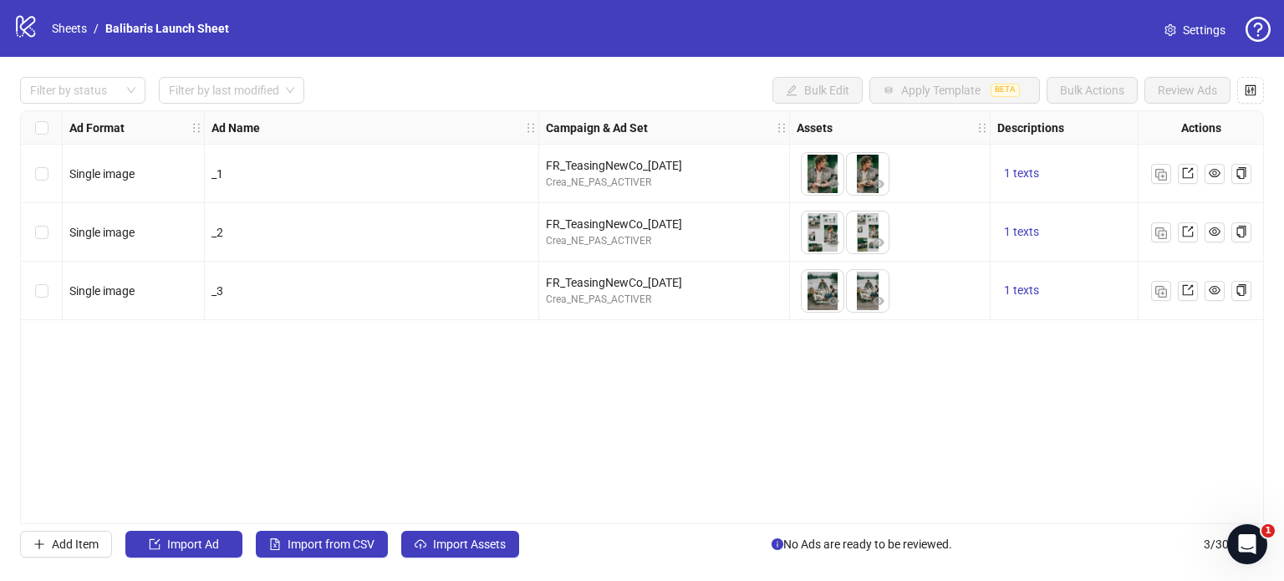
click at [1142, 165] on div at bounding box center [1199, 174] width 125 height 58
click at [1141, 165] on div at bounding box center [1199, 174] width 125 height 58
